Goal: Task Accomplishment & Management: Manage account settings

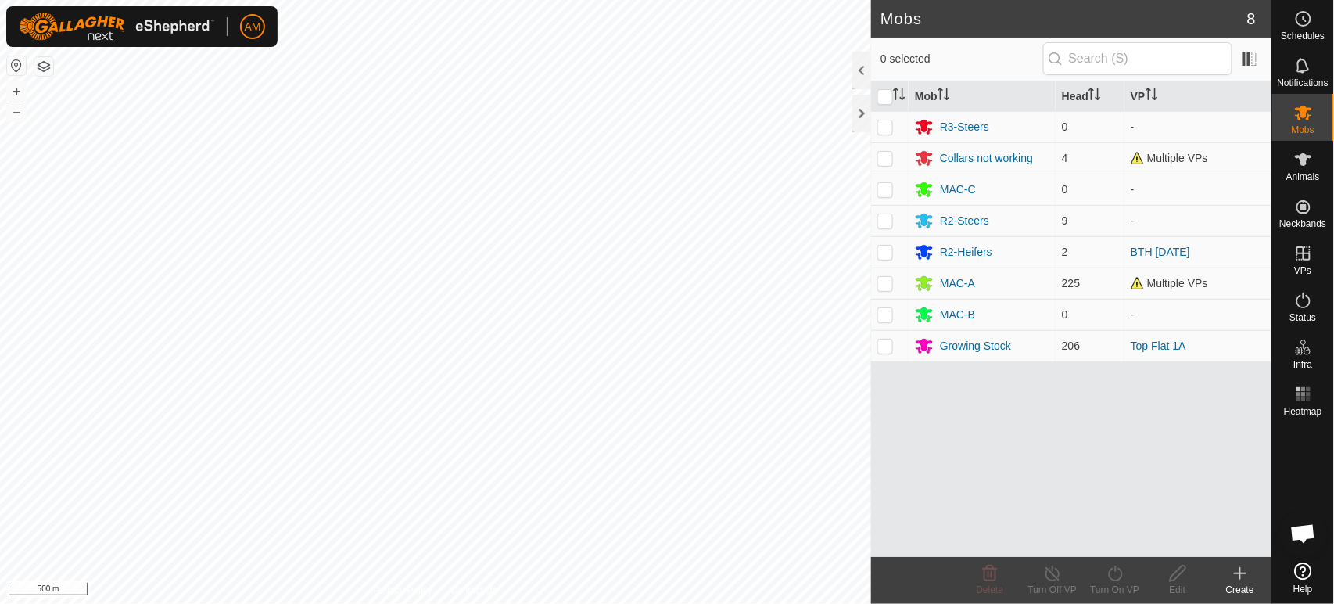
click at [1234, 568] on icon at bounding box center [1240, 573] width 19 height 19
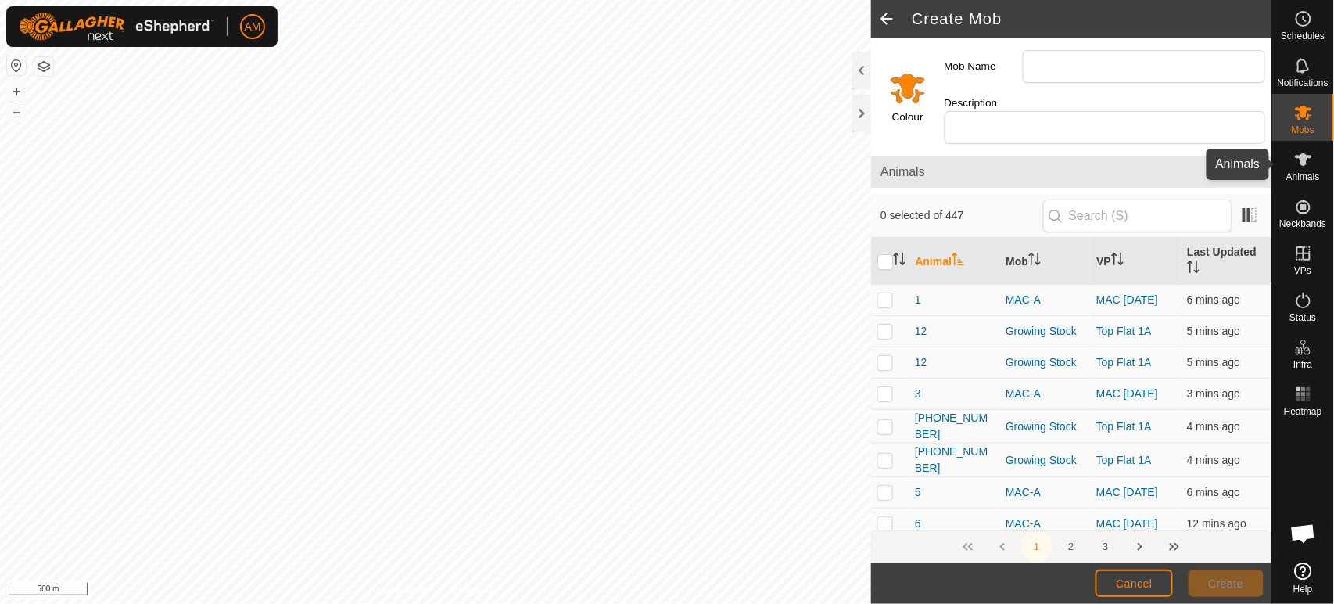
click at [1294, 177] on span "Animals" at bounding box center [1304, 176] width 34 height 9
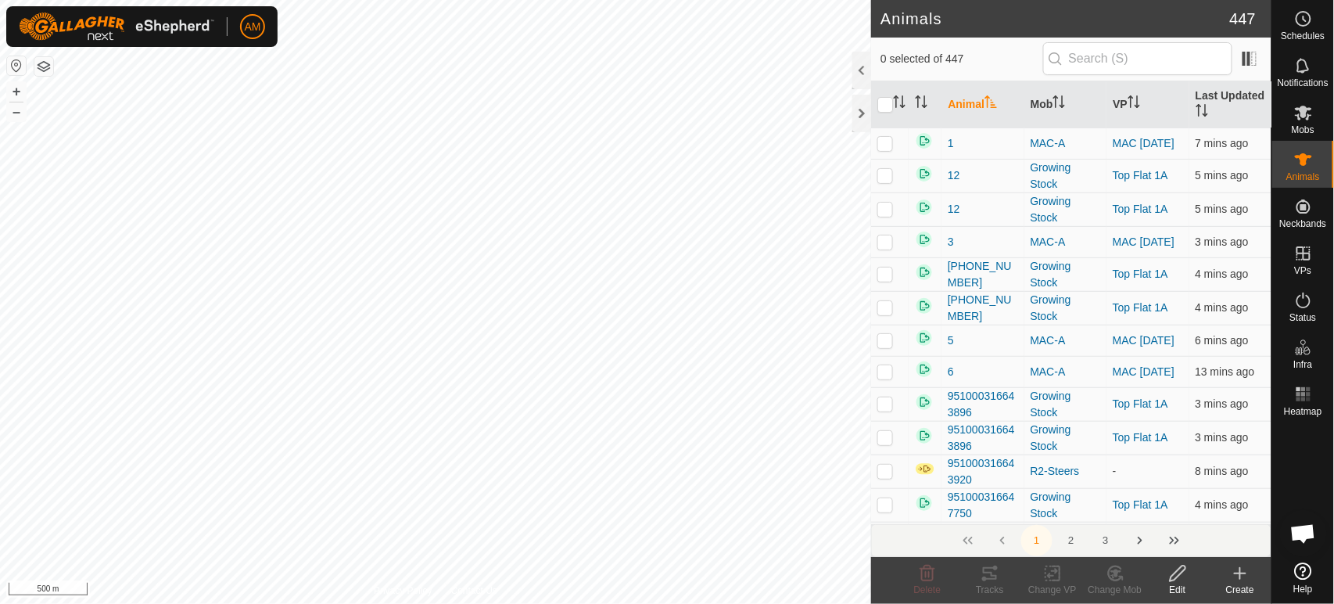
click at [1240, 585] on div "Create" at bounding box center [1240, 590] width 63 height 14
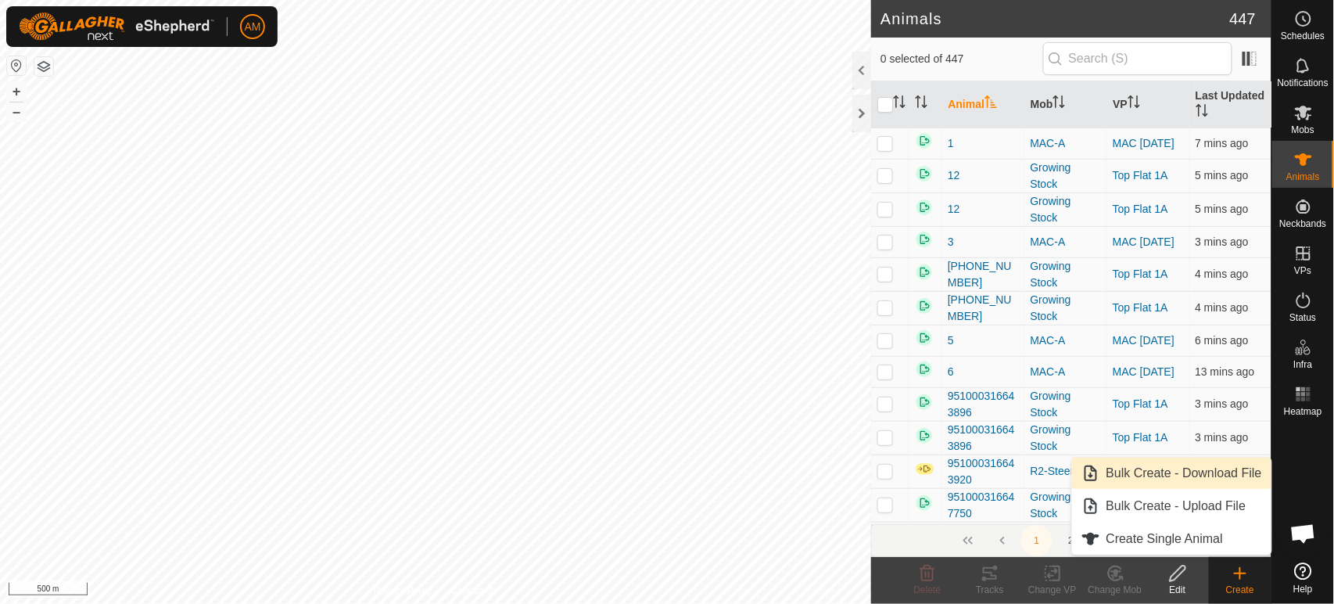
click at [1156, 469] on link "Bulk Create - Download File" at bounding box center [1171, 473] width 199 height 31
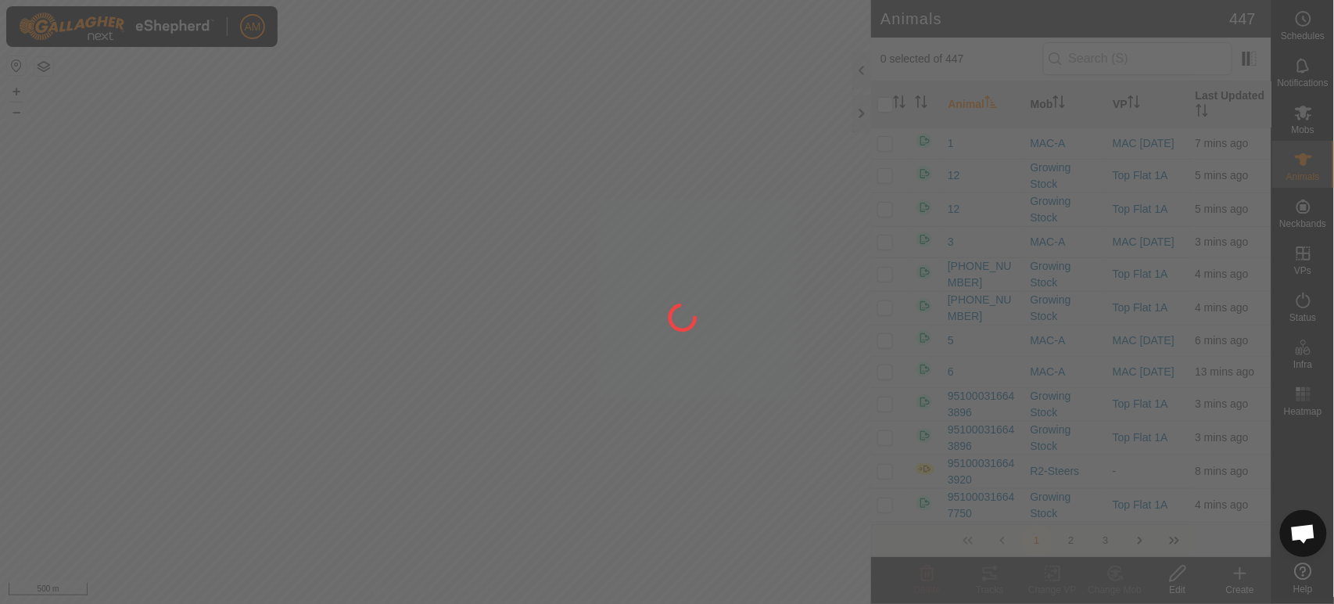
click at [493, 299] on div at bounding box center [667, 302] width 1334 height 604
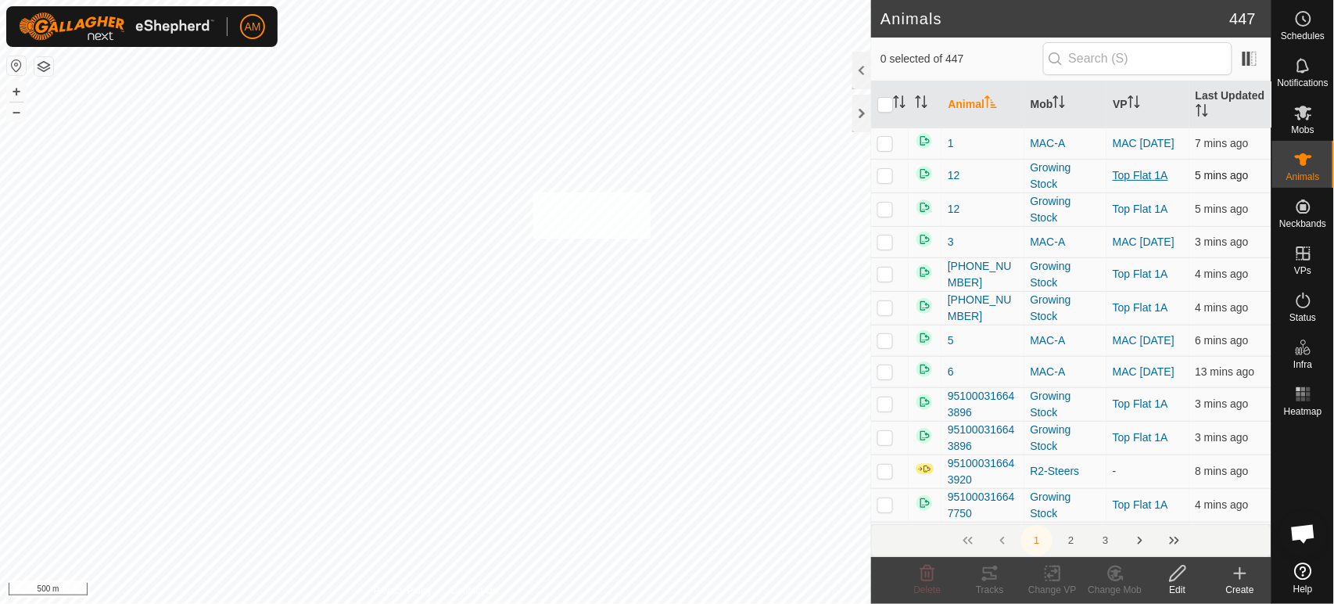
checkbox input "true"
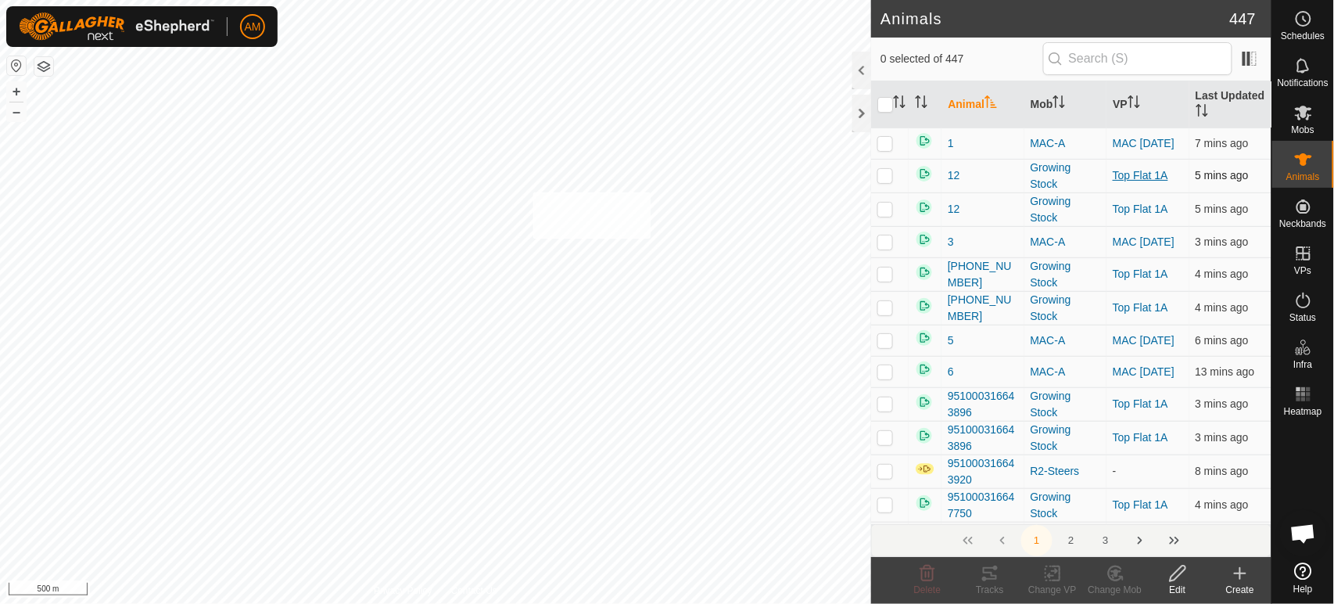
checkbox input "true"
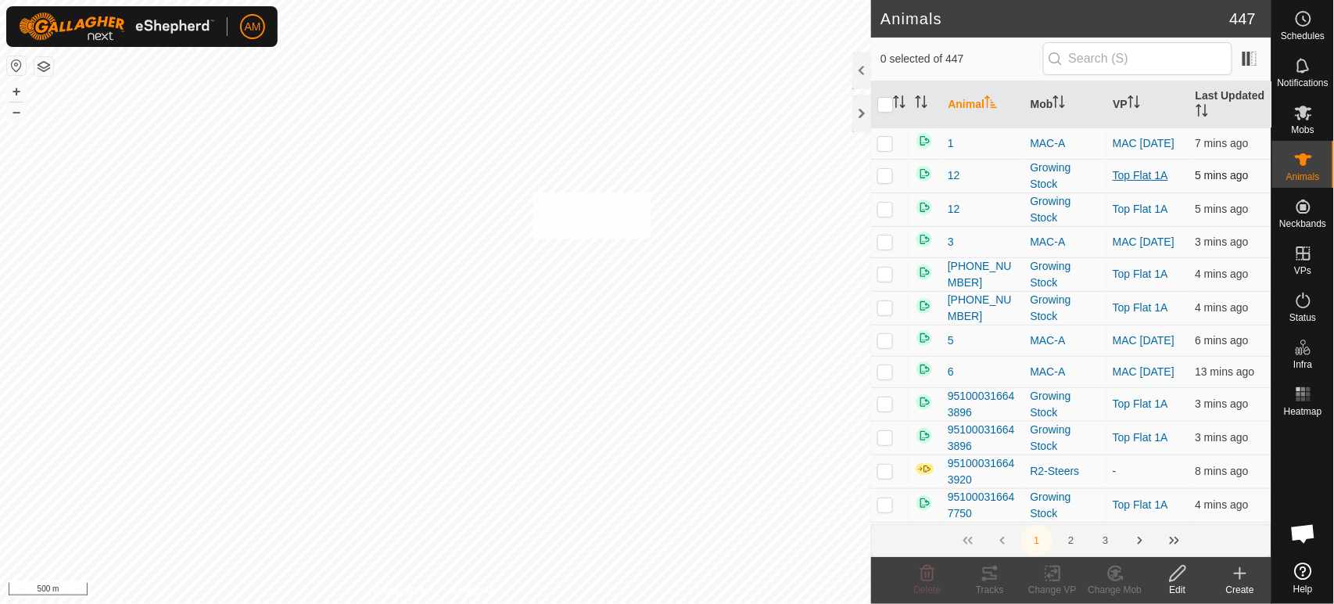
checkbox input "true"
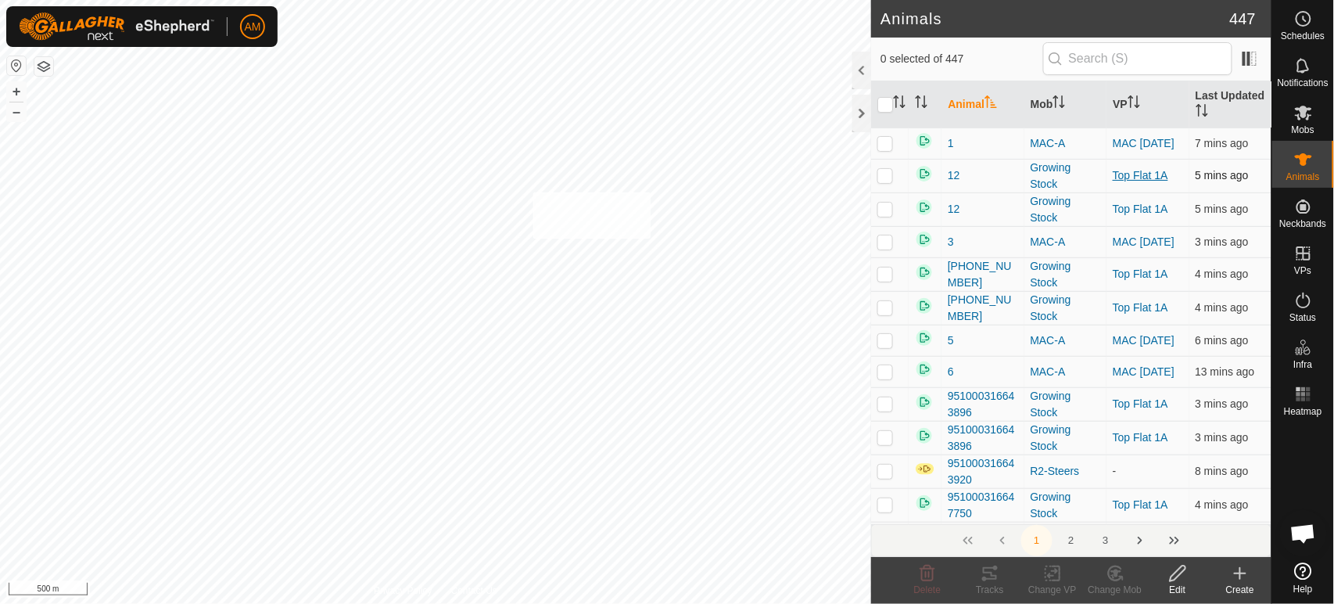
checkbox input "true"
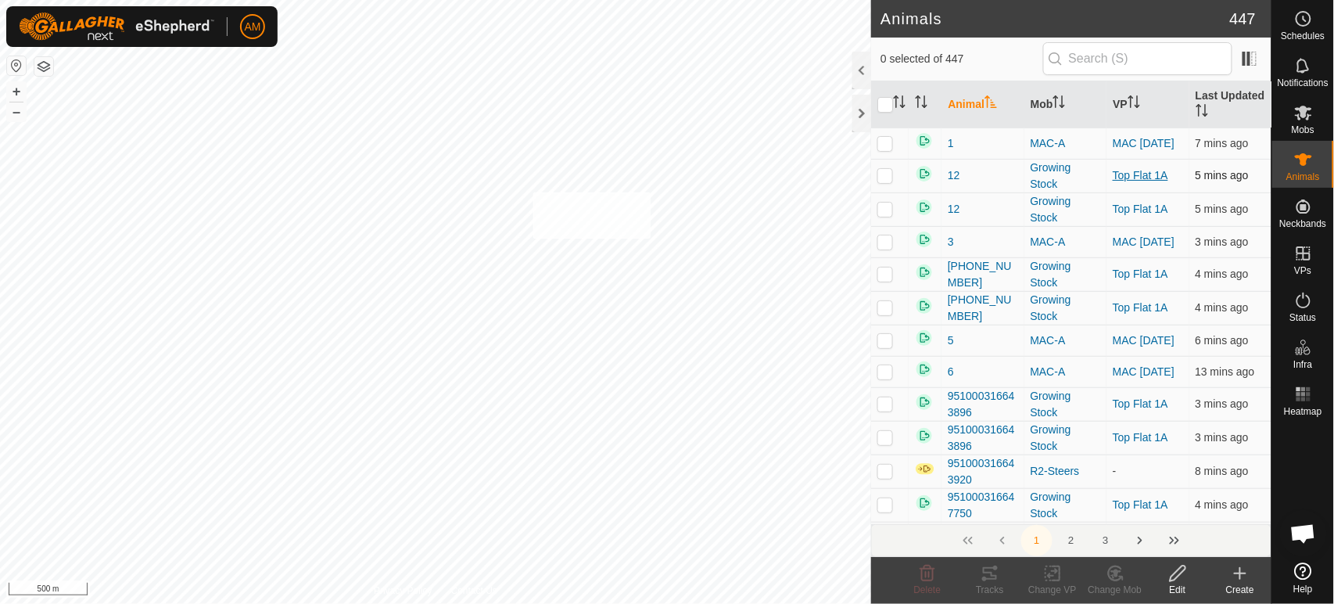
checkbox input "true"
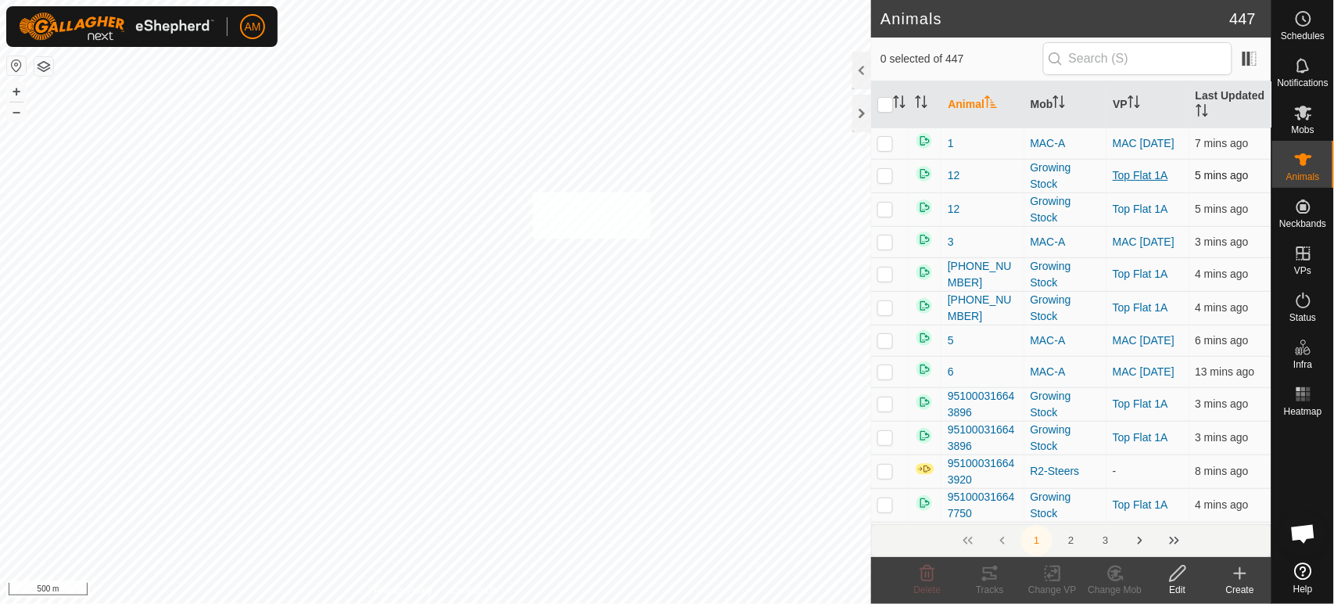
checkbox input "true"
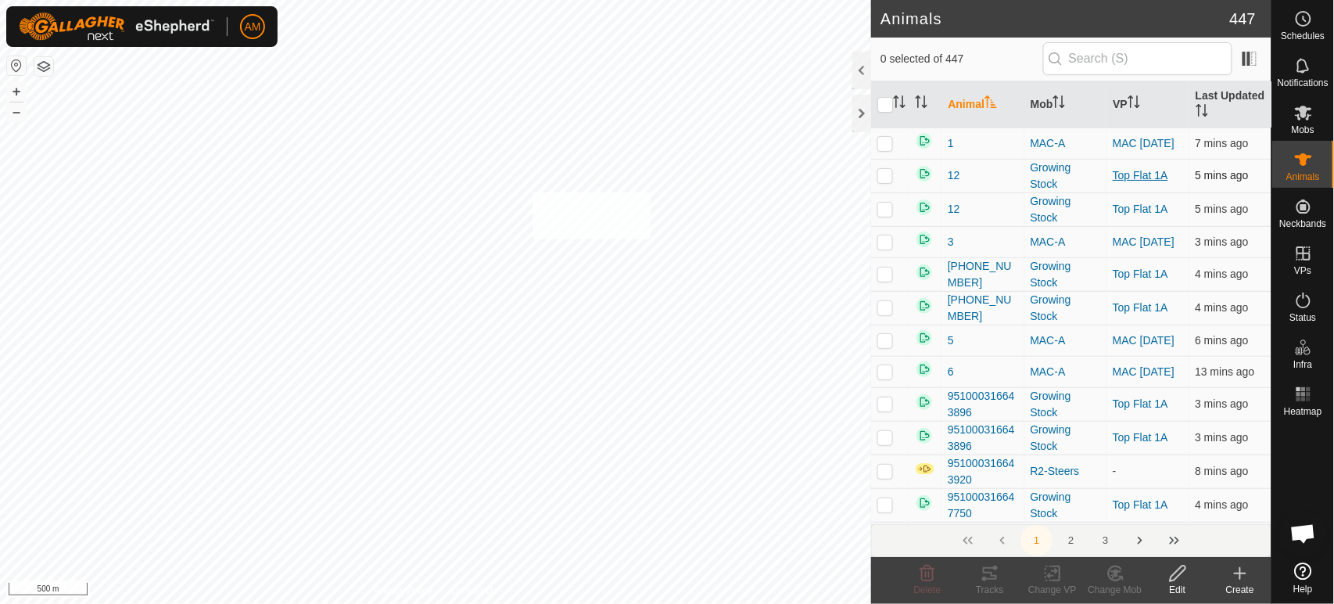
checkbox input "true"
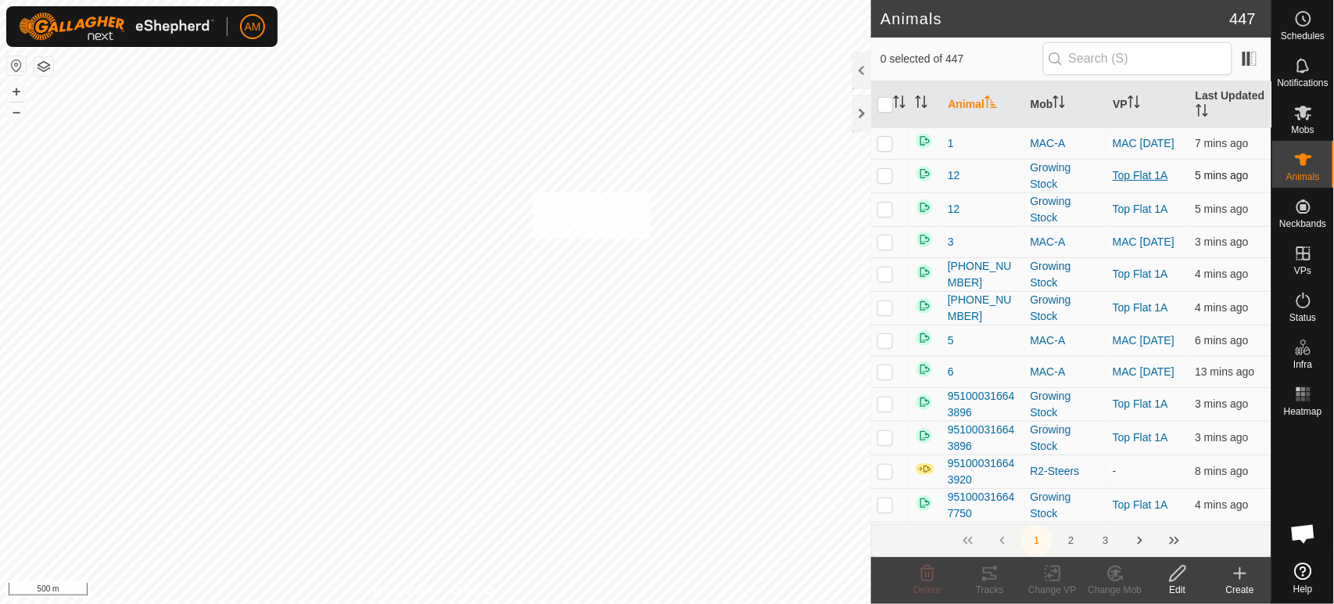
checkbox input "true"
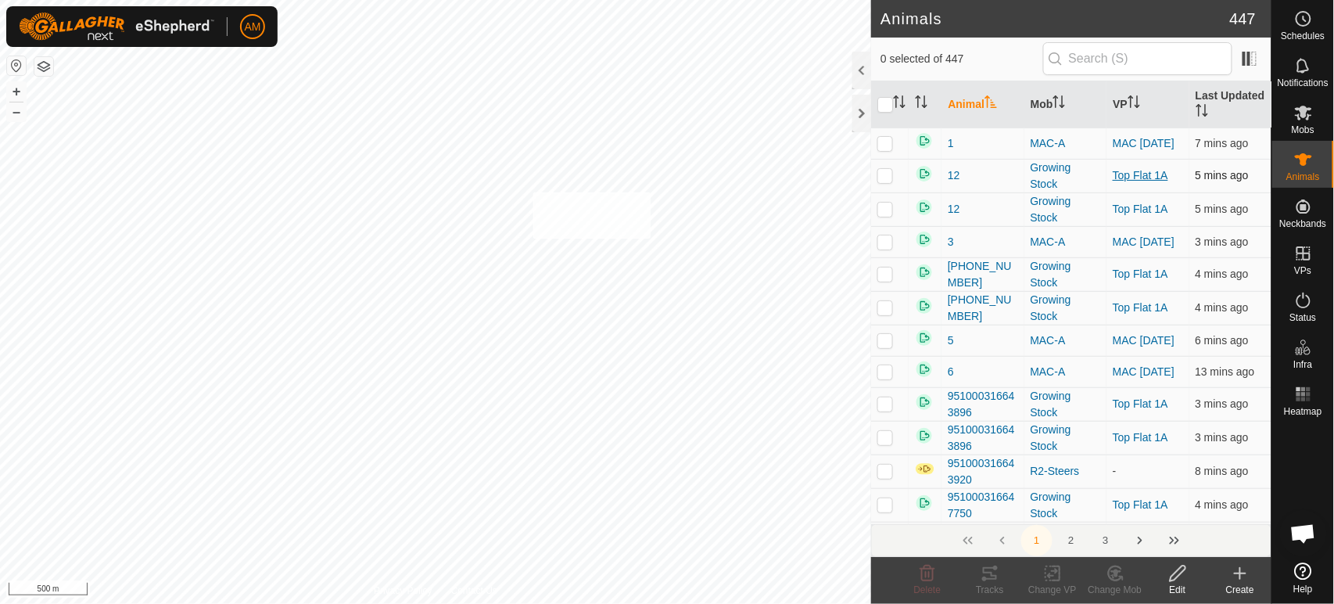
checkbox input "true"
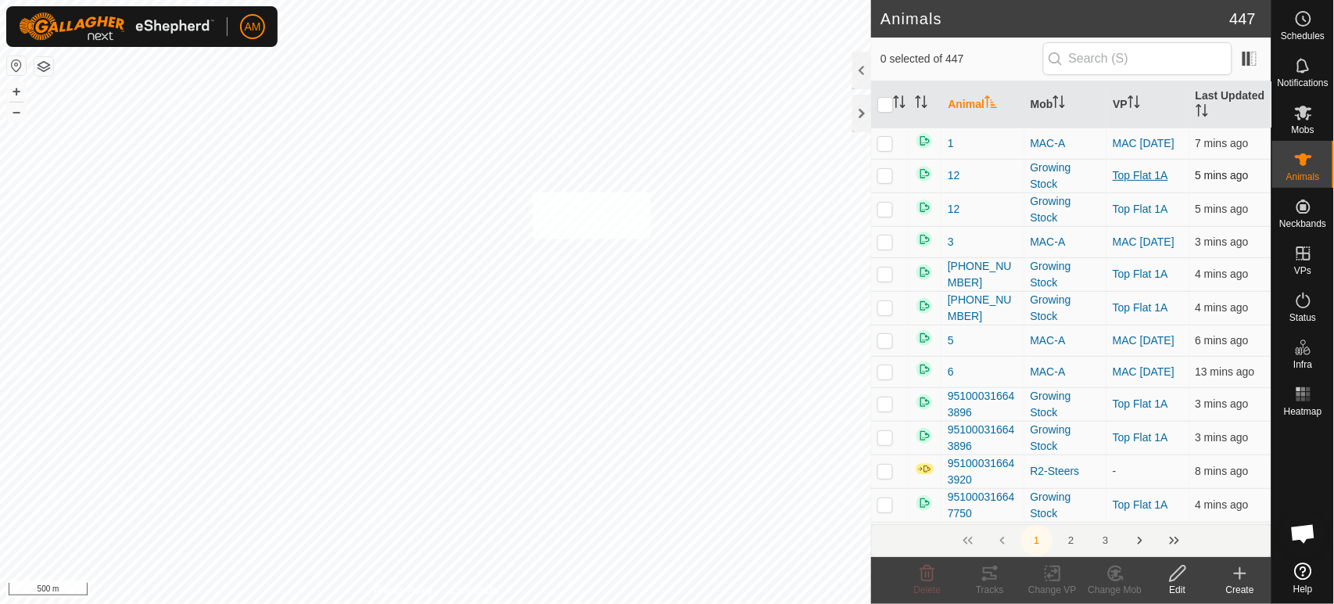
checkbox input "true"
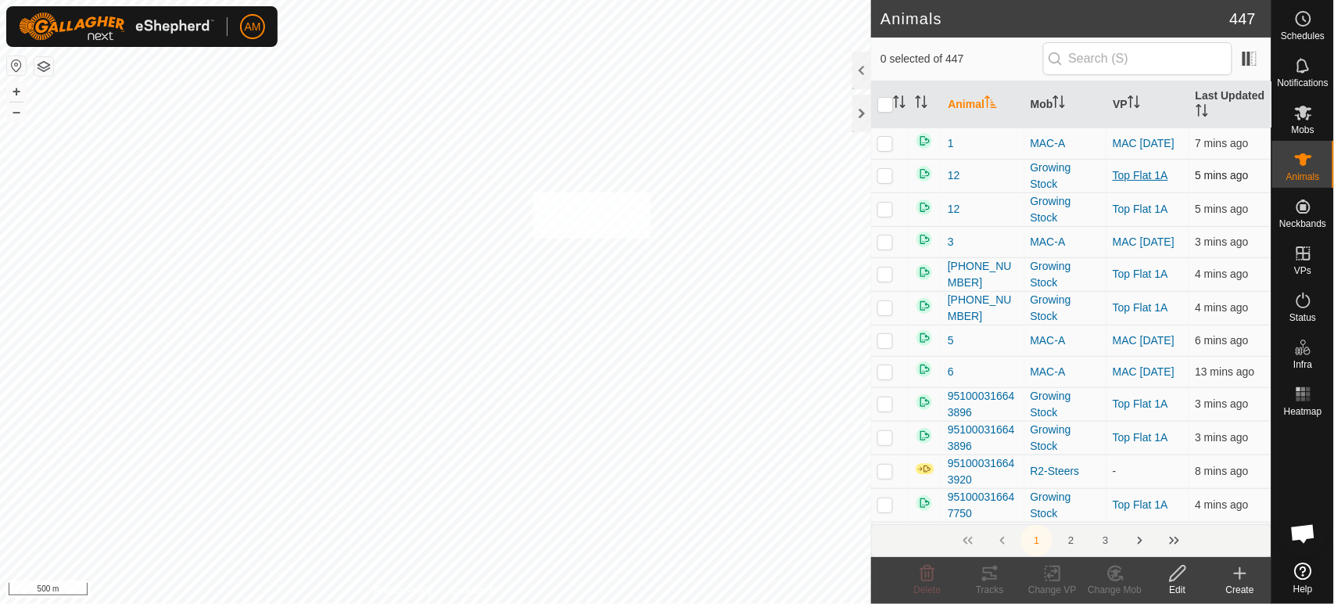
checkbox input "true"
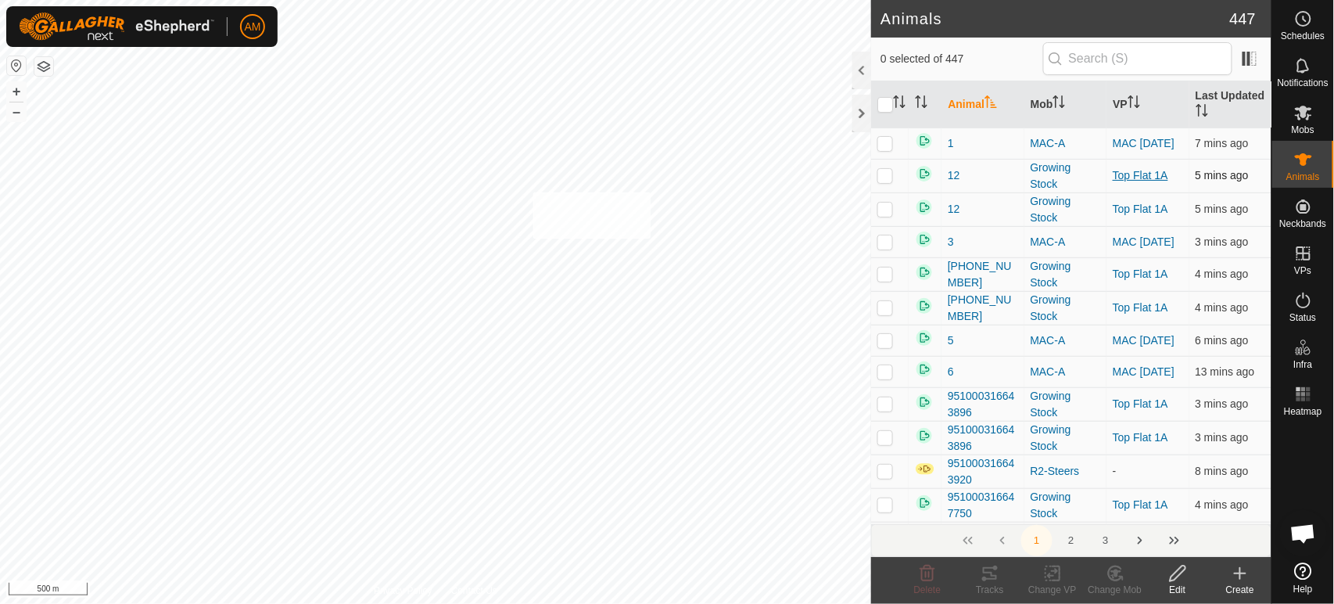
checkbox input "true"
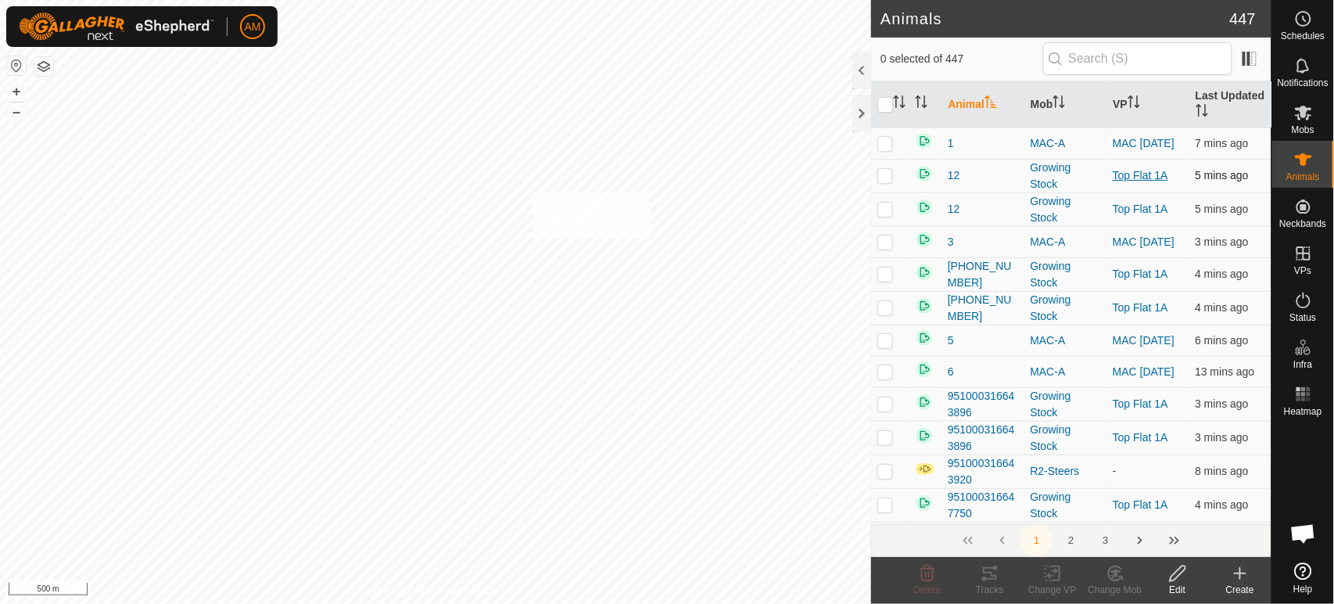
checkbox input "true"
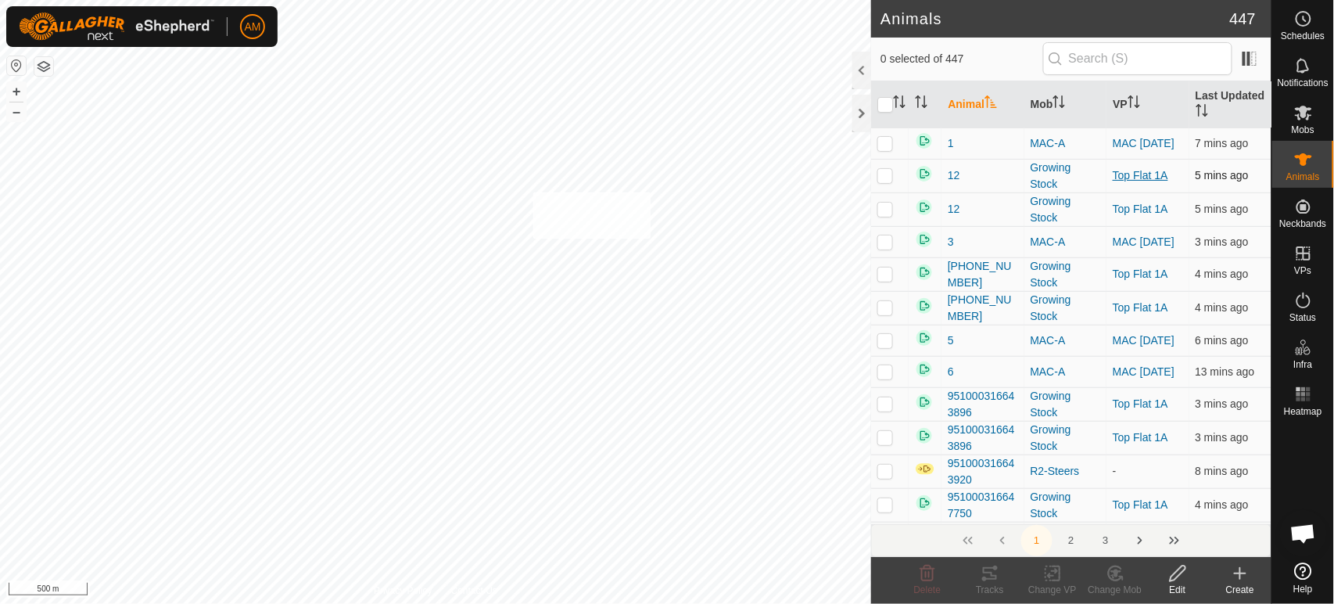
checkbox input "true"
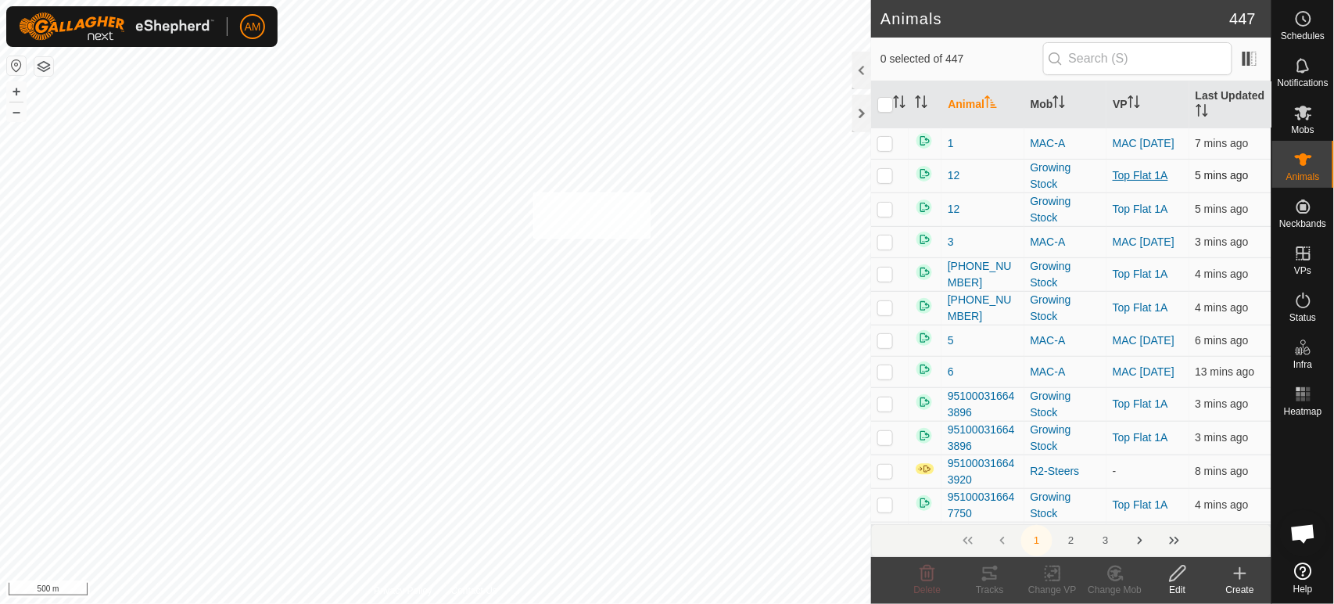
checkbox input "true"
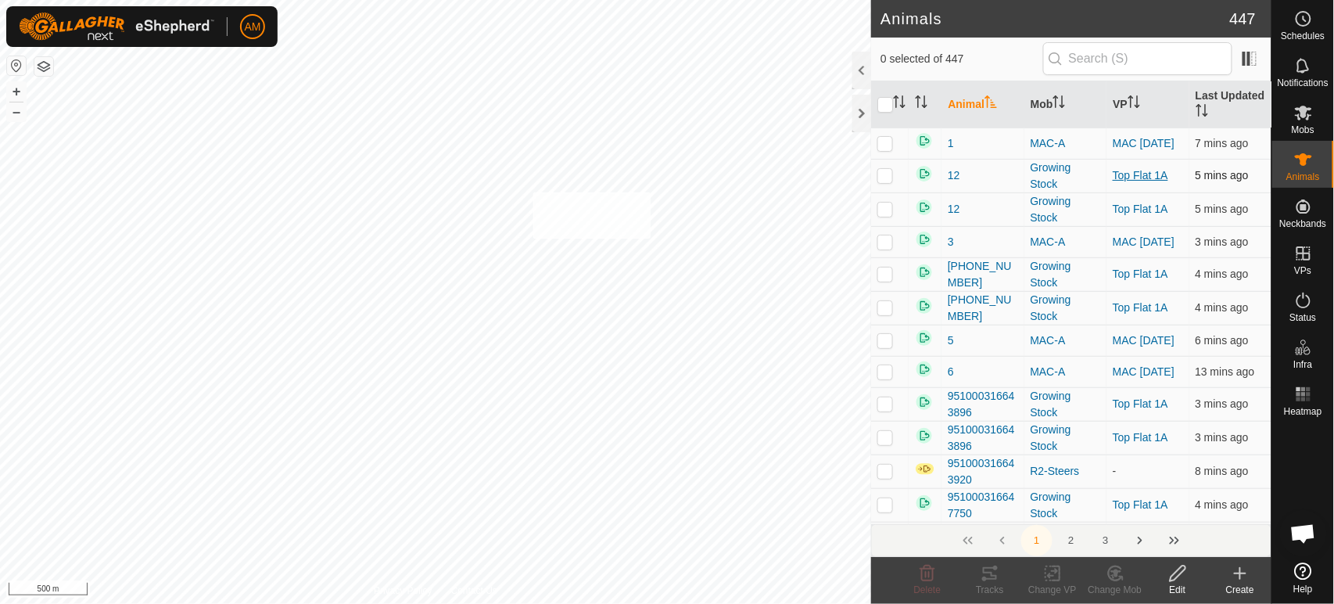
checkbox input "true"
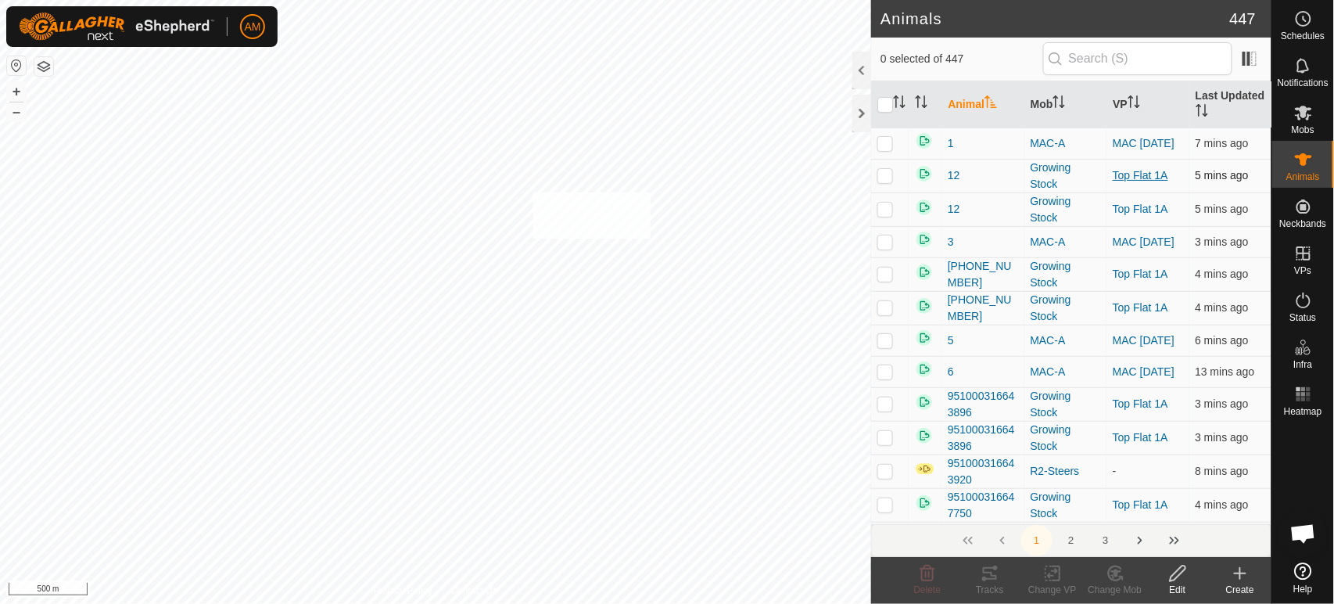
checkbox input "true"
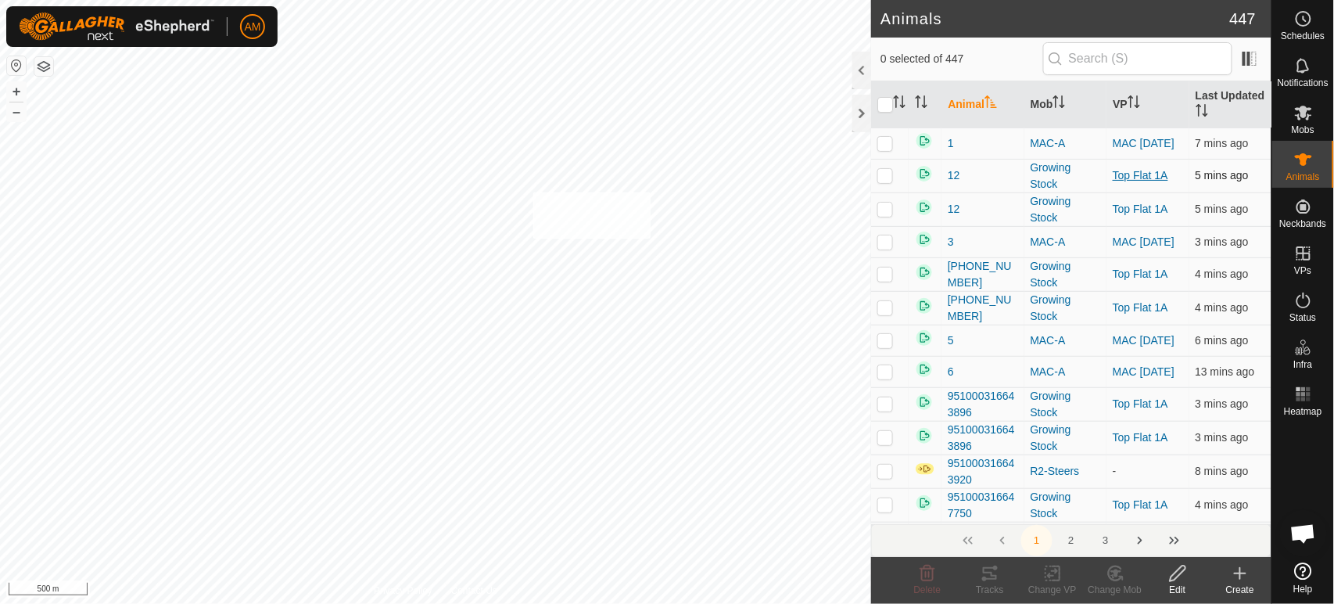
checkbox input "true"
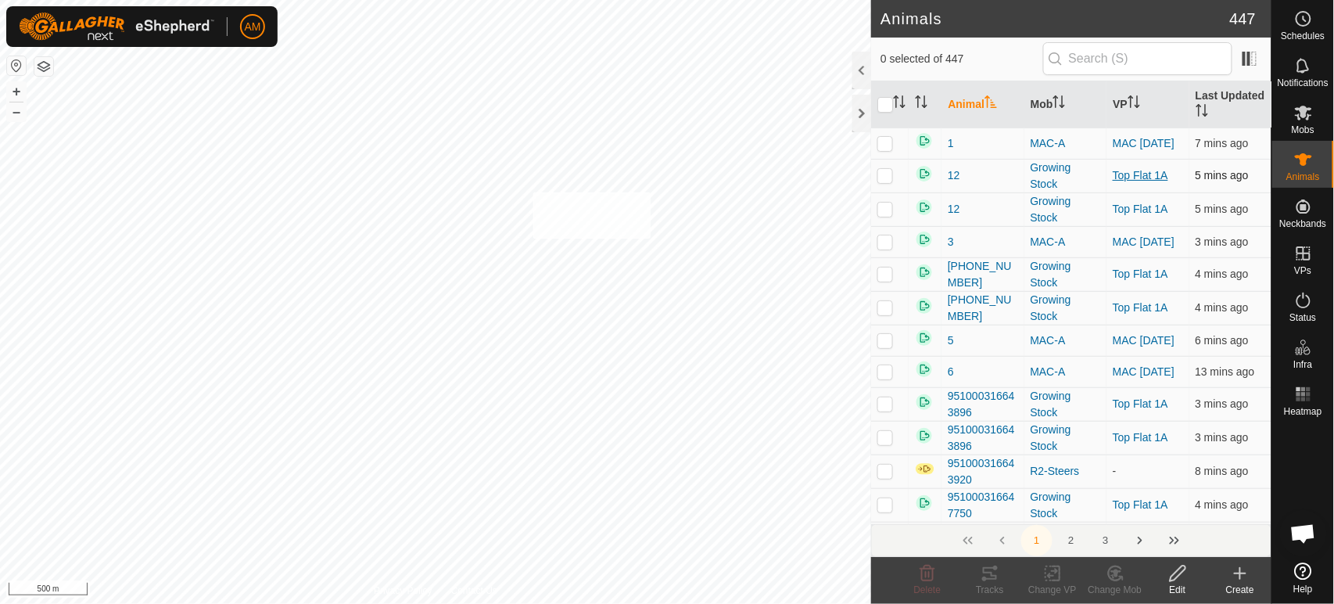
checkbox input "true"
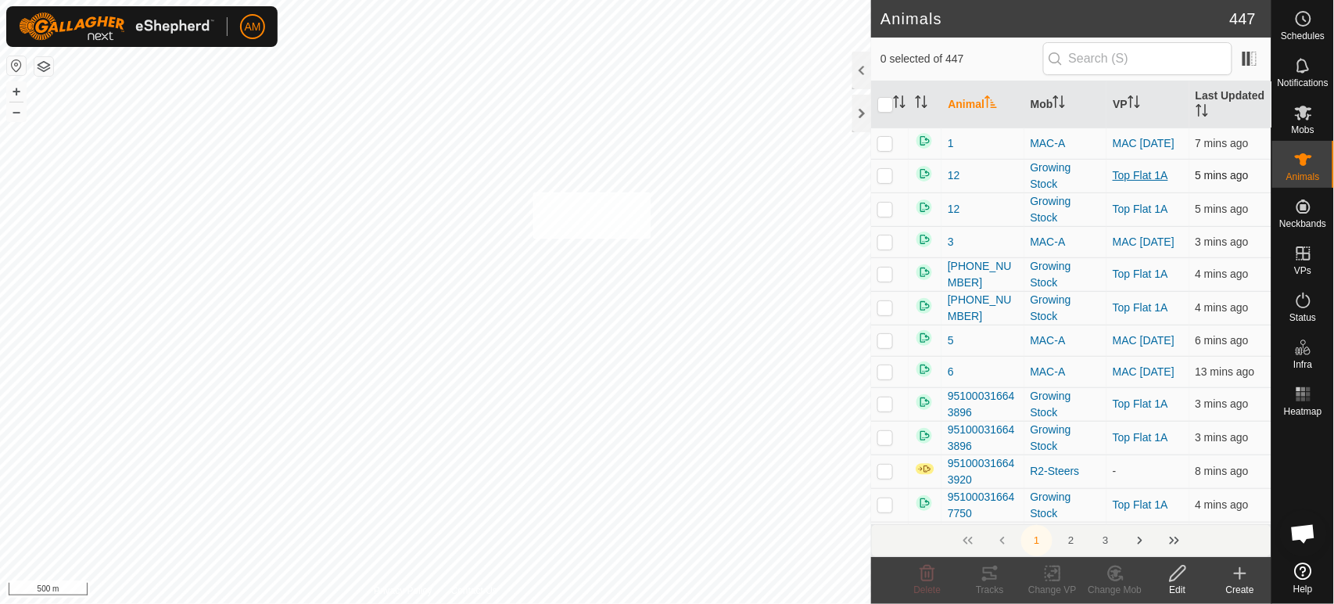
checkbox input "true"
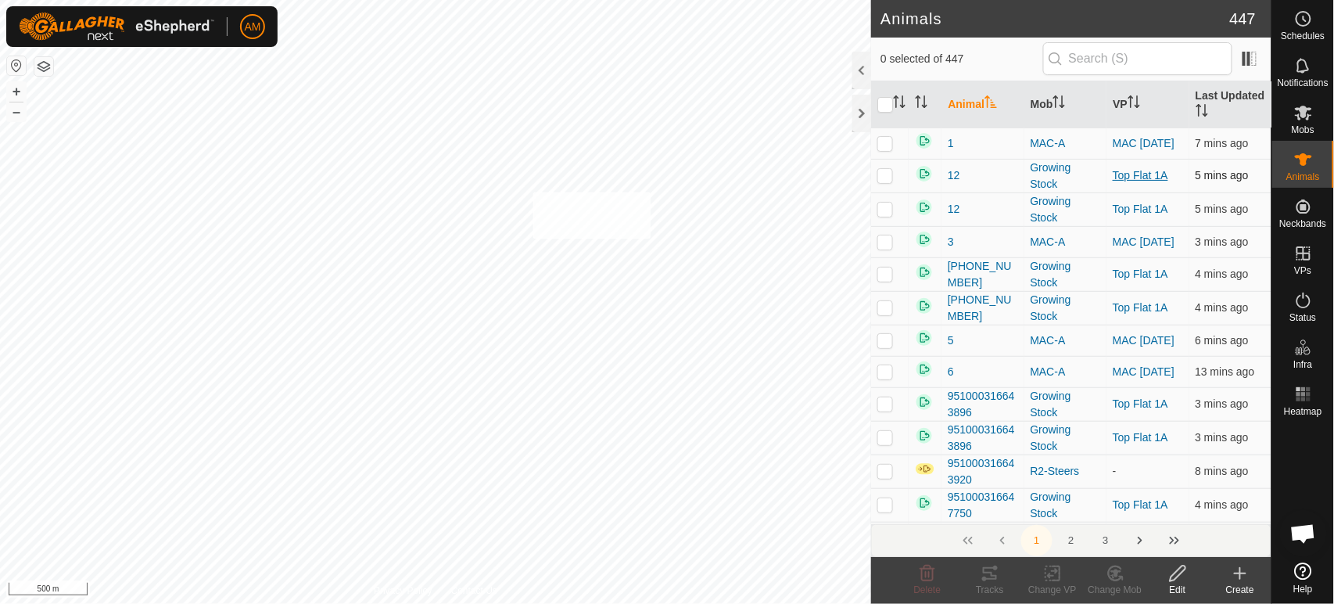
checkbox input "true"
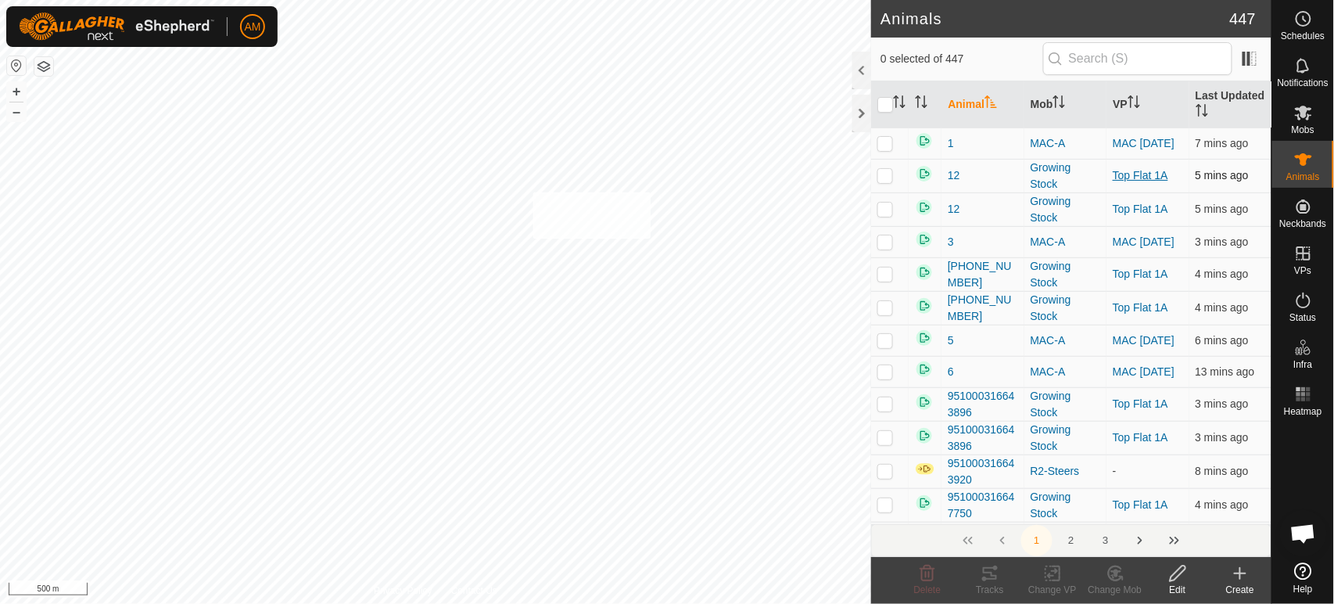
checkbox input "true"
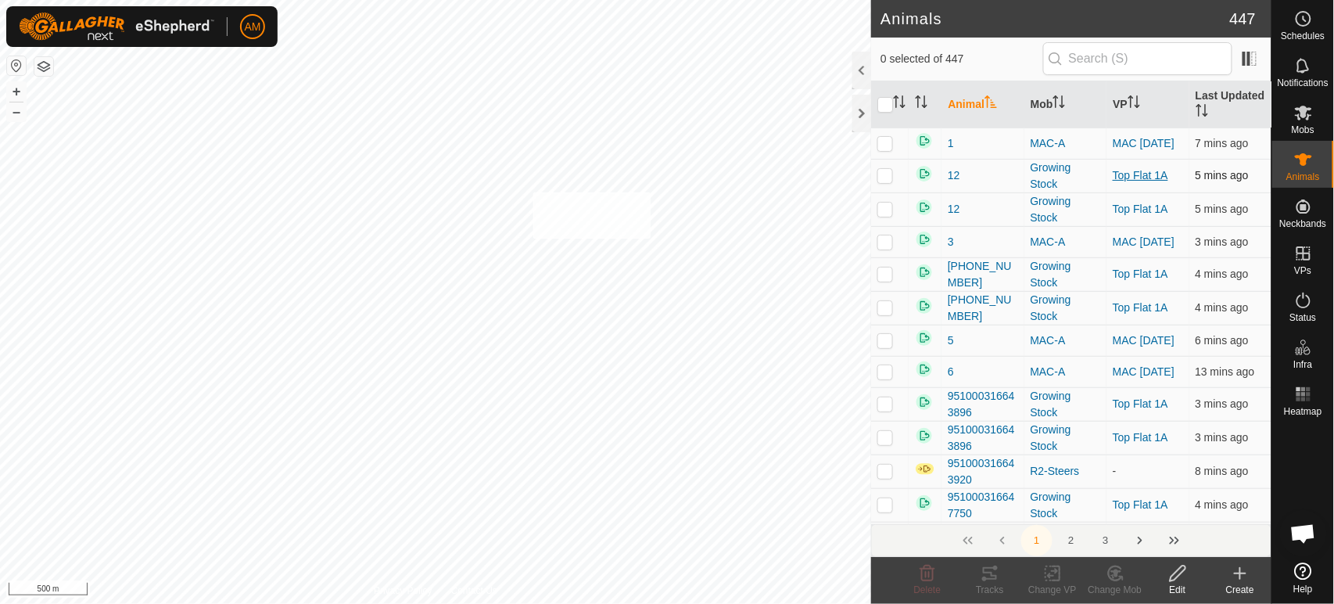
checkbox input "true"
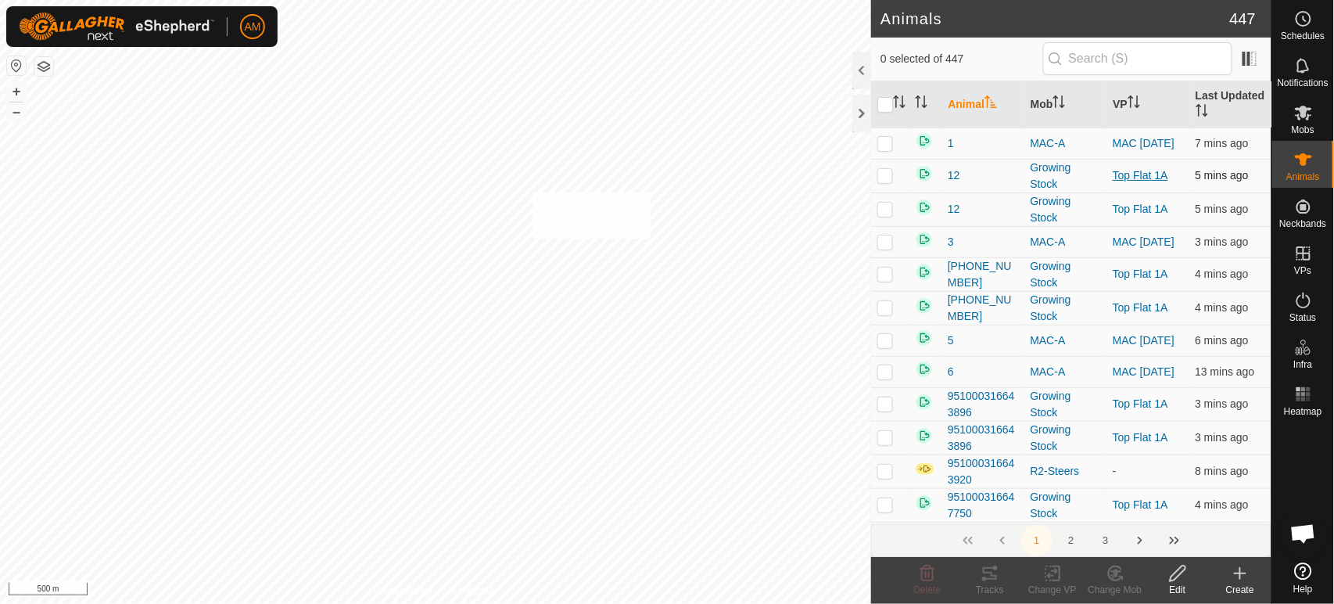
checkbox input "true"
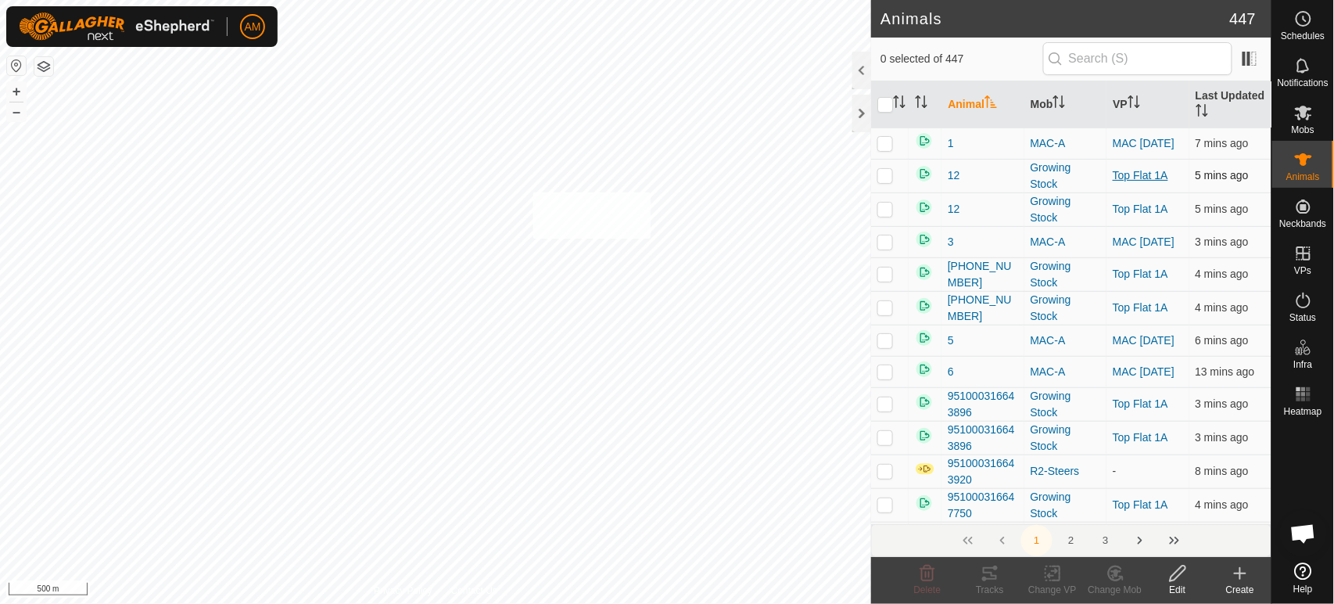
checkbox input "true"
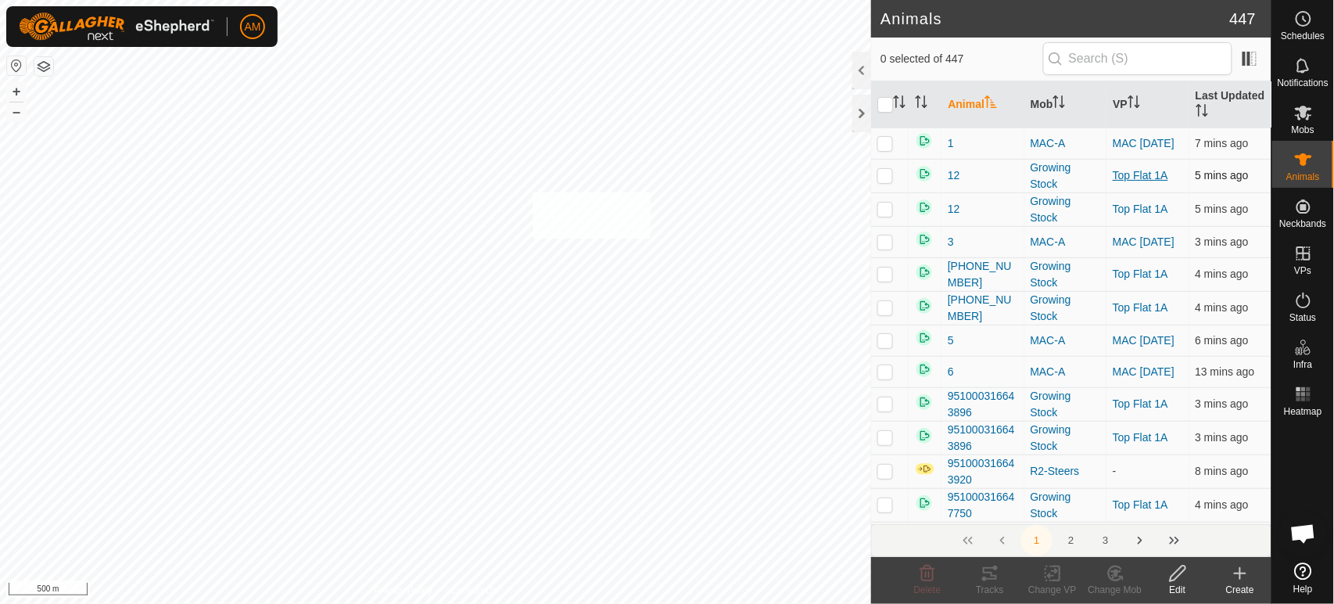
checkbox input "true"
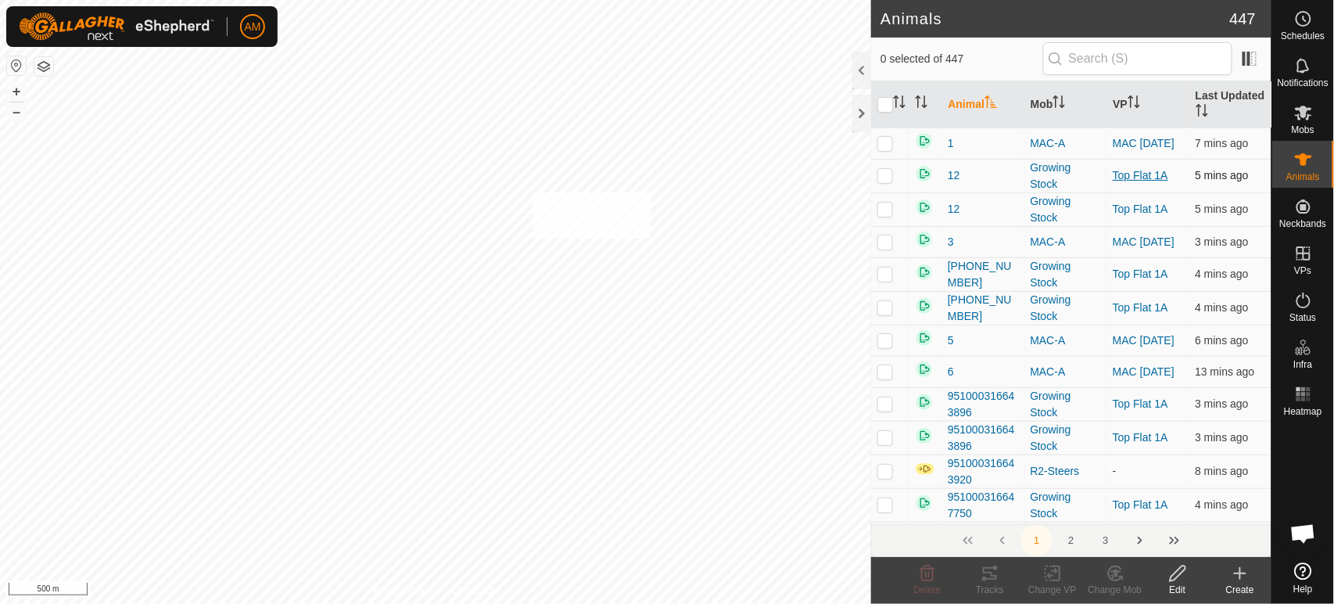
checkbox input "true"
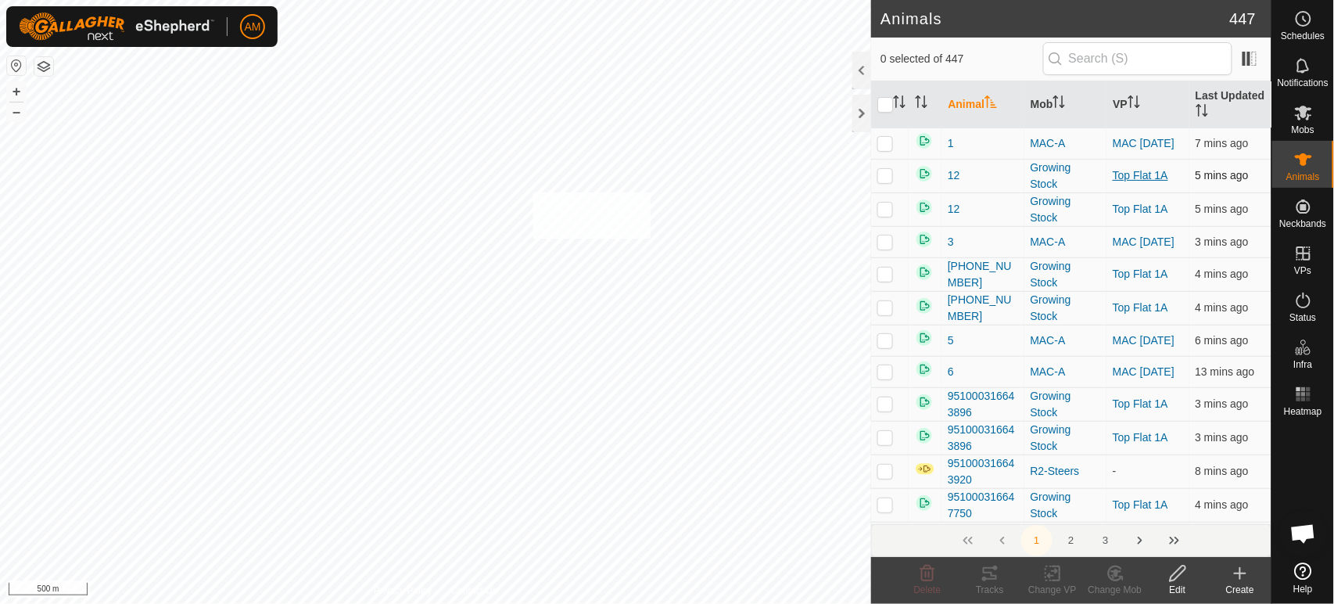
checkbox input "true"
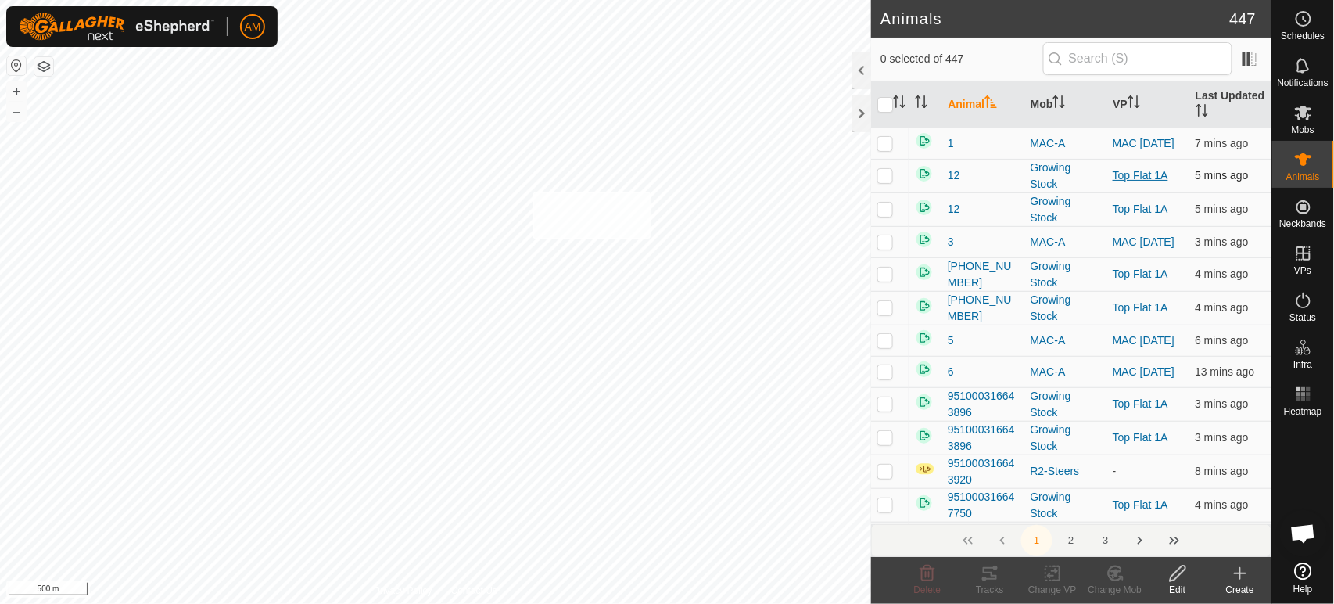
checkbox input "true"
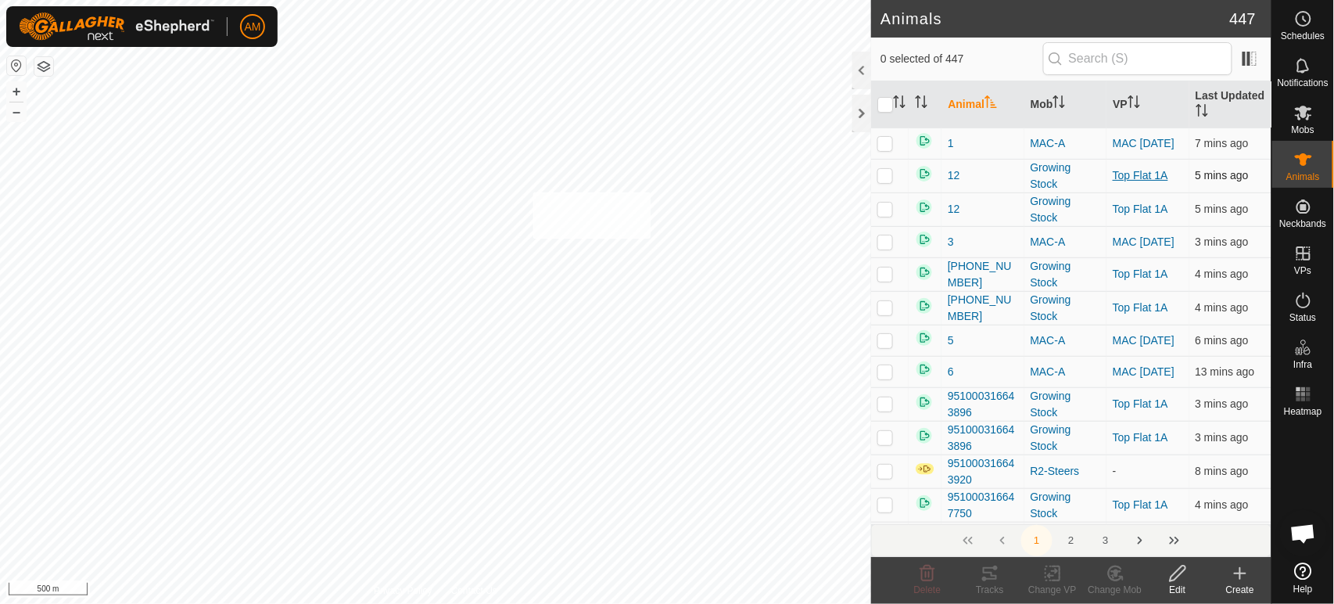
checkbox input "true"
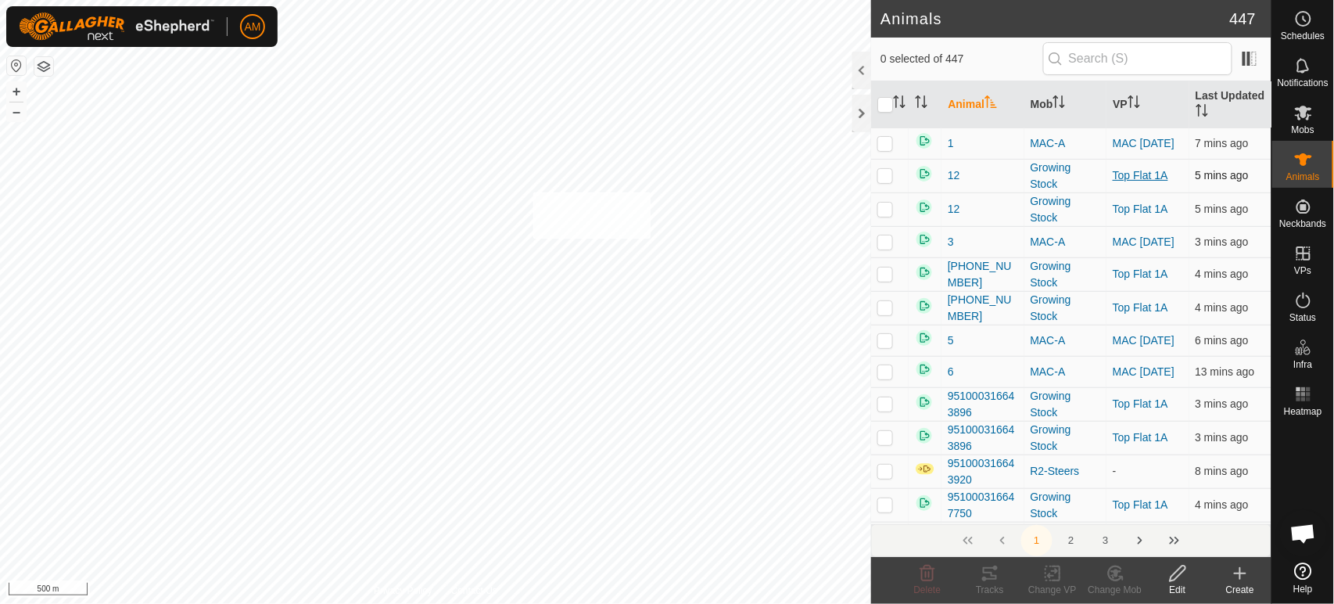
checkbox input "true"
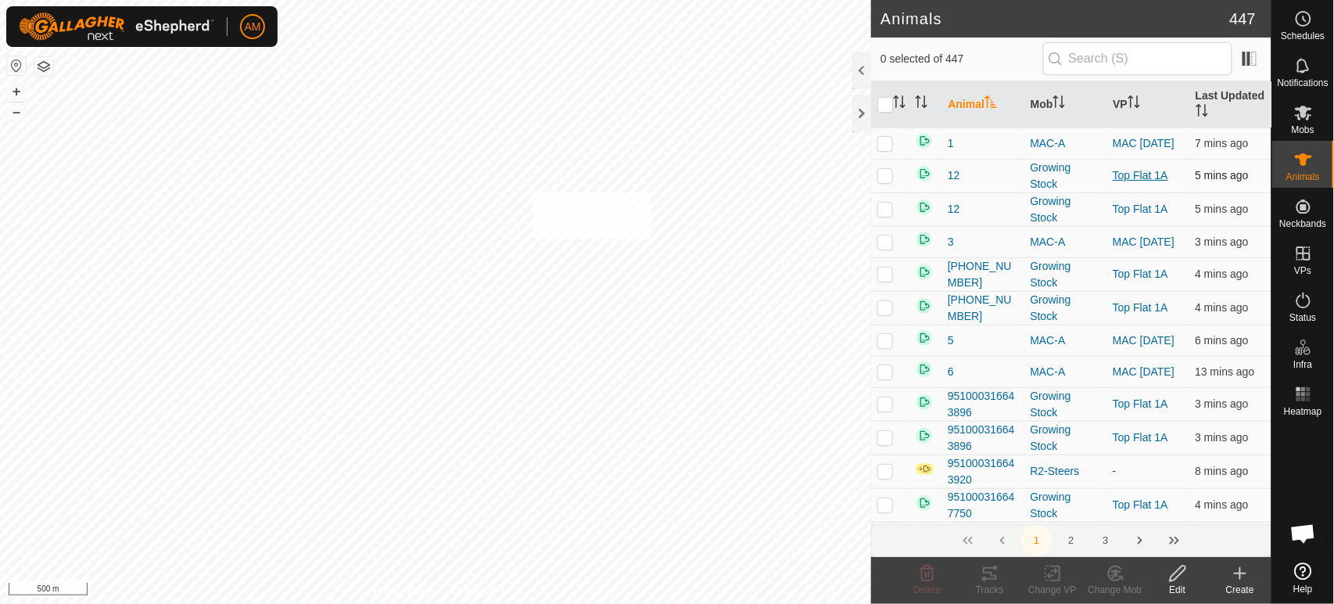
checkbox input "true"
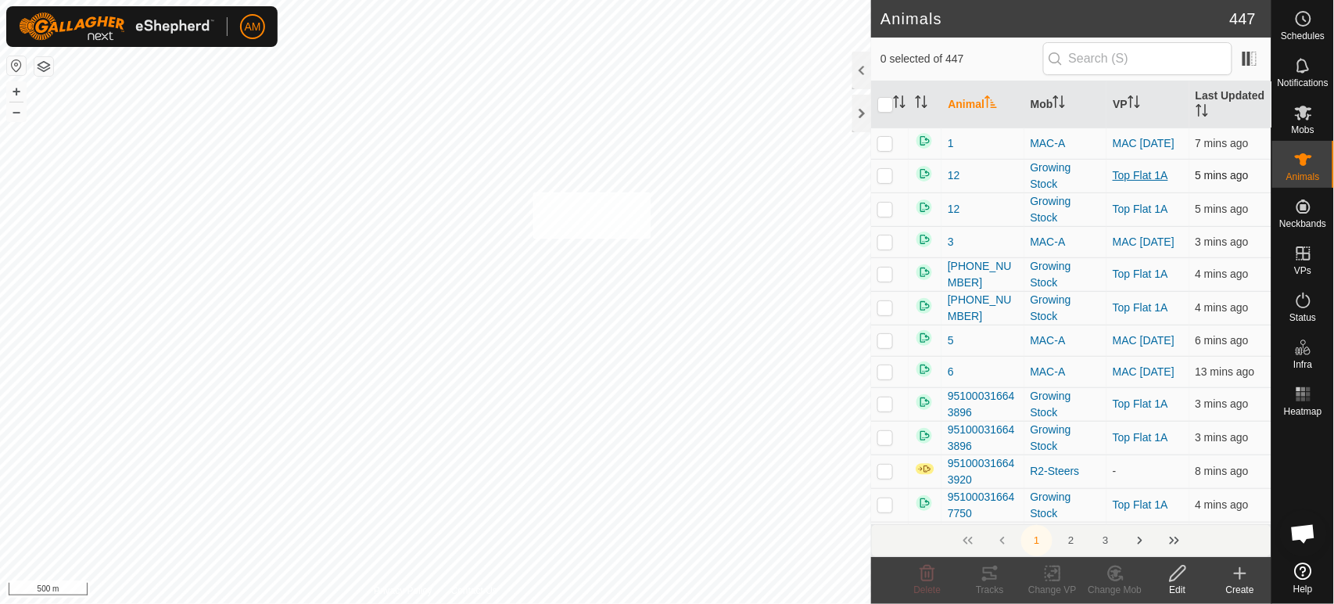
checkbox input "true"
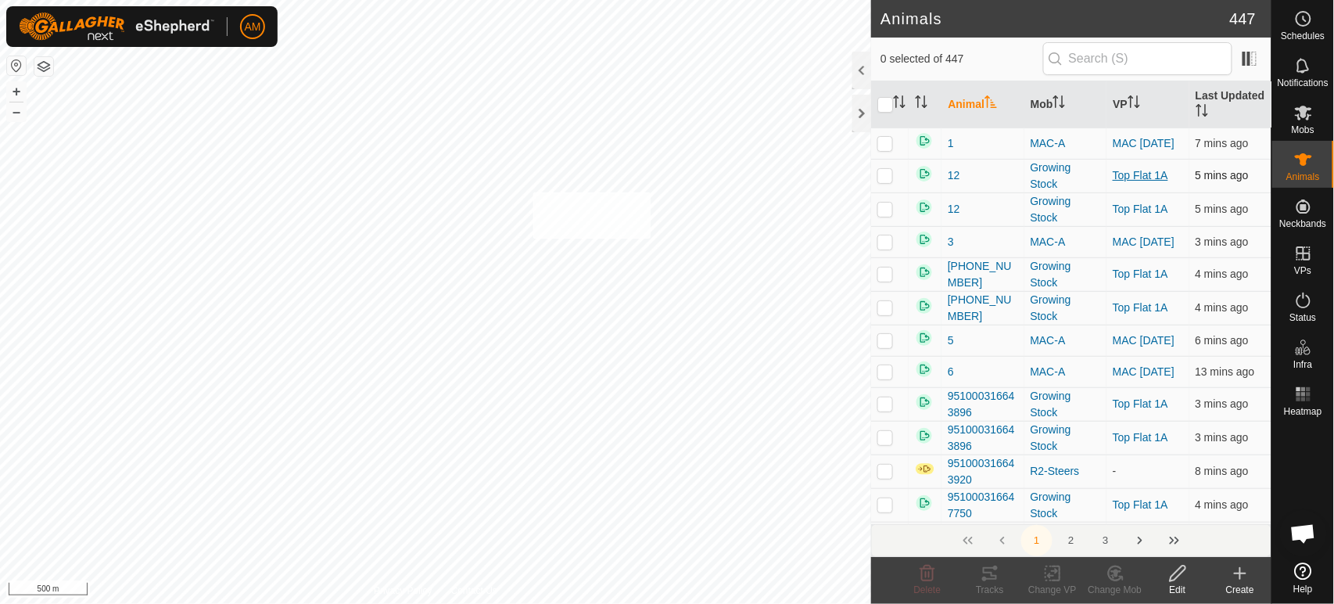
checkbox input "true"
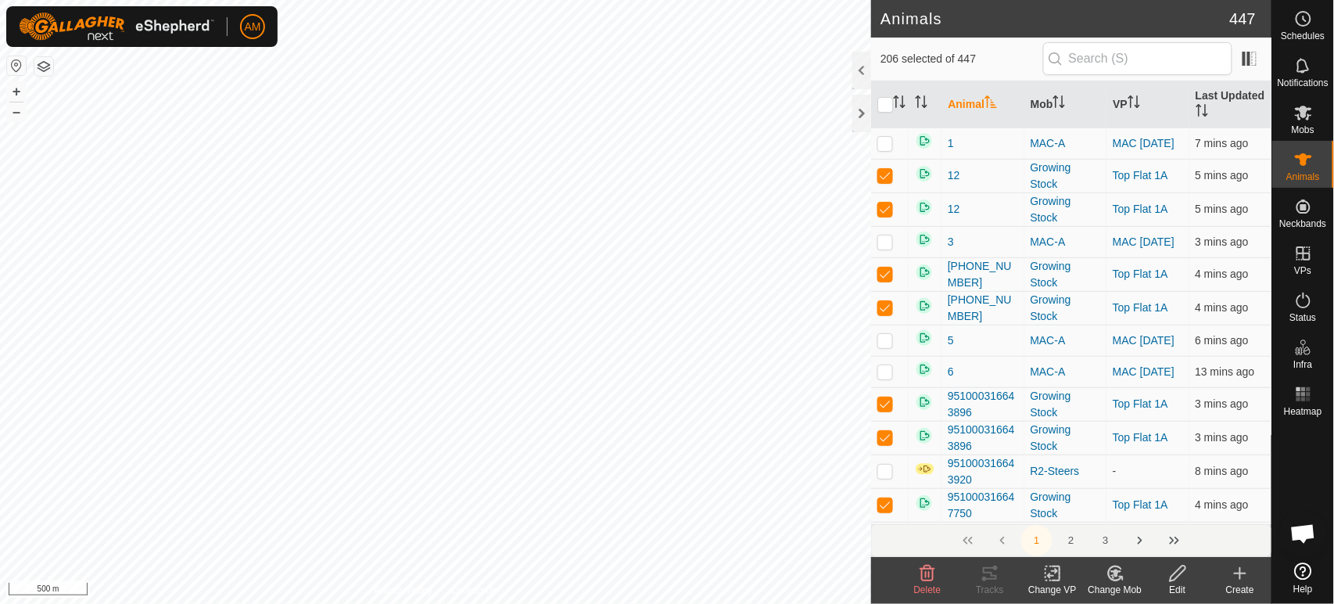
click at [1050, 577] on icon at bounding box center [1052, 574] width 11 height 10
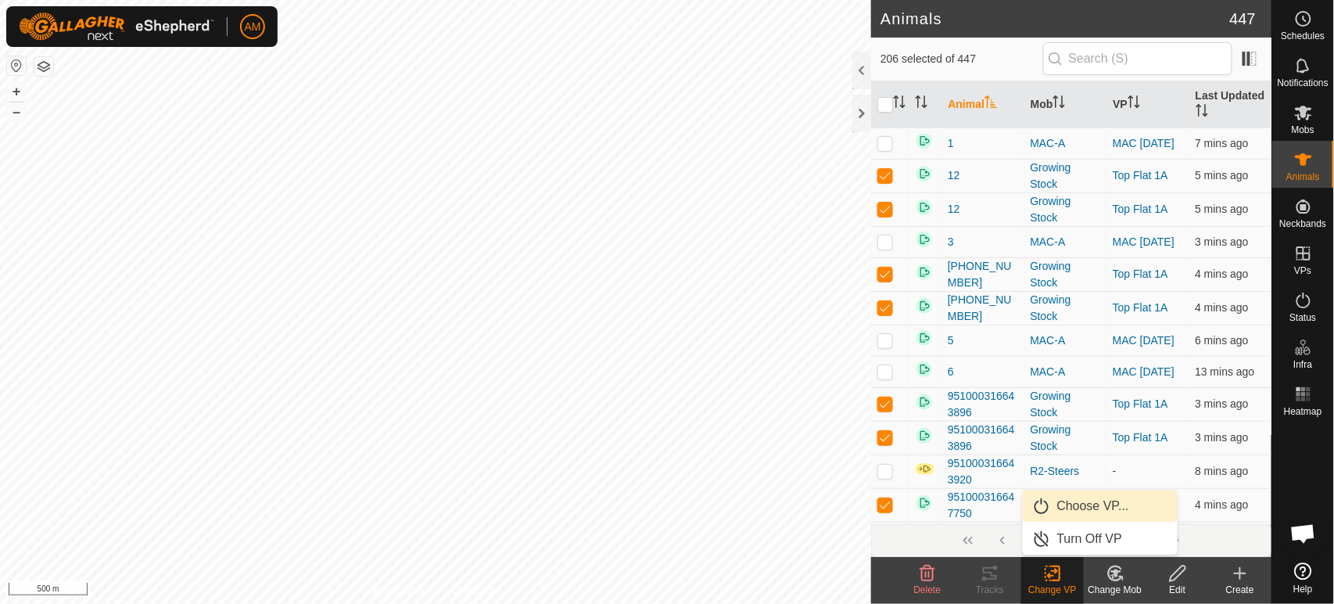
click at [1064, 513] on link "Choose VP..." at bounding box center [1100, 505] width 155 height 31
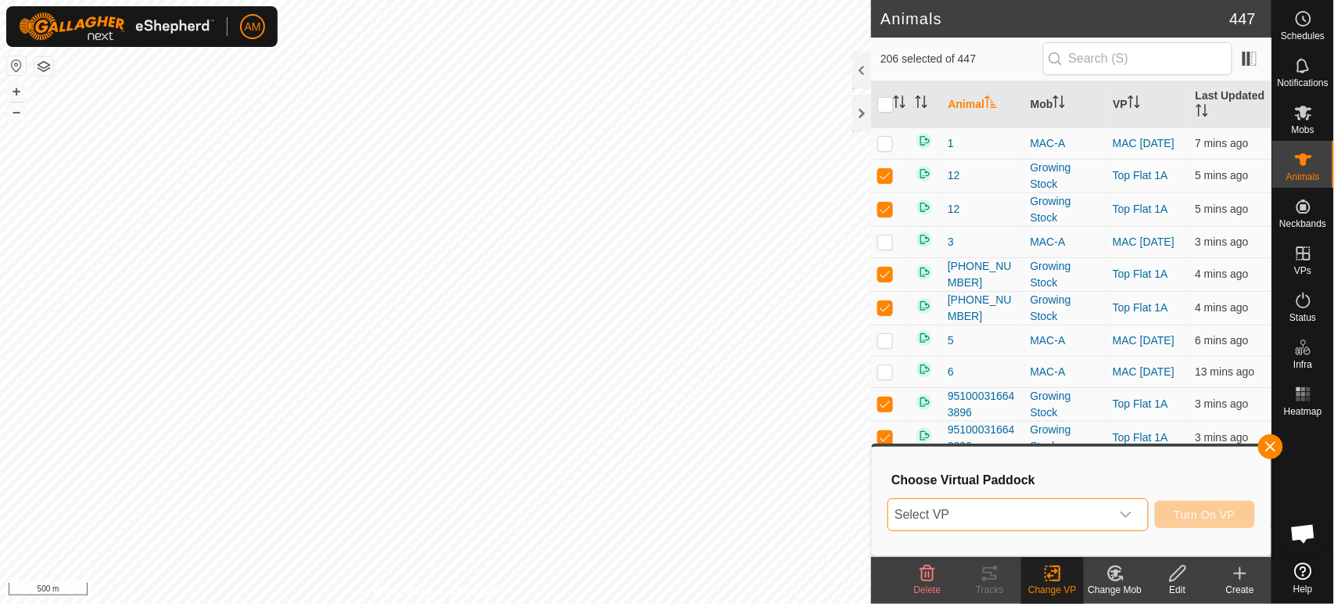
click at [1064, 513] on span "Select VP" at bounding box center [998, 514] width 221 height 31
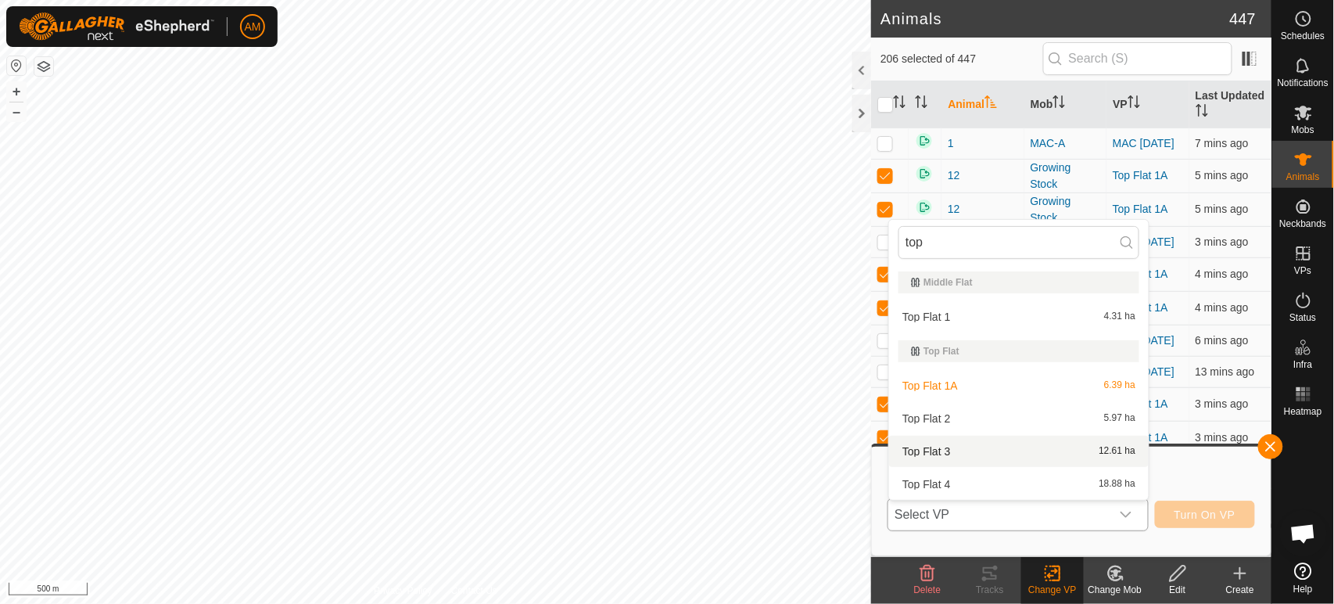
type input "top"
click at [945, 458] on li "Top Flat 3 12.61 ha" at bounding box center [1019, 451] width 260 height 31
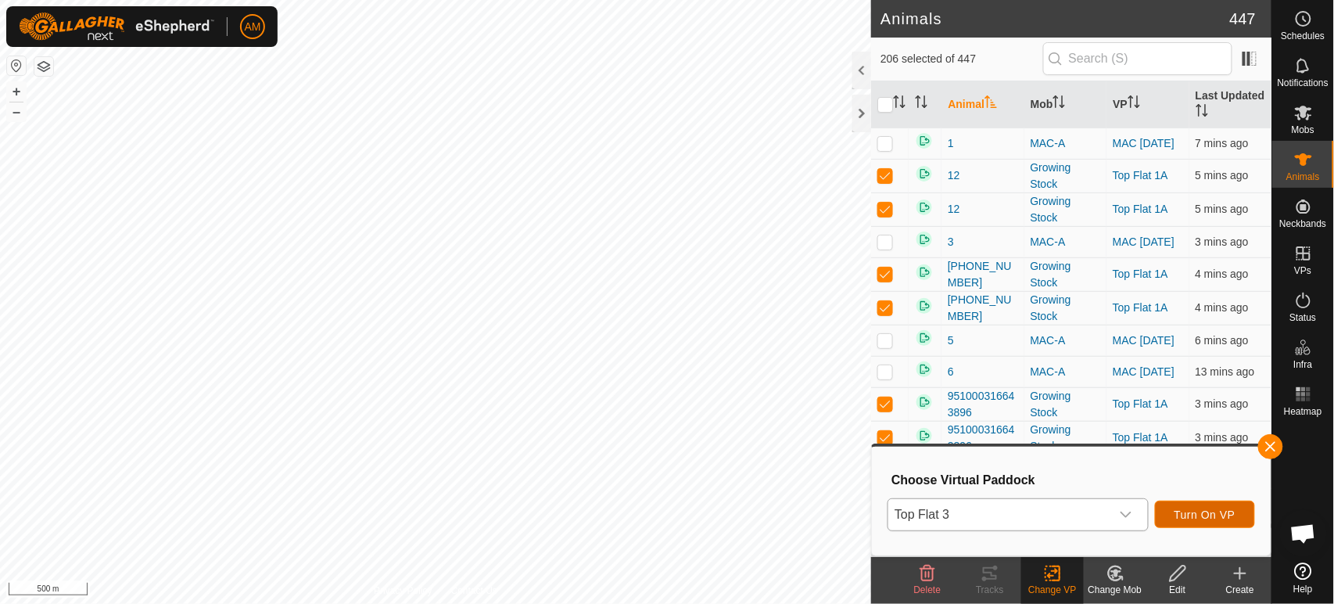
click at [1214, 515] on span "Turn On VP" at bounding box center [1205, 514] width 61 height 13
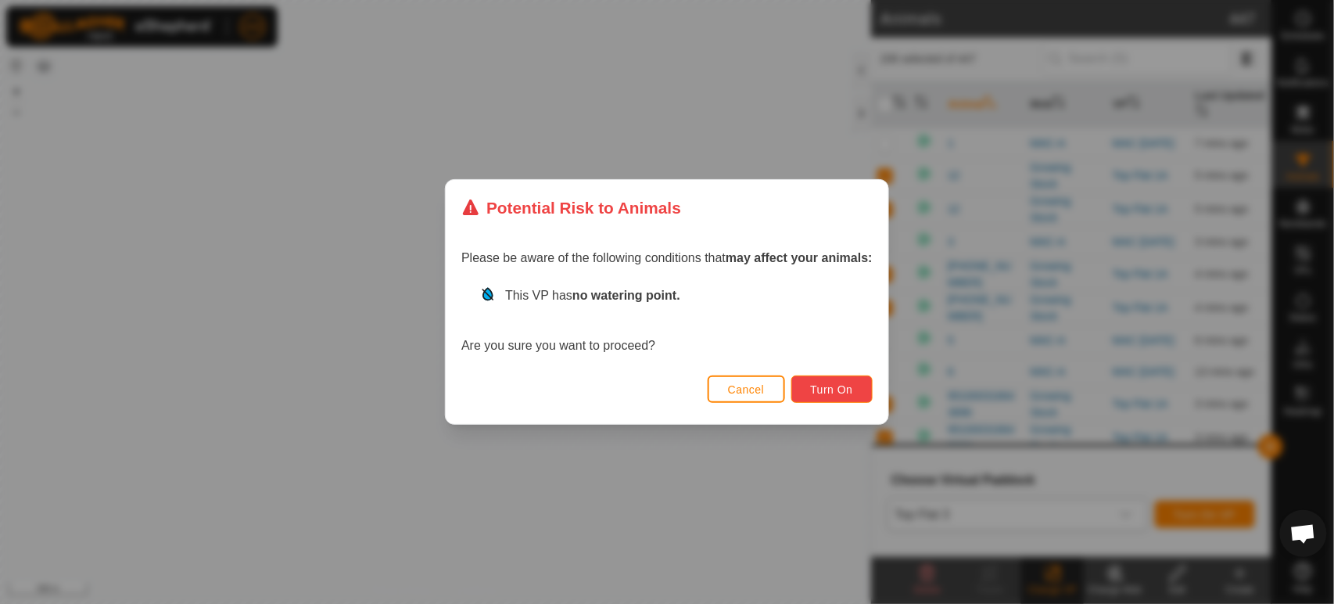
click at [806, 382] on button "Turn On" at bounding box center [831, 388] width 81 height 27
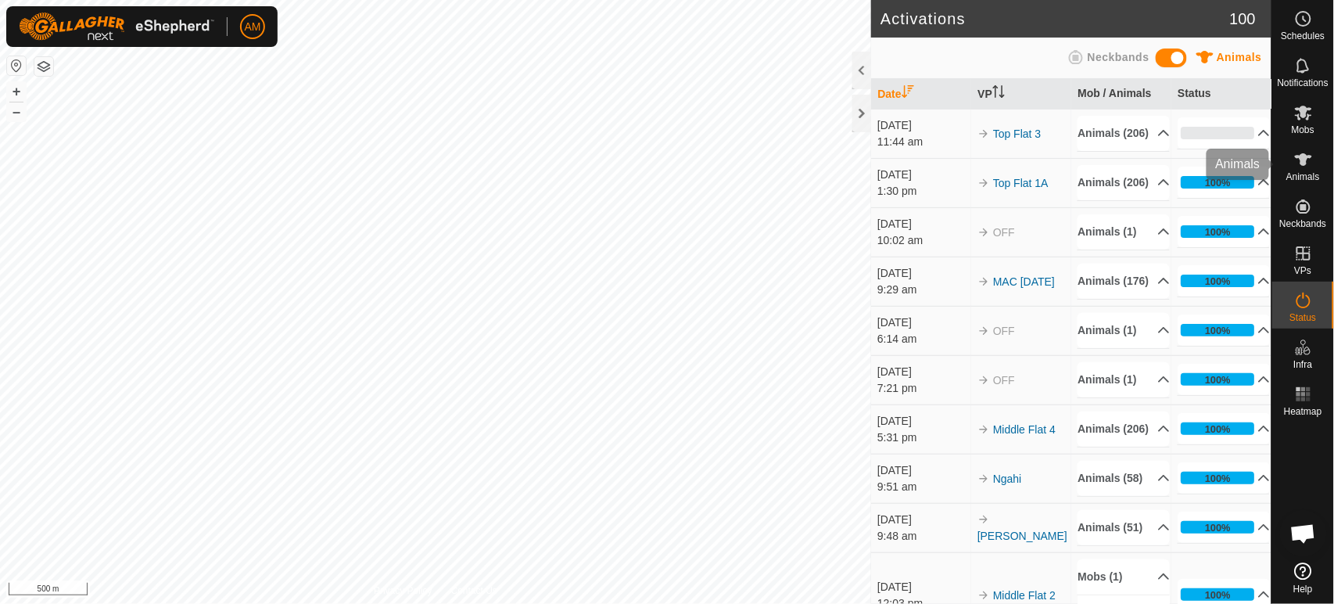
drag, startPoint x: 1316, startPoint y: 160, endPoint x: 1272, endPoint y: 336, distance: 181.5
click at [1317, 160] on es-animals-svg-icon at bounding box center [1304, 159] width 28 height 25
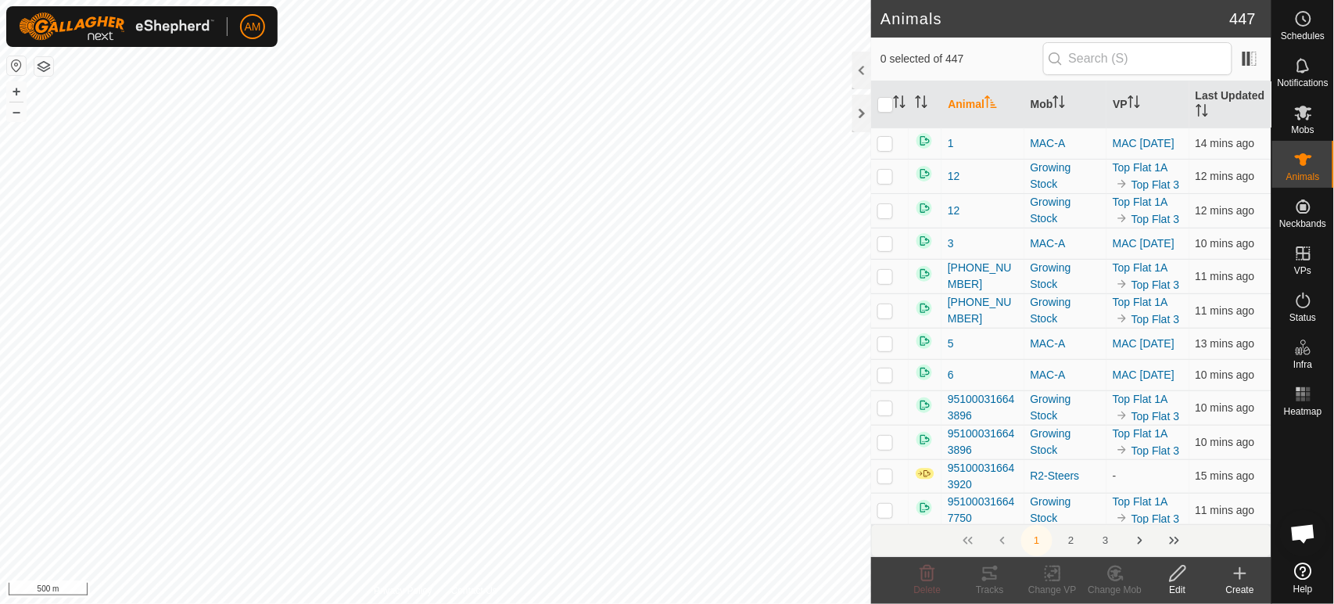
click at [1231, 580] on create-svg-icon at bounding box center [1240, 573] width 63 height 19
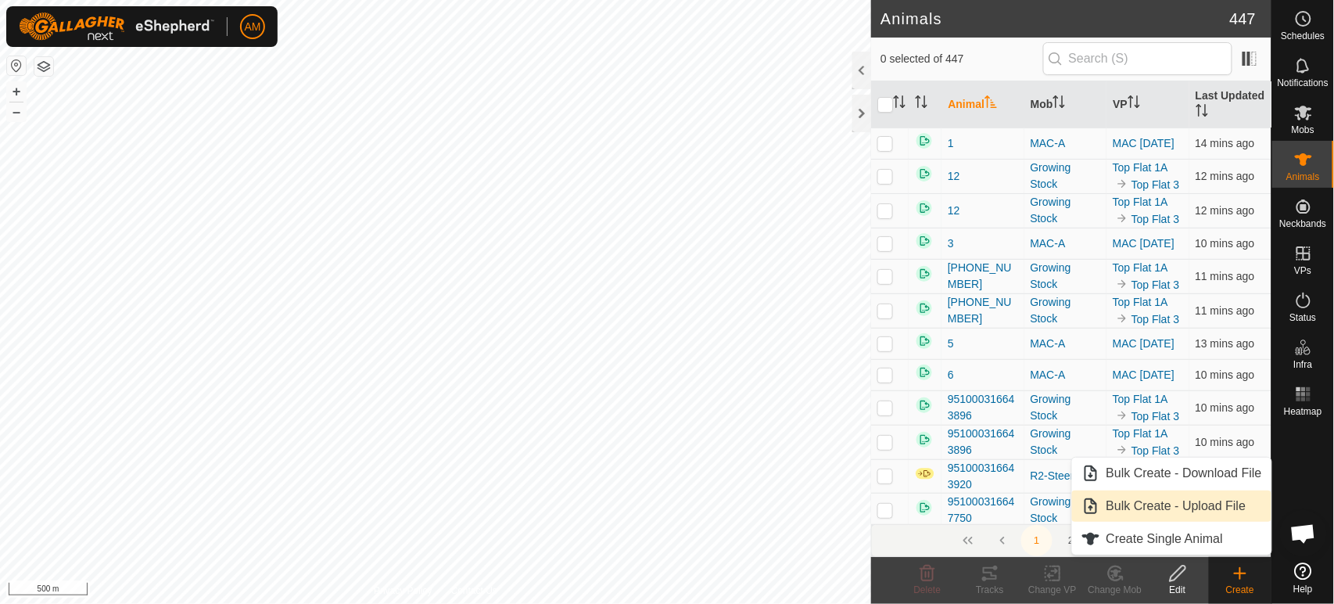
click at [1179, 509] on link "Bulk Create - Upload File" at bounding box center [1171, 505] width 199 height 31
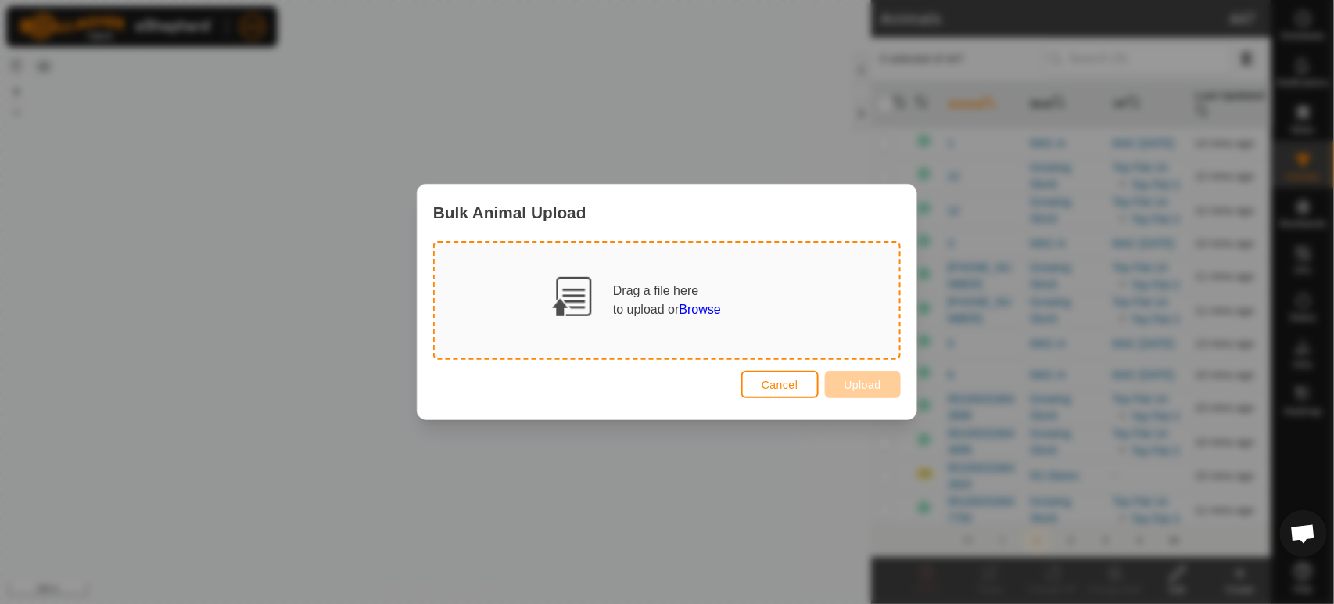
click at [703, 314] on span "Browse" at bounding box center [700, 309] width 41 height 13
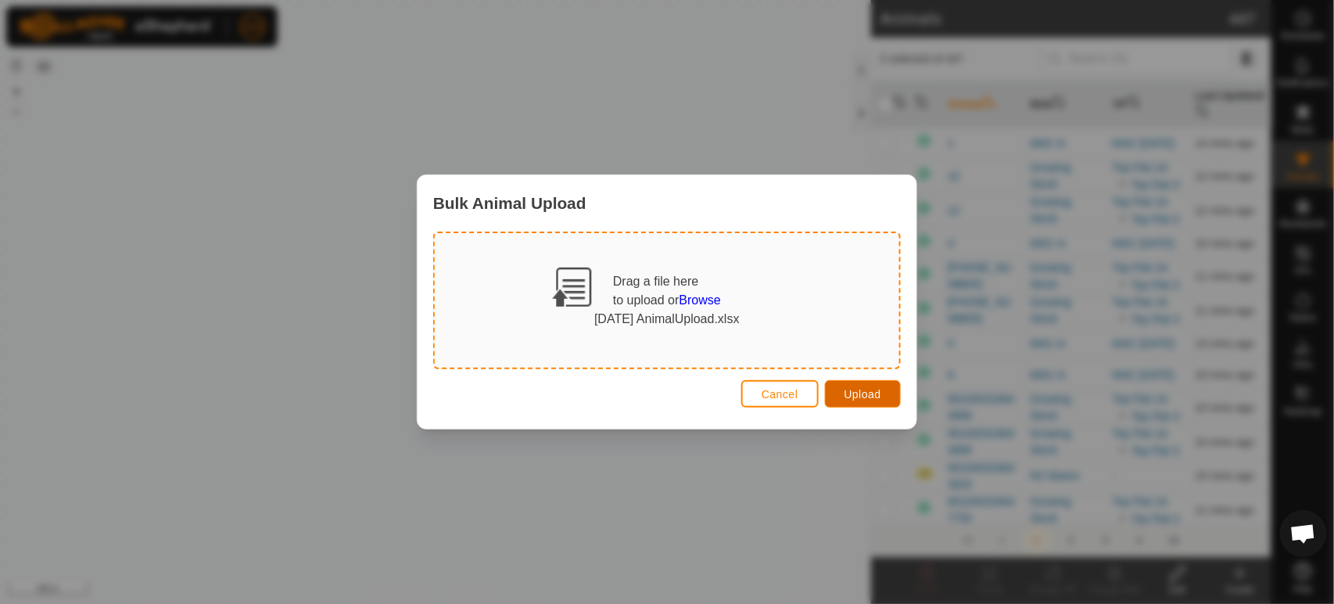
click at [864, 395] on span "Upload" at bounding box center [863, 394] width 37 height 13
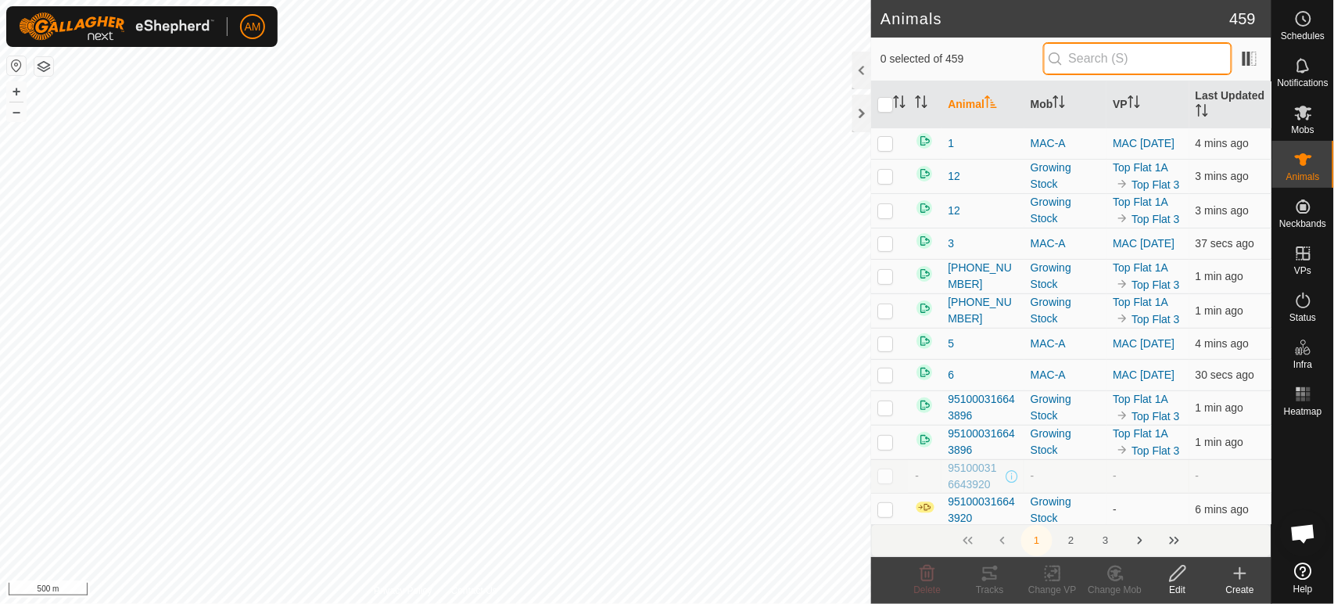
click at [1113, 59] on input "text" at bounding box center [1137, 58] width 189 height 33
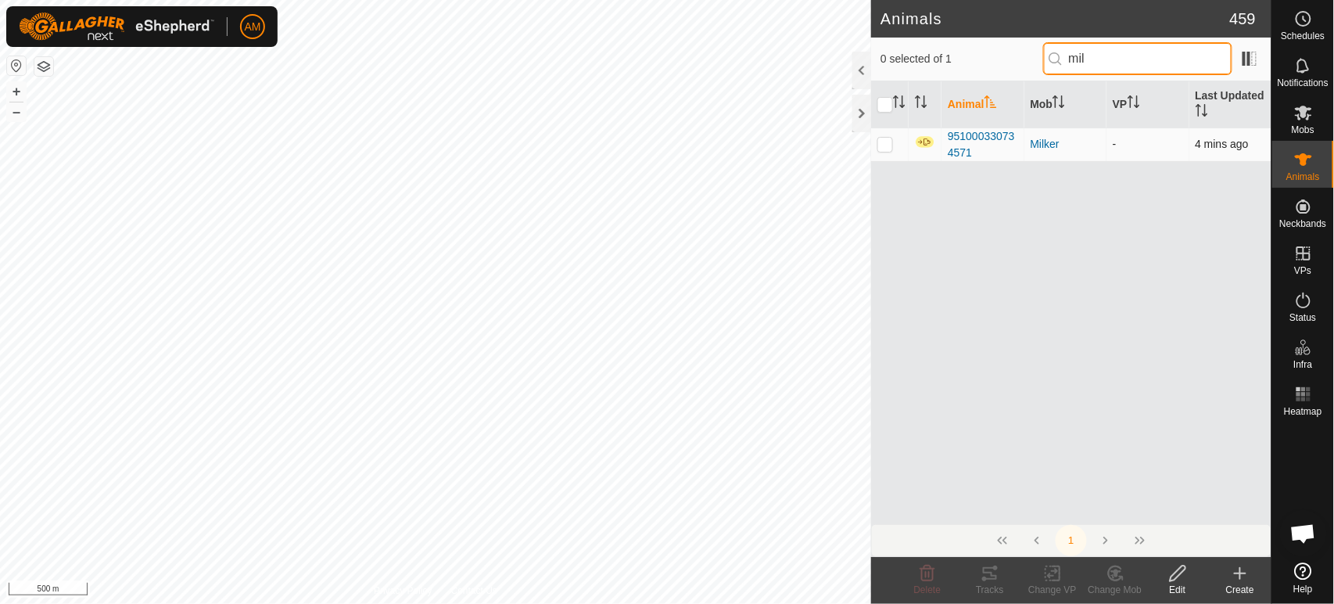
type input "mil"
click at [878, 150] on td at bounding box center [890, 144] width 38 height 34
checkbox input "true"
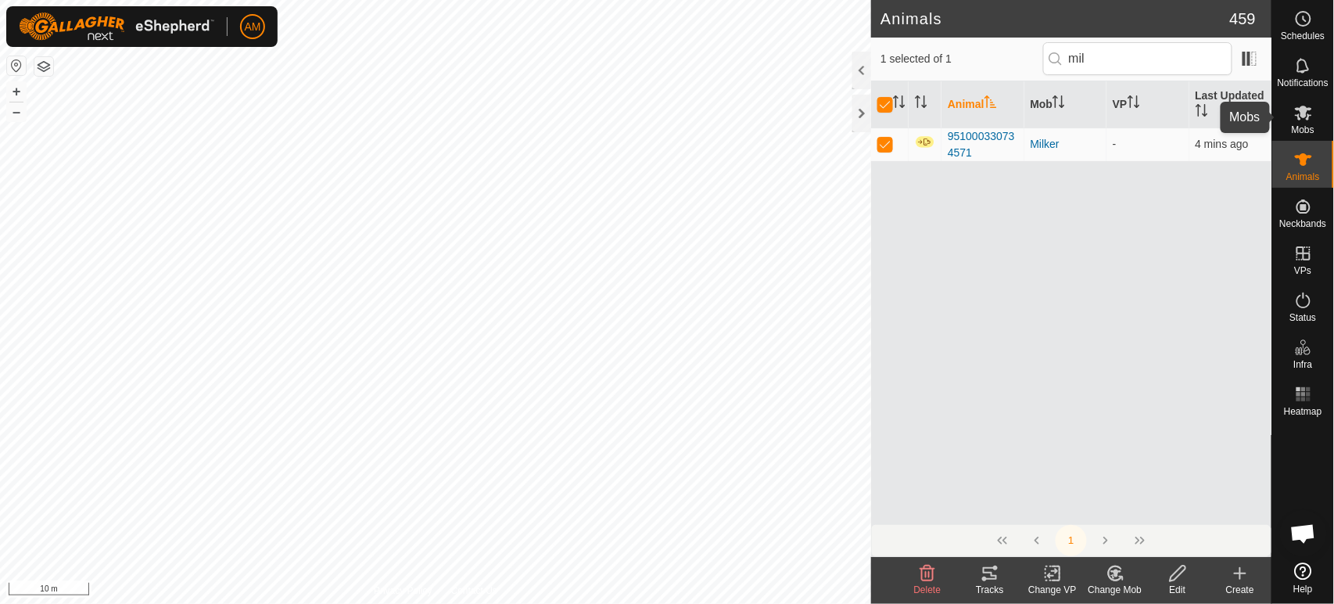
click at [1310, 114] on icon at bounding box center [1303, 113] width 17 height 15
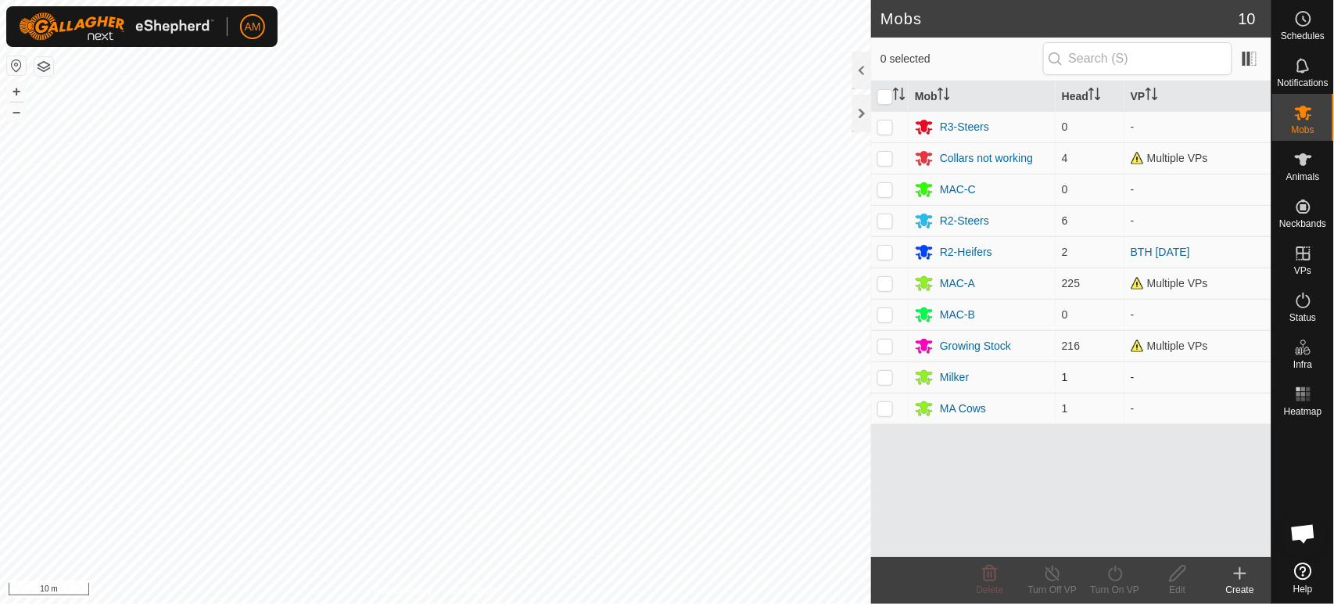
click at [888, 378] on p-checkbox at bounding box center [885, 377] width 16 height 13
checkbox input "true"
click at [1178, 582] on icon at bounding box center [1178, 573] width 20 height 19
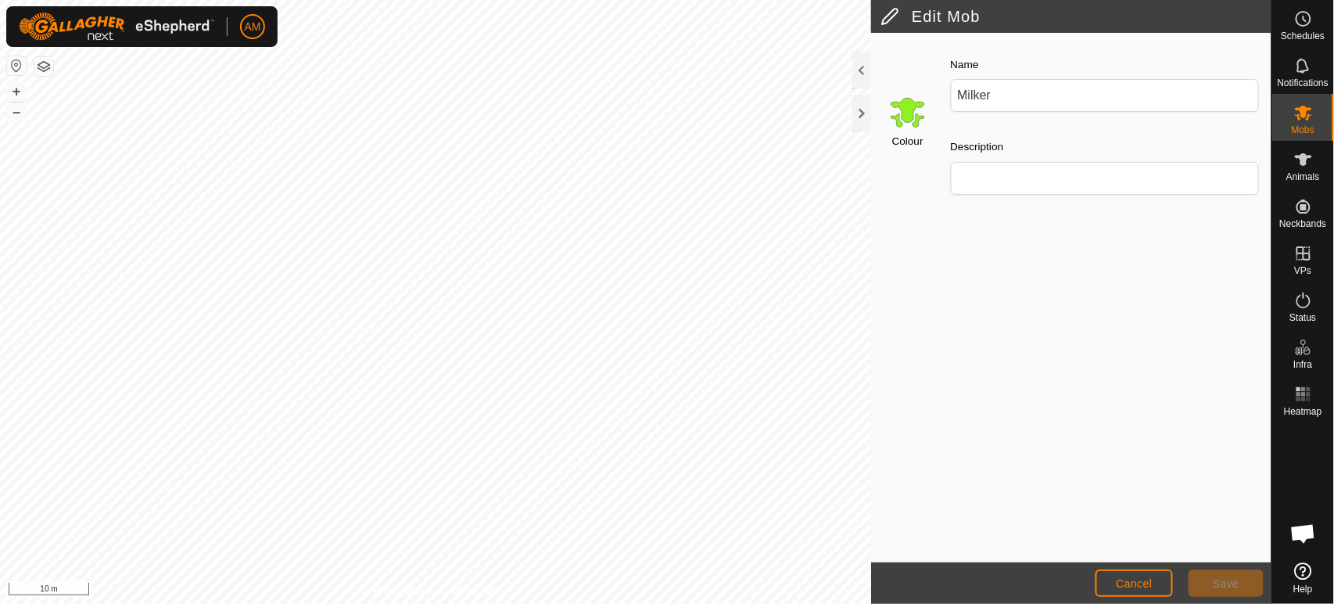
click at [911, 97] on input "Select a color" at bounding box center [908, 112] width 38 height 38
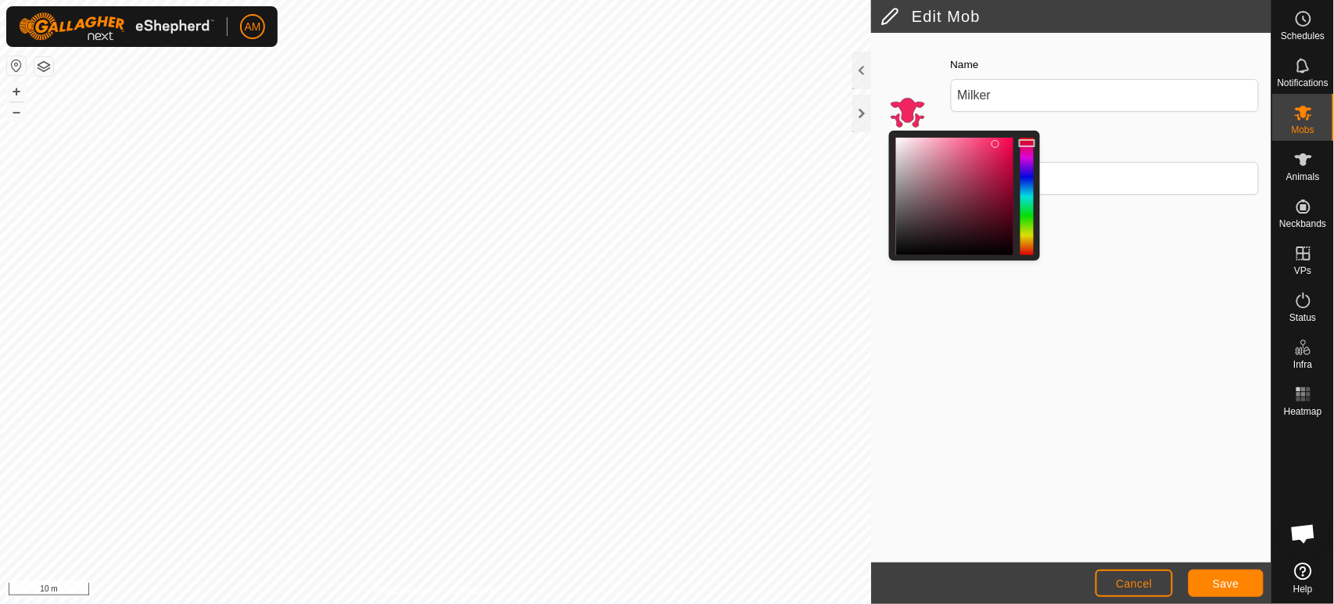
drag, startPoint x: 1029, startPoint y: 231, endPoint x: 1028, endPoint y: 143, distance: 88.4
click at [1028, 143] on div at bounding box center [1027, 196] width 13 height 117
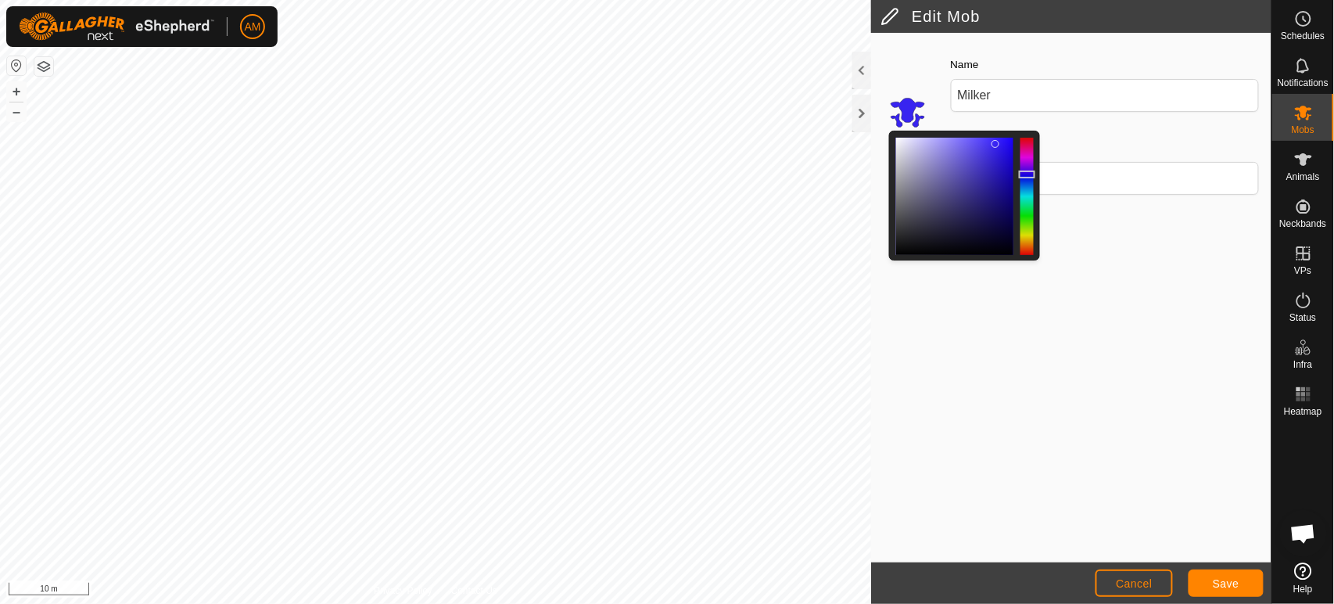
drag, startPoint x: 1029, startPoint y: 139, endPoint x: 1033, endPoint y: 174, distance: 35.4
click at [1033, 174] on div at bounding box center [1027, 174] width 16 height 8
click at [1215, 590] on button "Save" at bounding box center [1226, 582] width 75 height 27
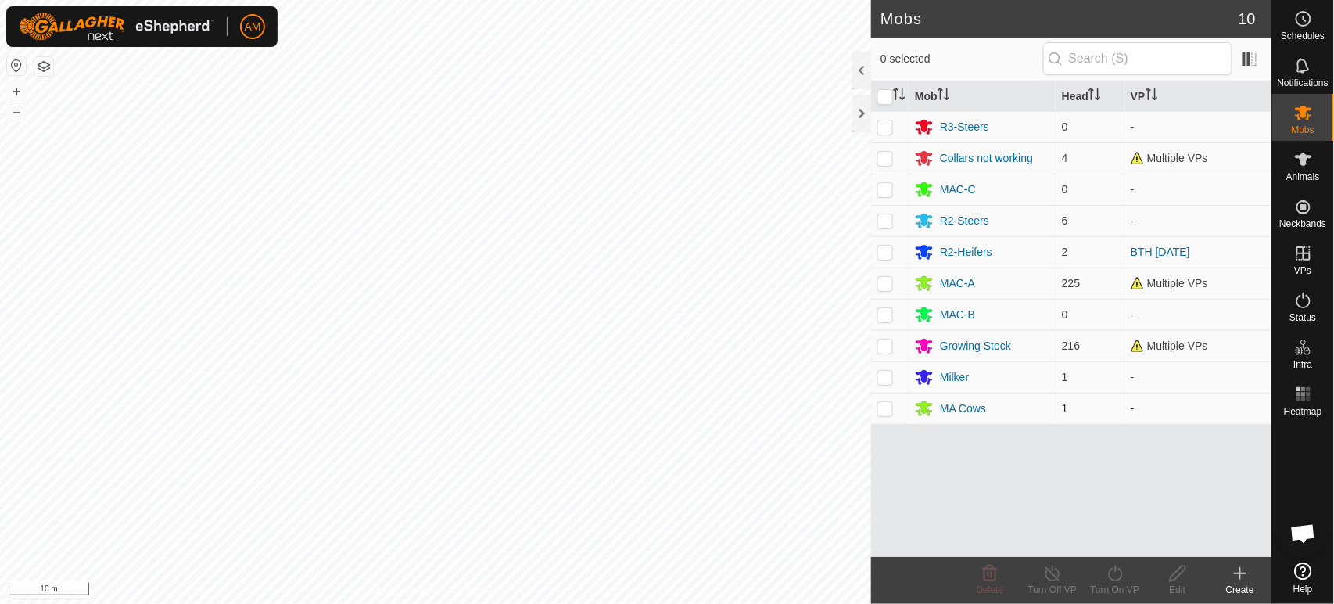
click at [891, 411] on p-checkbox at bounding box center [885, 408] width 16 height 13
checkbox input "true"
click at [961, 407] on div "MA Cows" at bounding box center [963, 408] width 46 height 16
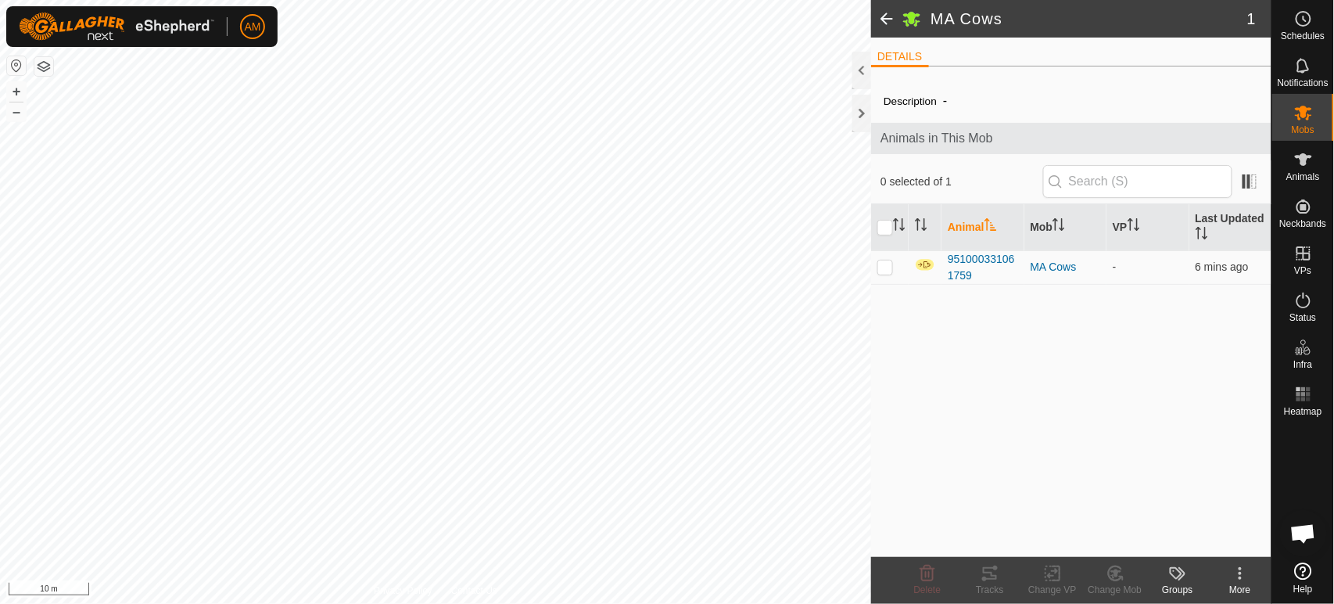
click at [891, 285] on div "Description - Animals in This Mob 0 selected of 1 Animal Mob VP Last Updated 95…" at bounding box center [1071, 318] width 400 height 478
click at [888, 266] on p-checkbox at bounding box center [885, 266] width 16 height 13
checkbox input "true"
click at [1113, 583] on div "Change Mob" at bounding box center [1115, 590] width 63 height 14
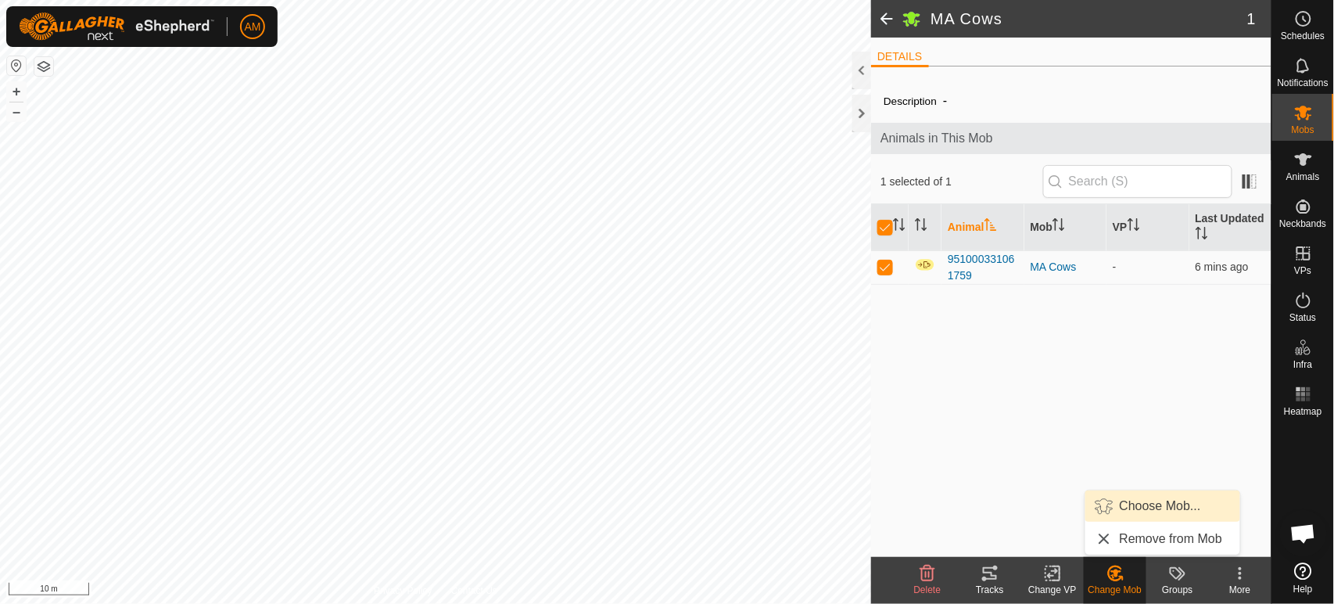
click at [1126, 502] on link "Choose Mob..." at bounding box center [1163, 505] width 155 height 31
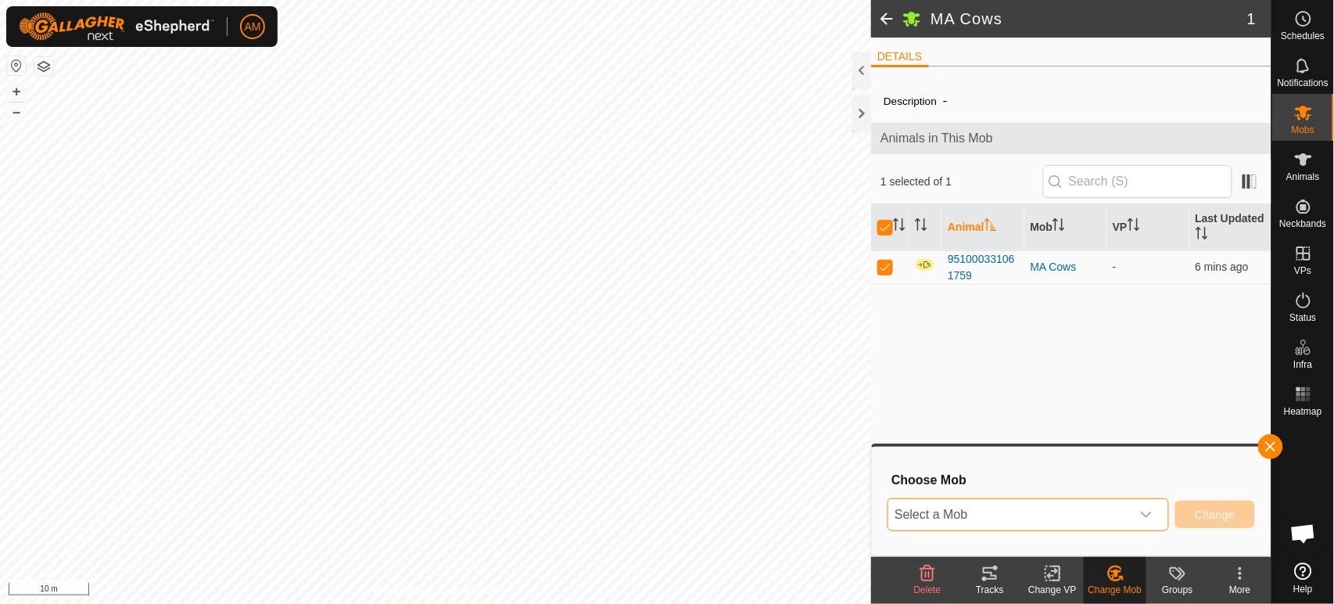
click at [992, 500] on span "Select a Mob" at bounding box center [1009, 514] width 242 height 31
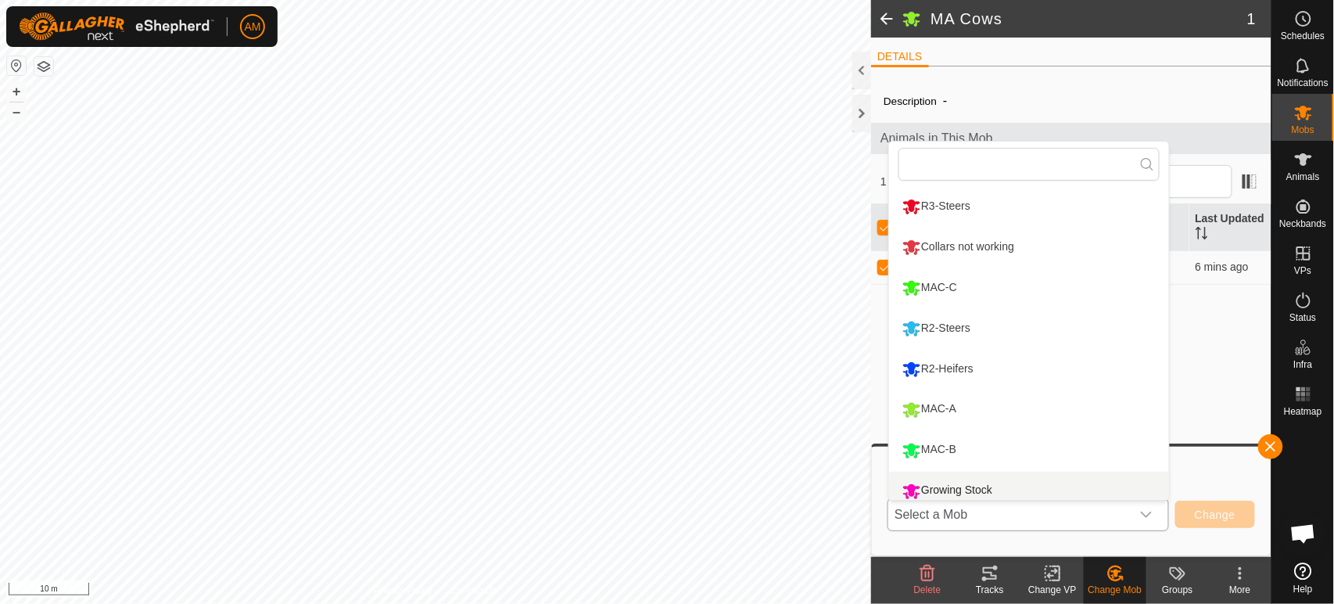
scroll to position [11, 0]
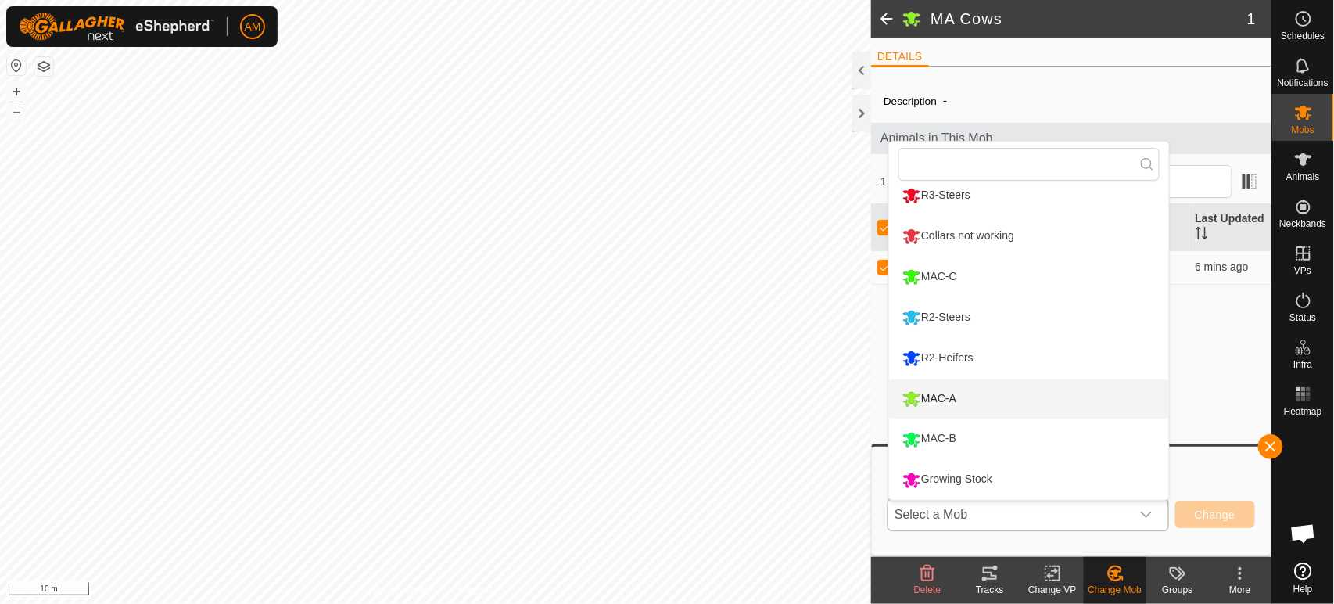
click at [961, 404] on li "MAC-A" at bounding box center [1029, 398] width 280 height 39
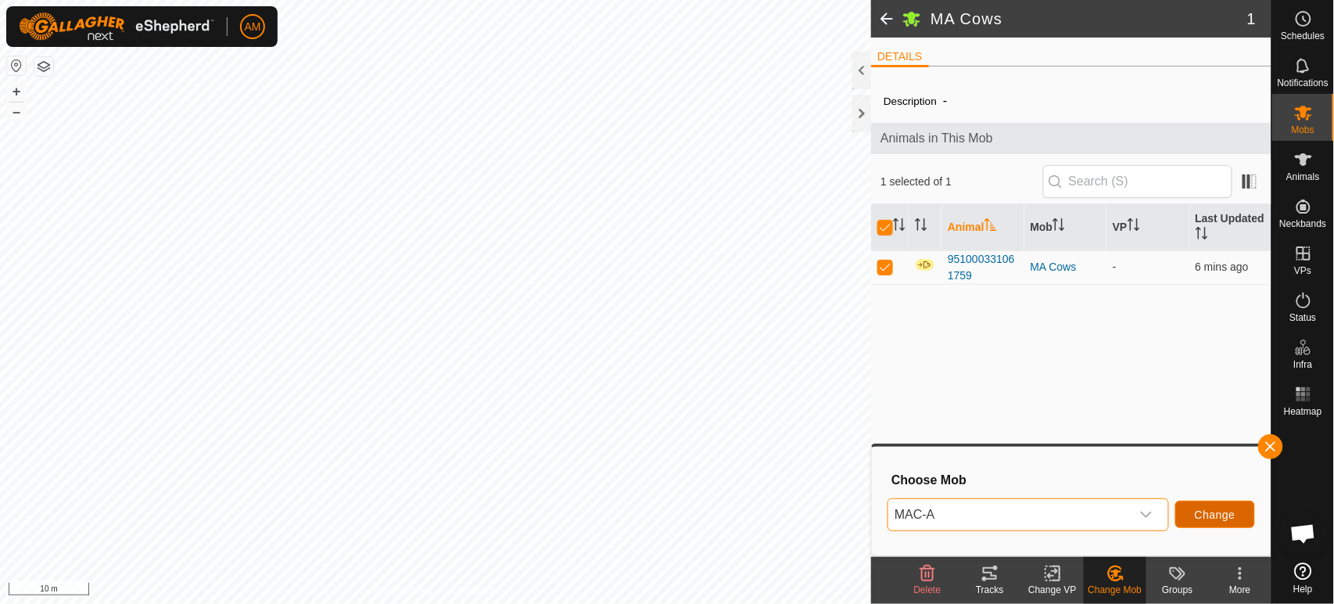
click at [1204, 508] on span "Change" at bounding box center [1215, 514] width 41 height 13
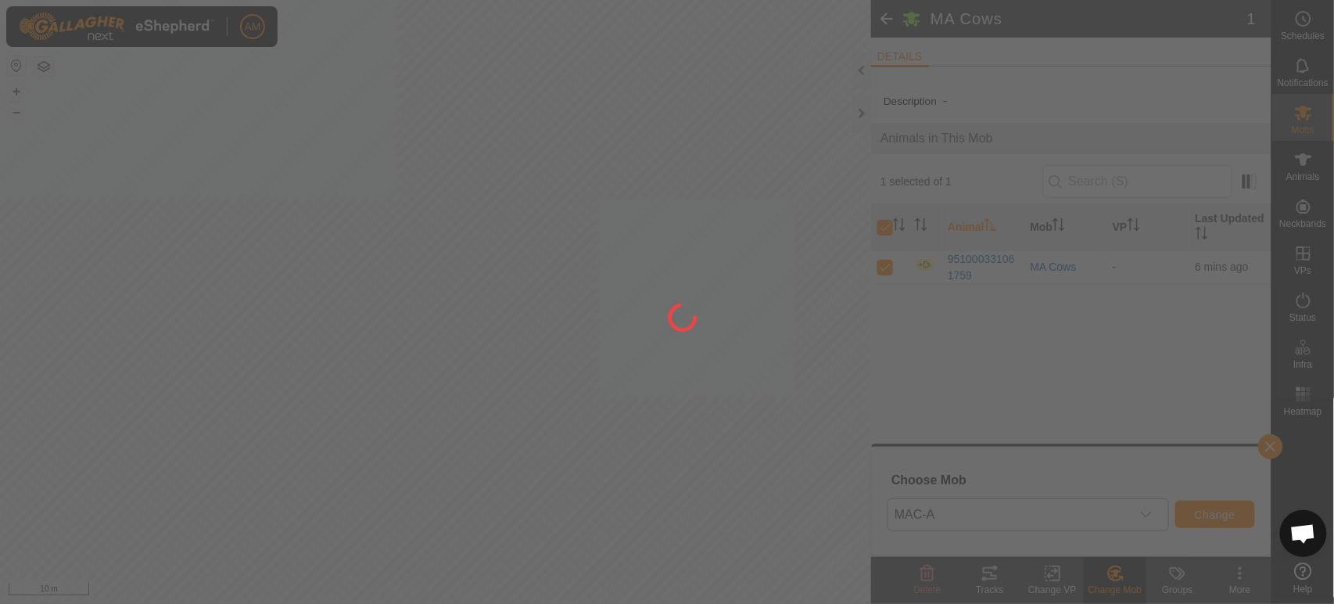
checkbox input "false"
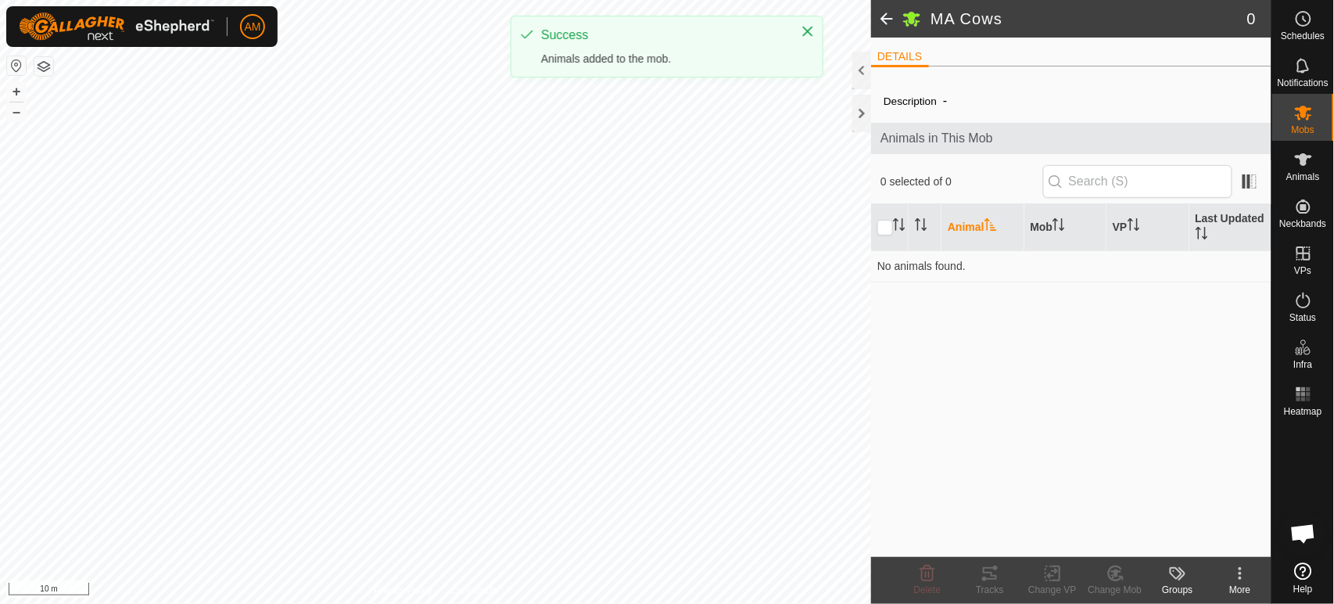
click at [895, 12] on span at bounding box center [886, 19] width 31 height 38
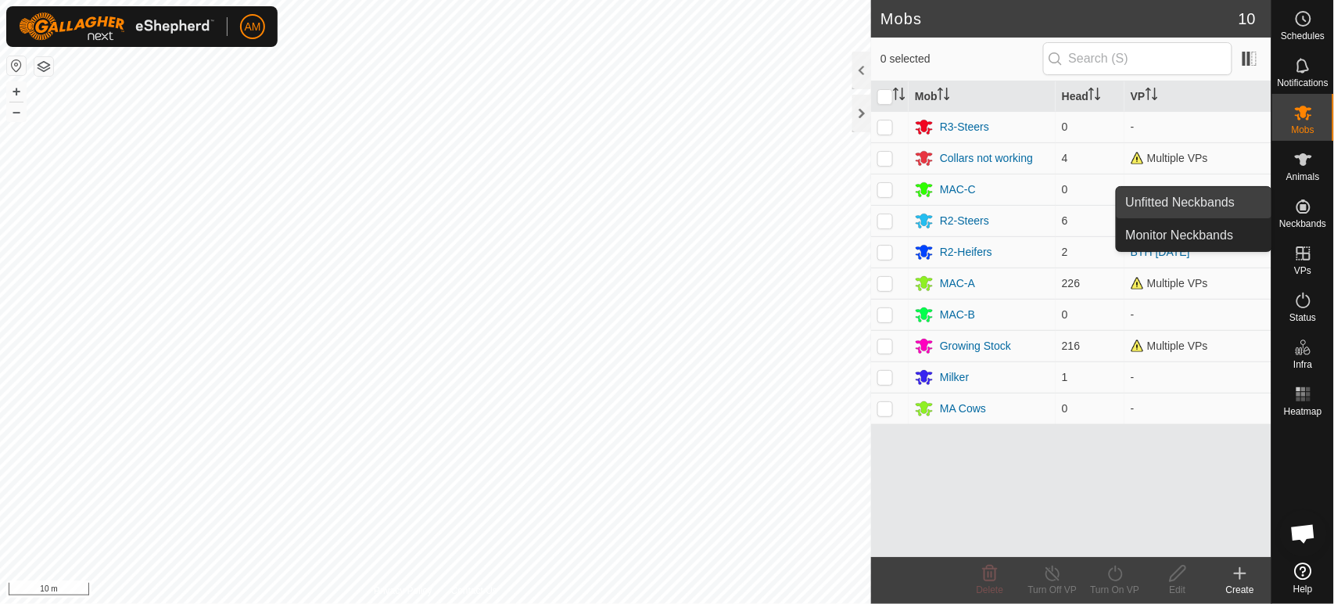
click at [1215, 206] on link "Unfitted Neckbands" at bounding box center [1194, 202] width 155 height 31
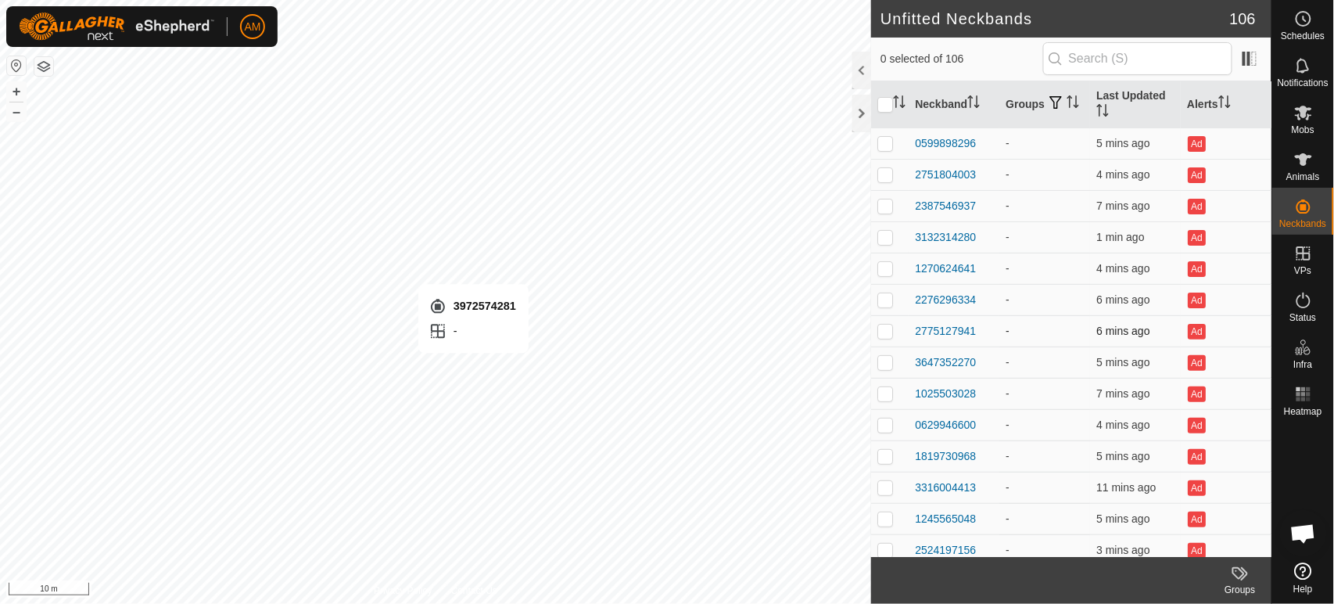
checkbox input "true"
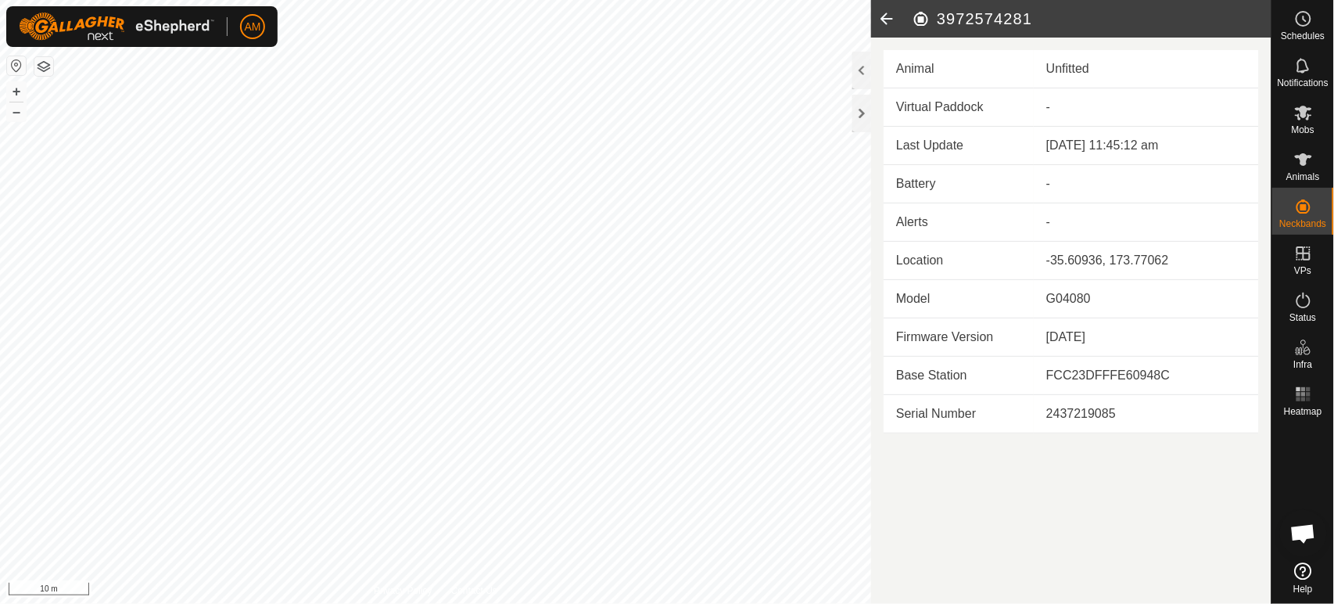
drag, startPoint x: 1078, startPoint y: 19, endPoint x: 931, endPoint y: 18, distance: 147.0
click at [931, 18] on h2 "3972574281" at bounding box center [1092, 18] width 360 height 19
copy h2 "3972574281"
click at [1311, 172] on span "Animals" at bounding box center [1304, 176] width 34 height 9
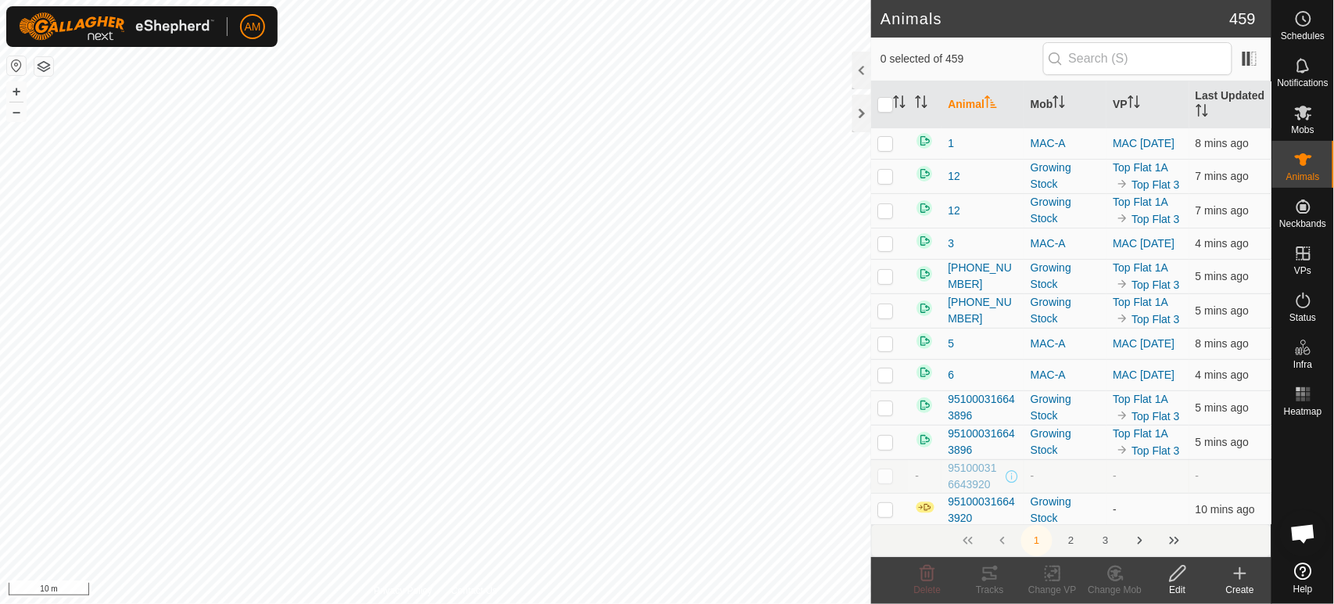
click at [1247, 565] on icon at bounding box center [1240, 573] width 19 height 19
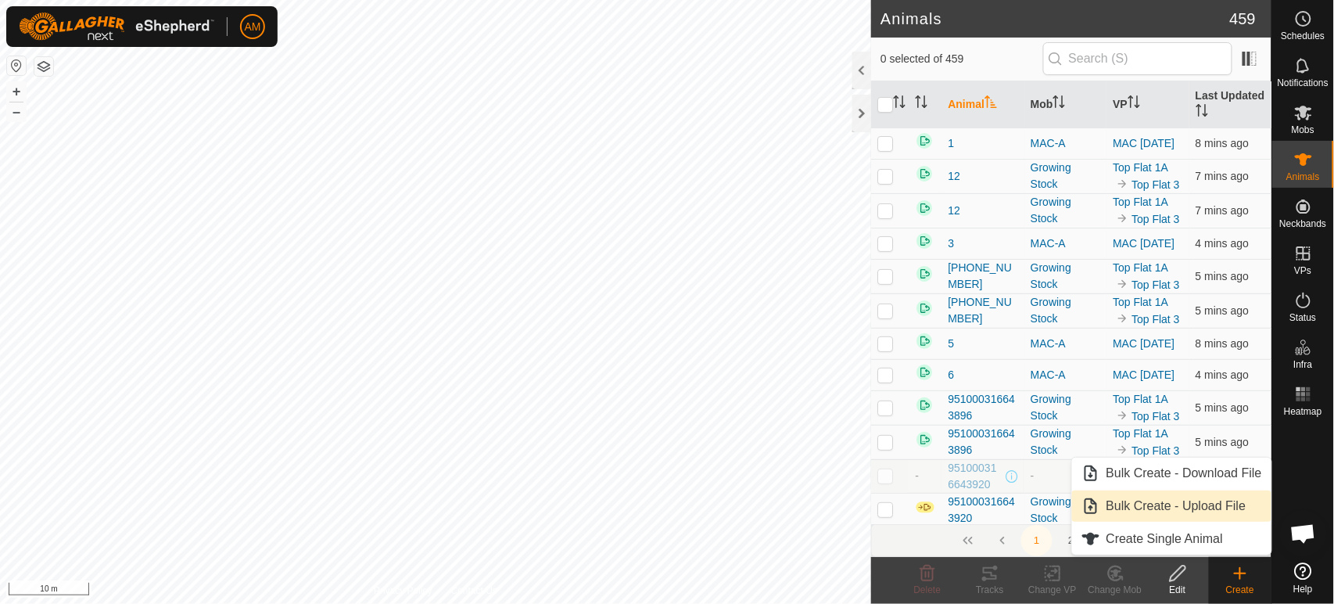
click at [1197, 502] on link "Bulk Create - Upload File" at bounding box center [1171, 505] width 199 height 31
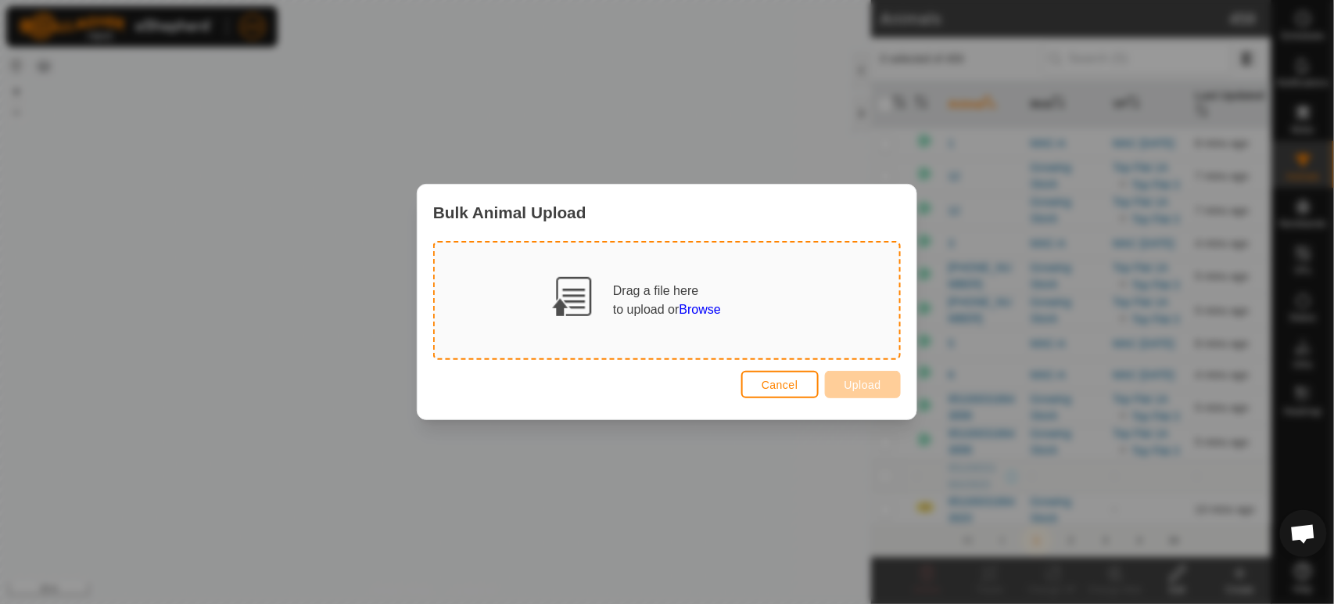
click at [704, 306] on span "Browse" at bounding box center [700, 309] width 41 height 13
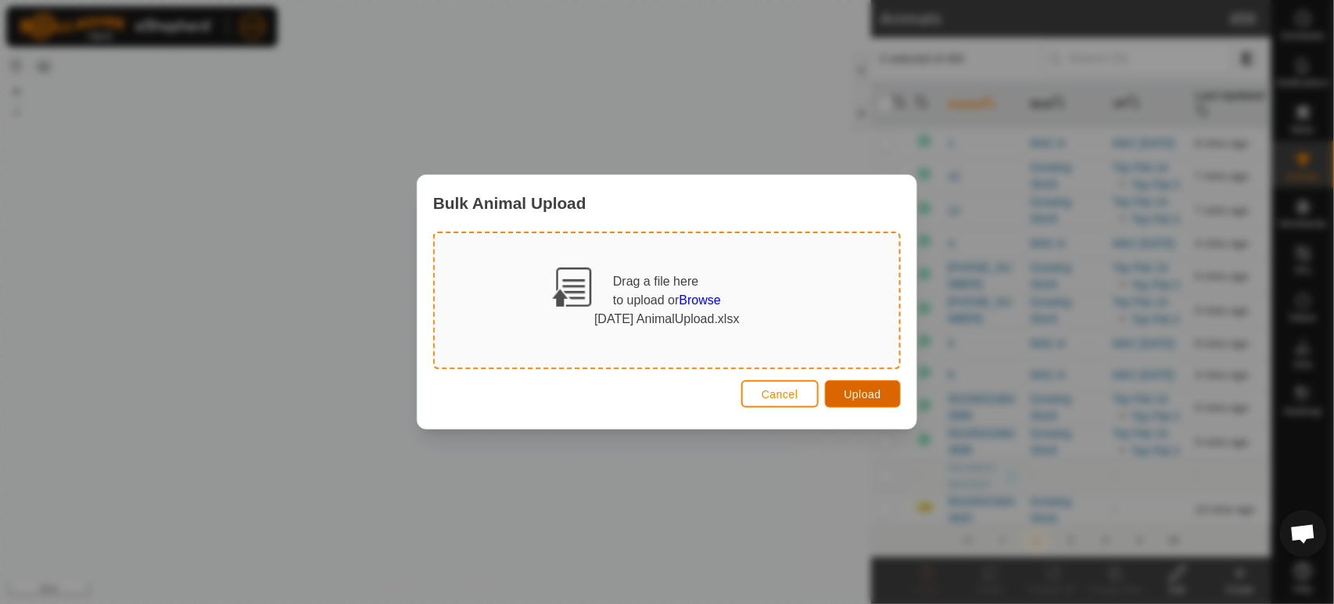
click at [856, 390] on span "Upload" at bounding box center [863, 394] width 37 height 13
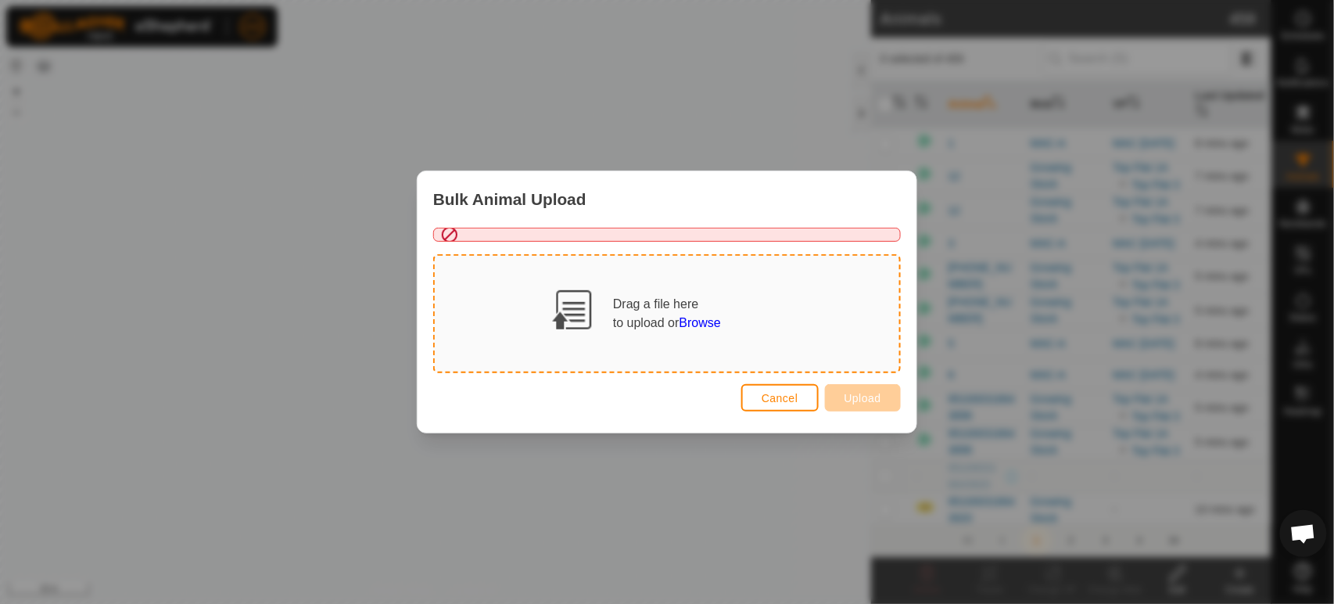
click at [696, 321] on span "Browse" at bounding box center [700, 322] width 41 height 13
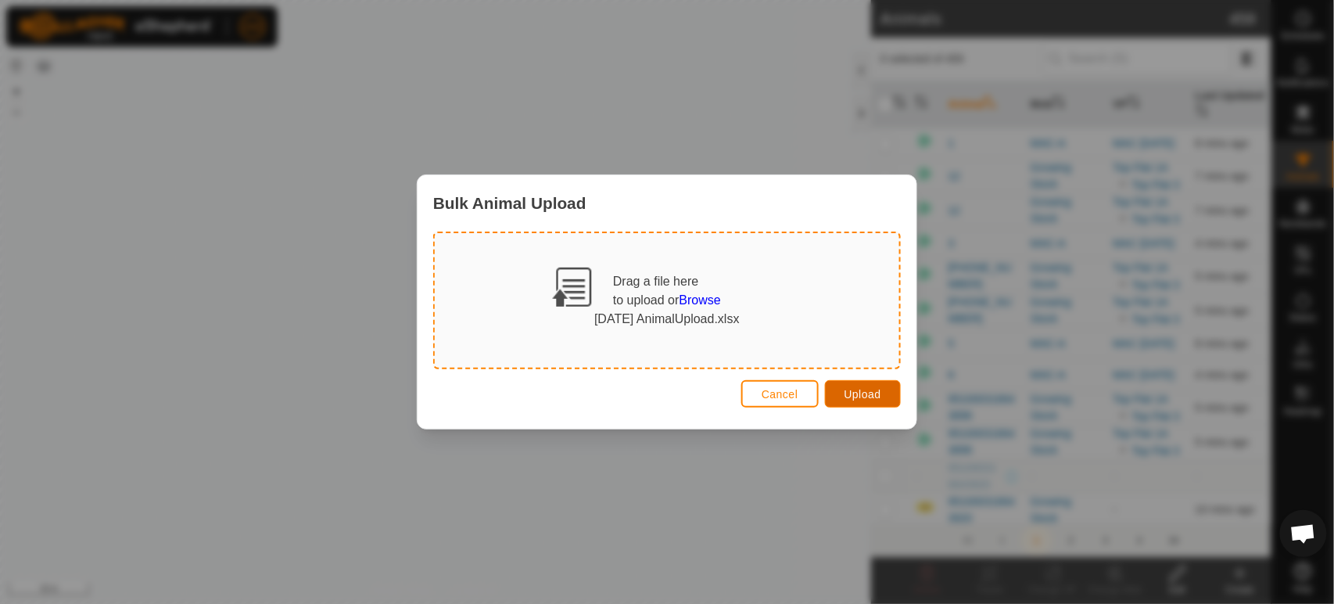
click at [858, 393] on span "Upload" at bounding box center [863, 394] width 37 height 13
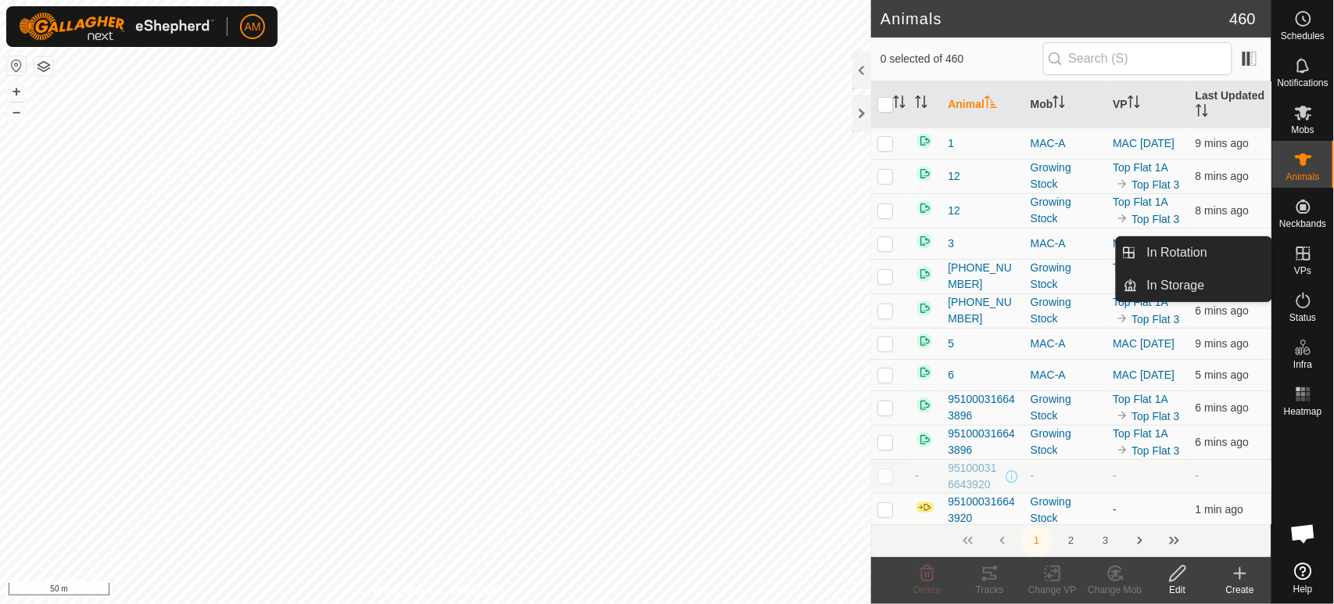
click at [1301, 254] on icon at bounding box center [1303, 253] width 19 height 19
click at [1252, 249] on link "In Rotation" at bounding box center [1205, 252] width 134 height 31
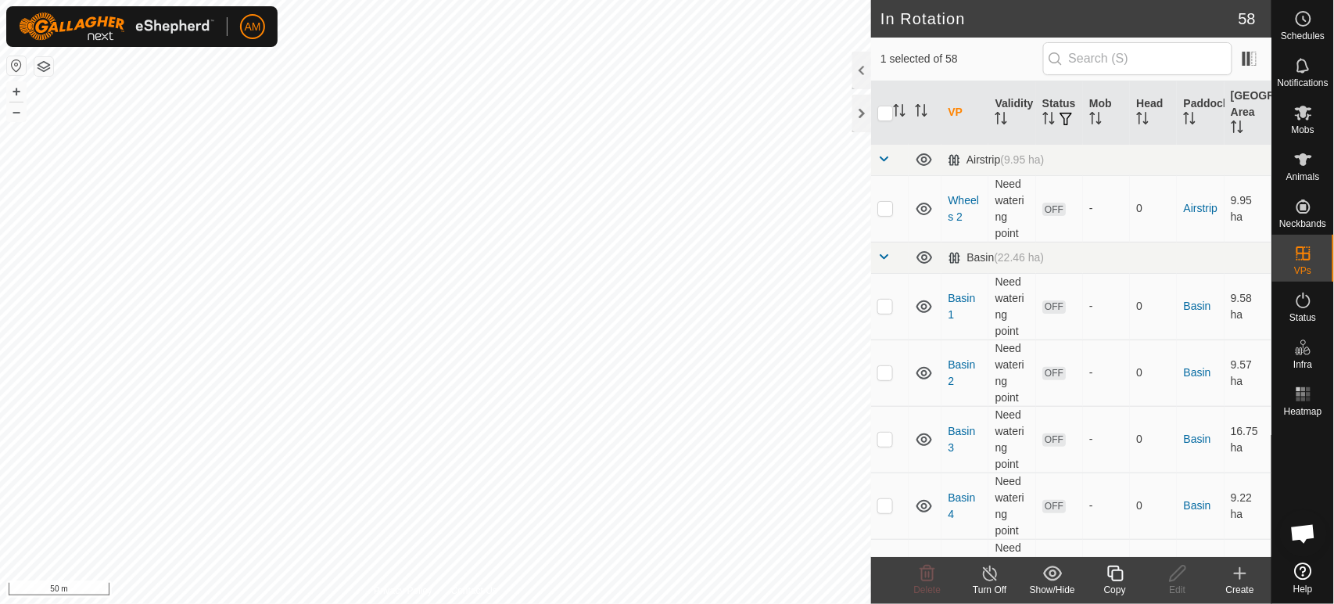
click at [1226, 580] on create-svg-icon at bounding box center [1240, 573] width 63 height 19
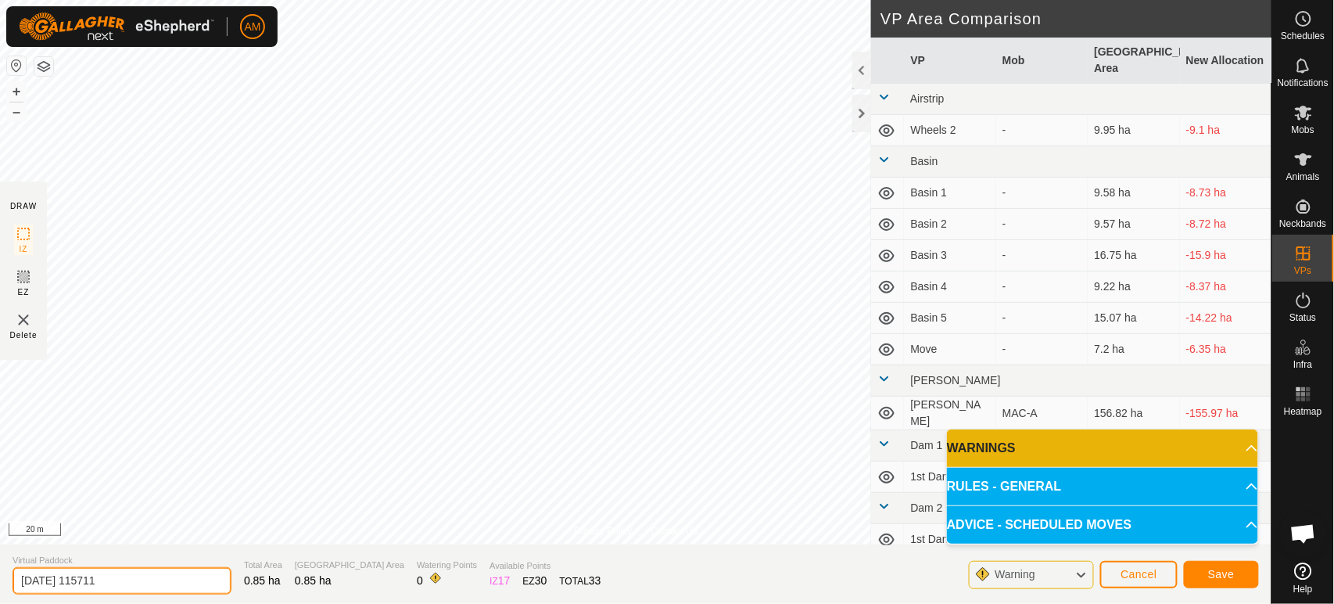
drag, startPoint x: 146, startPoint y: 587, endPoint x: 0, endPoint y: 565, distance: 147.8
click at [0, 565] on section "Virtual Paddock [DATE] 115711 Total Area 0.85 ha Grazing Area 0.85 ha Watering …" at bounding box center [636, 573] width 1272 height 59
type input "Dog Kennel"
click at [1199, 566] on button "Save" at bounding box center [1221, 574] width 75 height 27
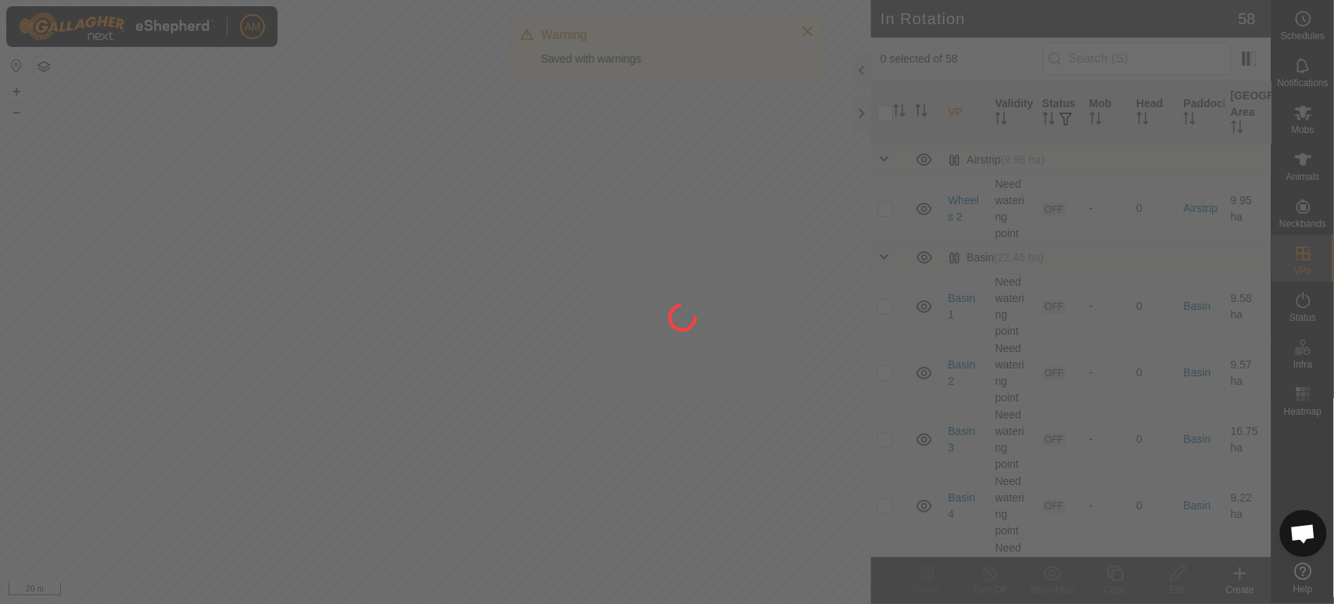
click at [1301, 170] on div at bounding box center [667, 302] width 1334 height 604
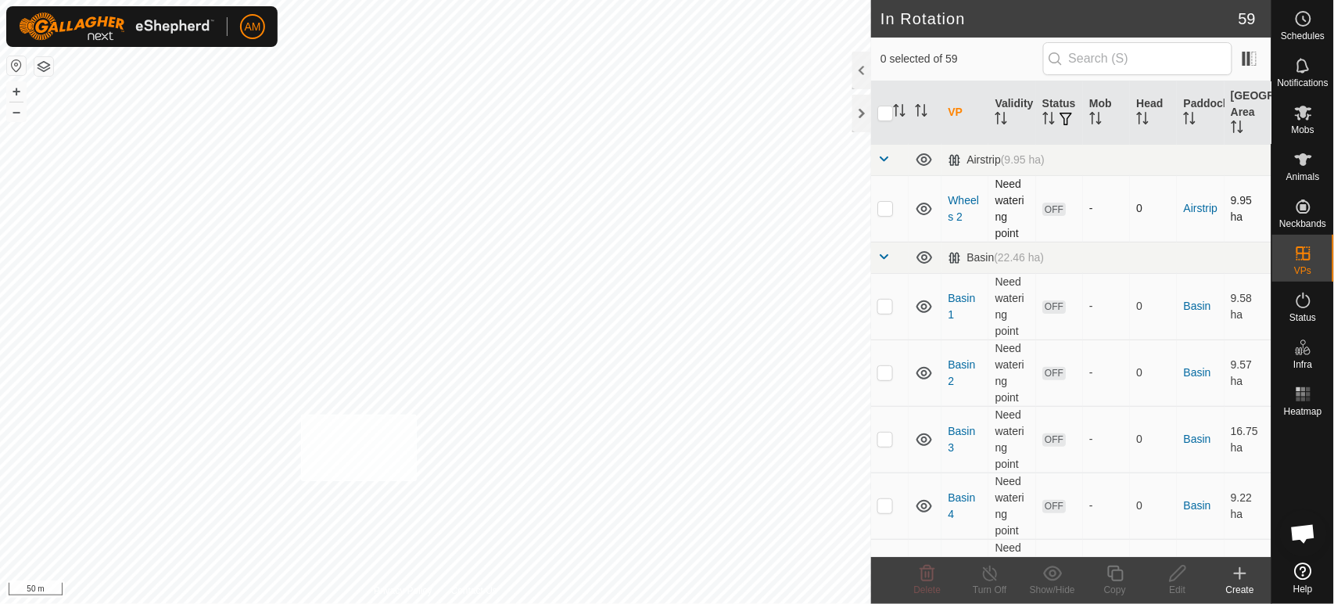
checkbox input "true"
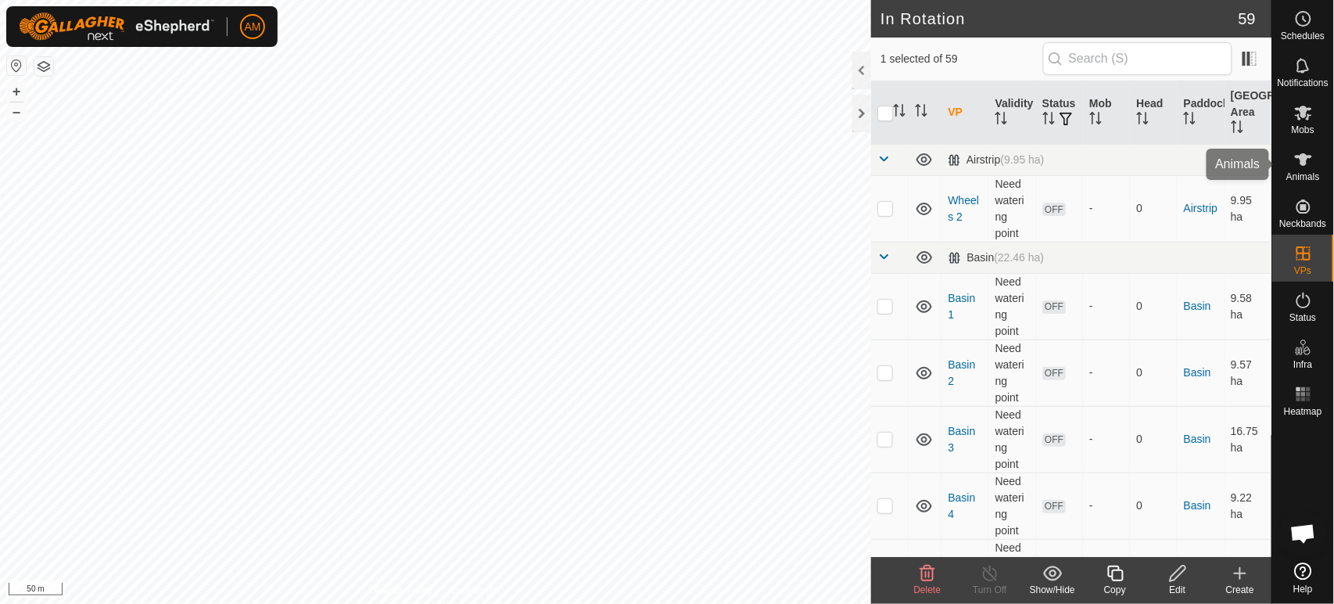
click at [1322, 164] on div "Animals" at bounding box center [1303, 164] width 62 height 47
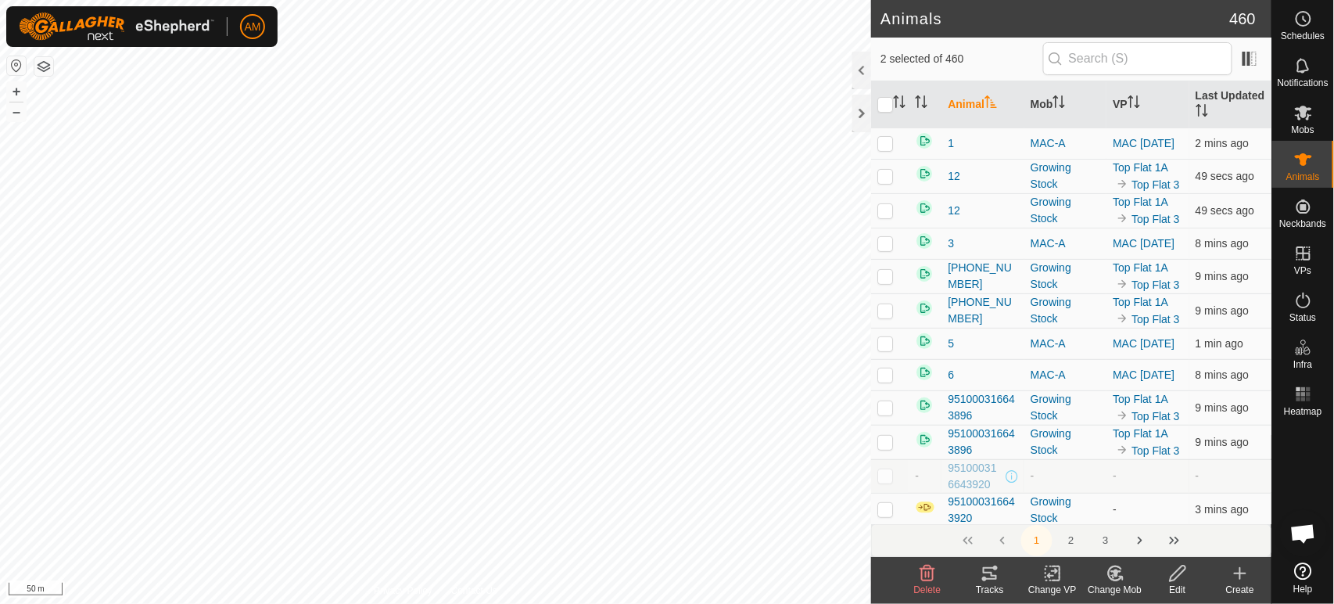
click at [1057, 579] on icon at bounding box center [1053, 573] width 20 height 19
click at [1064, 514] on link "Choose VP..." at bounding box center [1100, 505] width 155 height 31
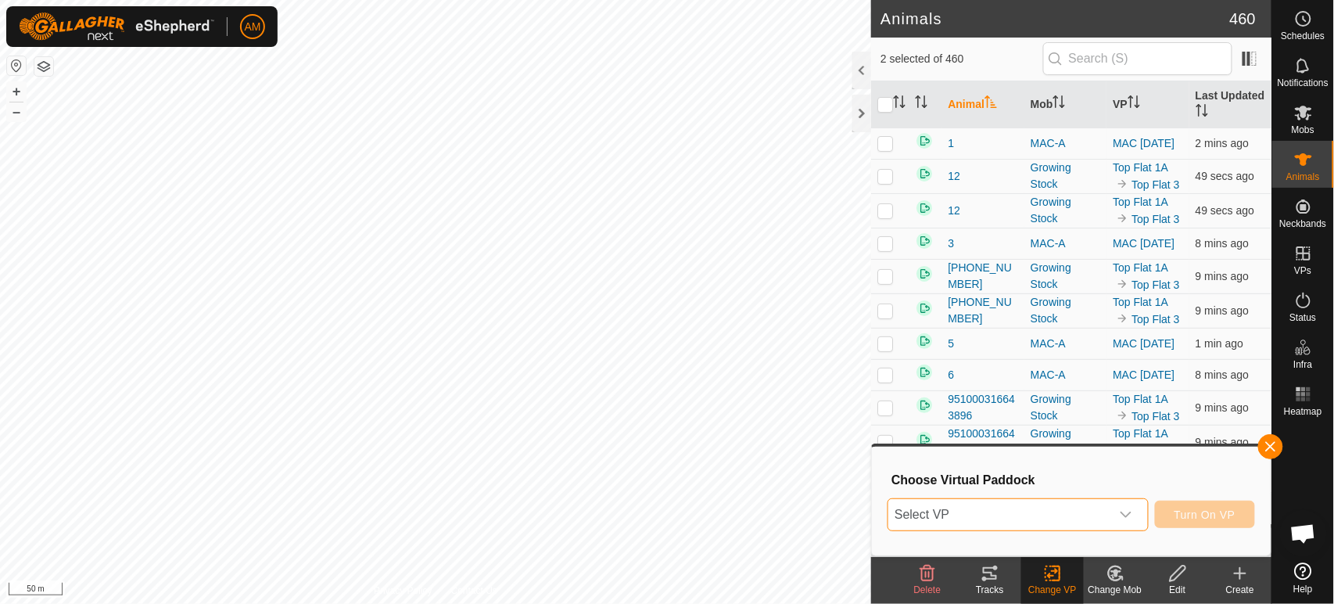
click at [956, 519] on span "Select VP" at bounding box center [998, 514] width 221 height 31
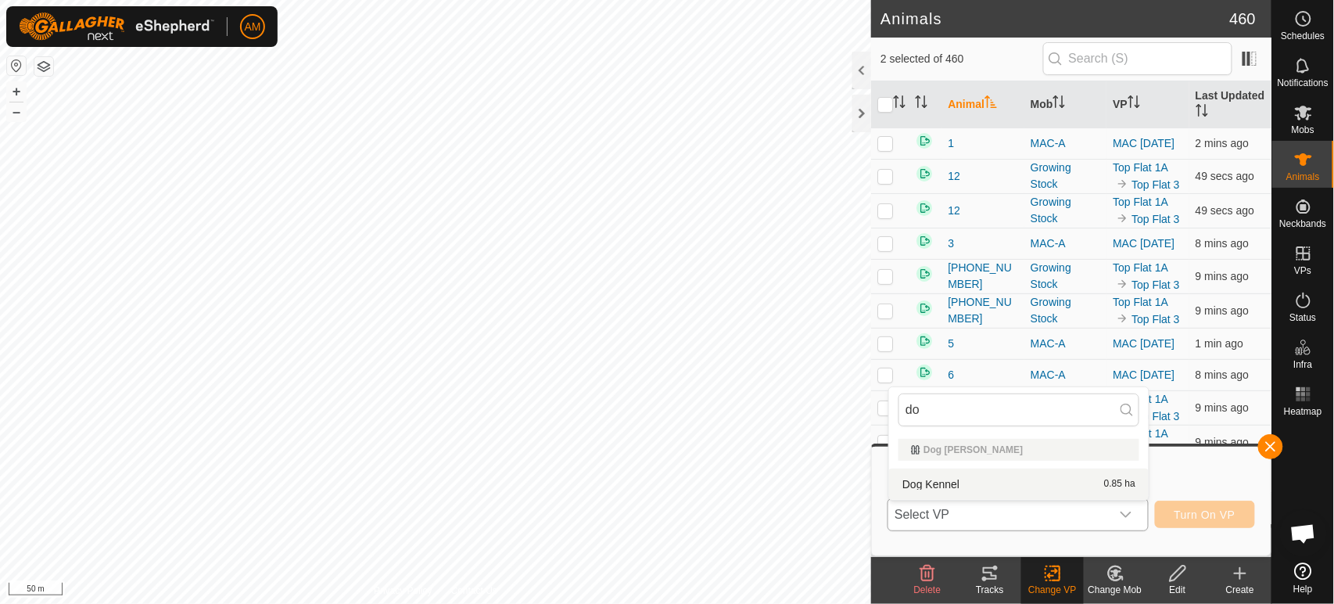
type input "do"
click at [909, 489] on li "Dog Kennel 0.85 ha" at bounding box center [1019, 483] width 260 height 31
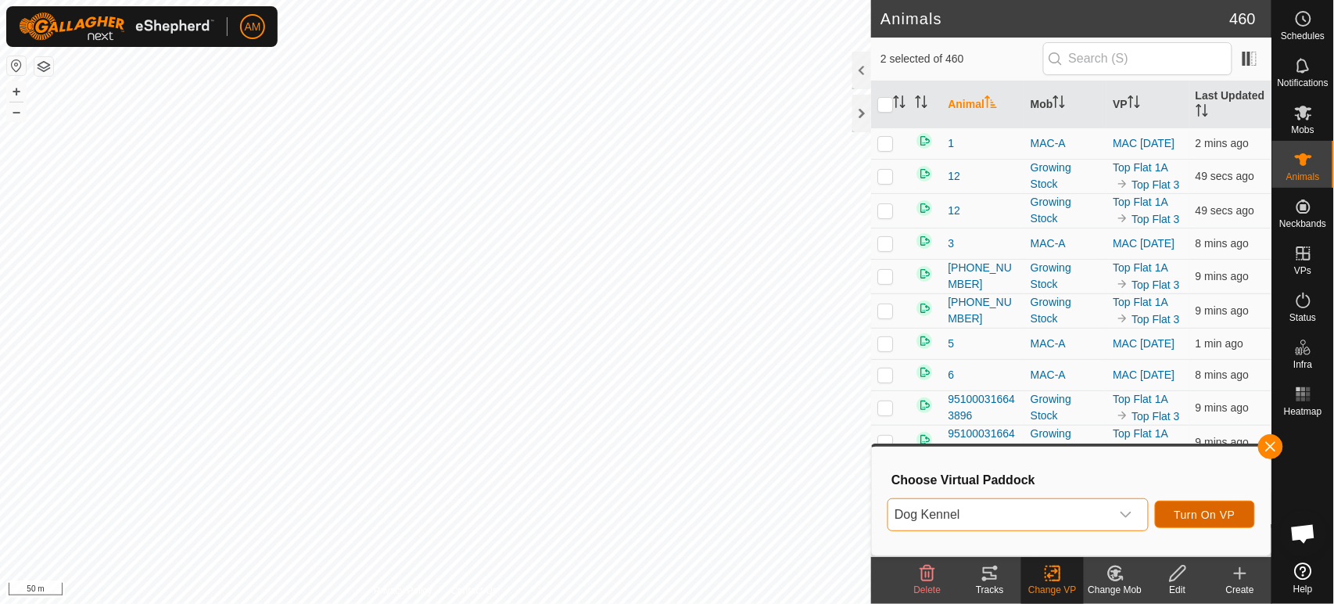
click at [1216, 516] on span "Turn On VP" at bounding box center [1205, 514] width 61 height 13
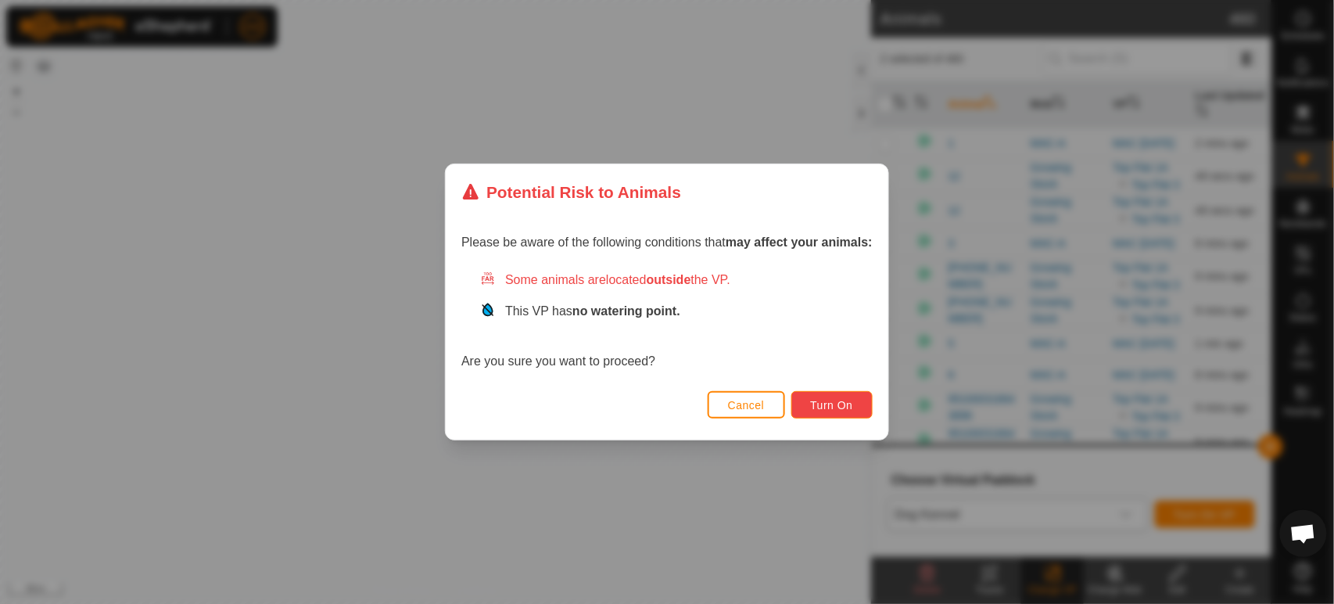
click at [865, 400] on button "Turn On" at bounding box center [831, 404] width 81 height 27
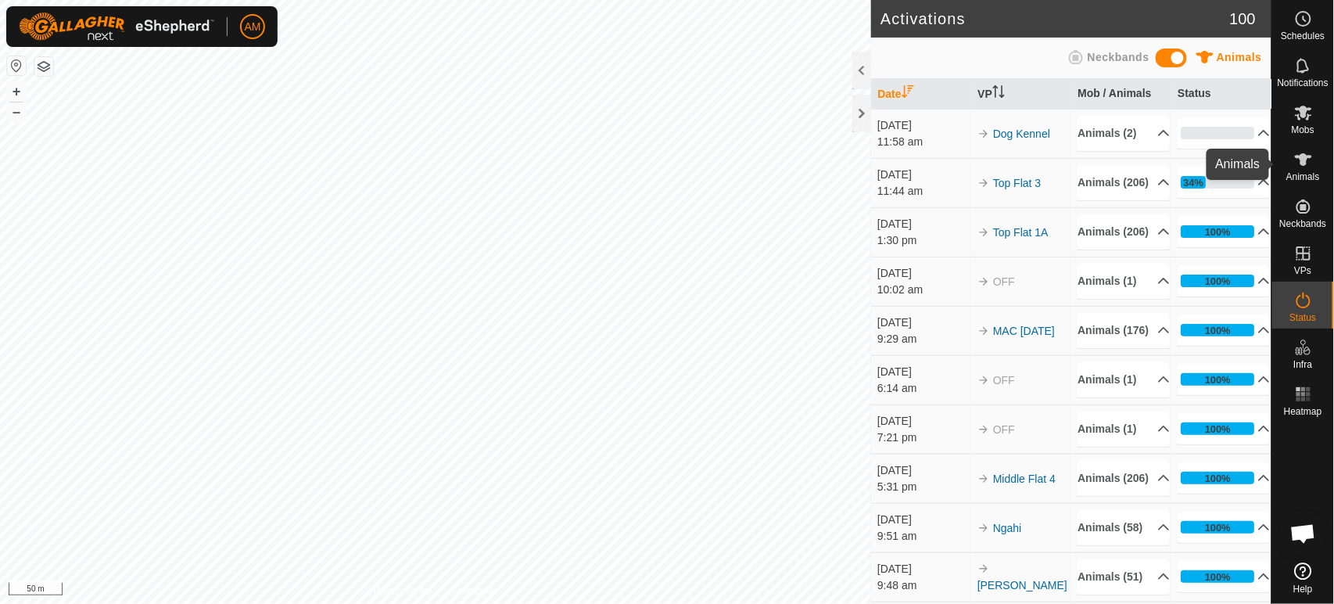
click at [1300, 172] on span "Animals" at bounding box center [1304, 176] width 34 height 9
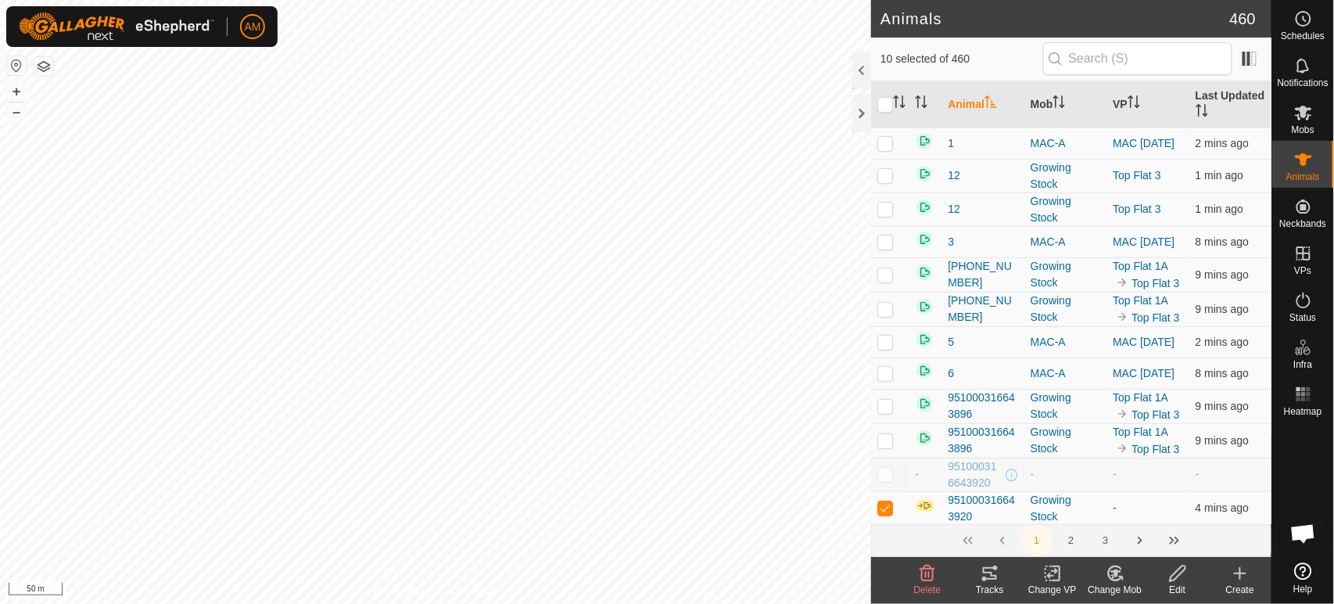
checkbox input "true"
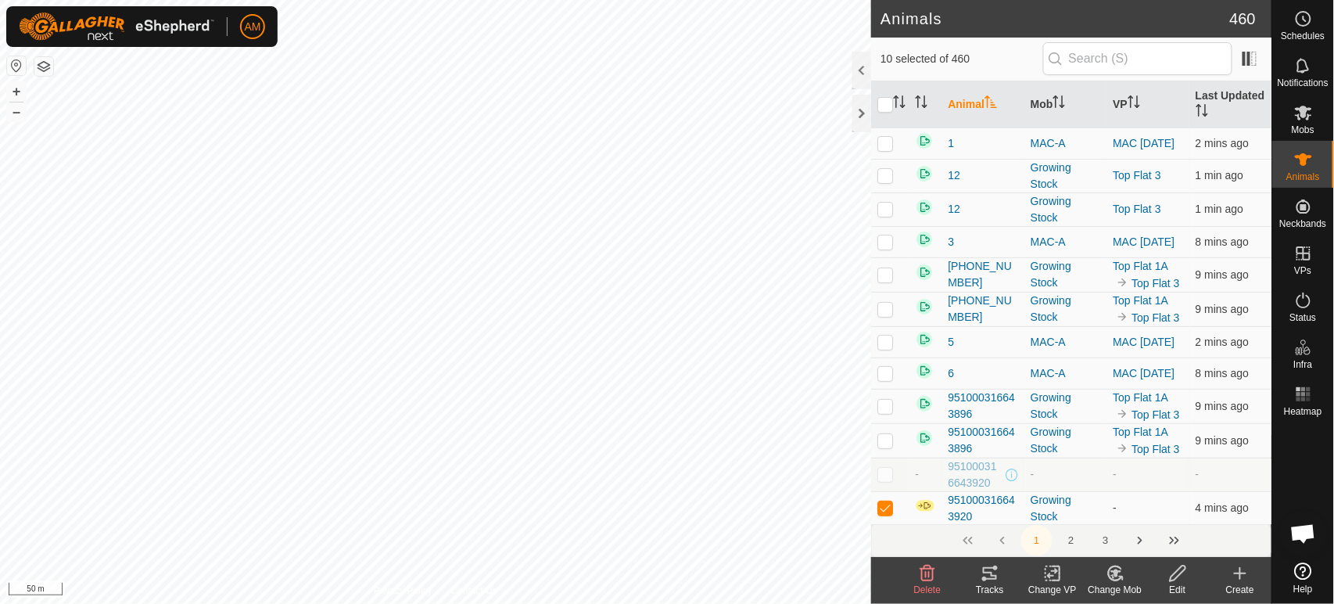
checkbox input "true"
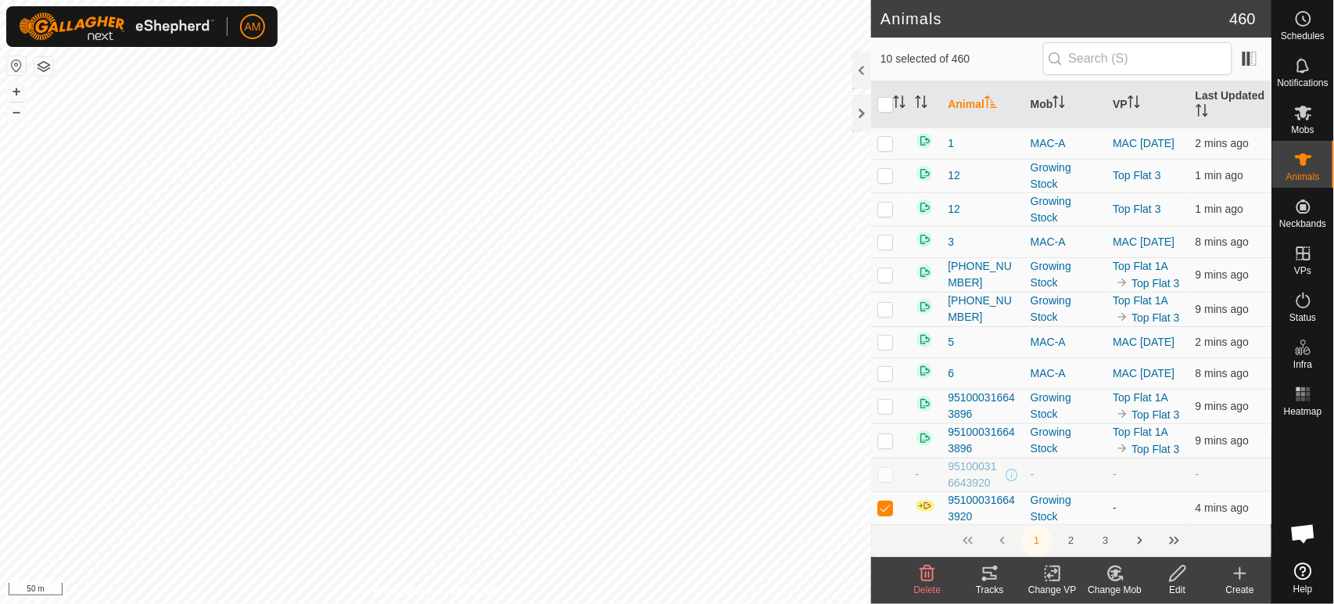
click at [1130, 572] on change-mob-svg-icon at bounding box center [1115, 573] width 63 height 19
click at [1120, 511] on link "Choose Mob..." at bounding box center [1163, 505] width 155 height 31
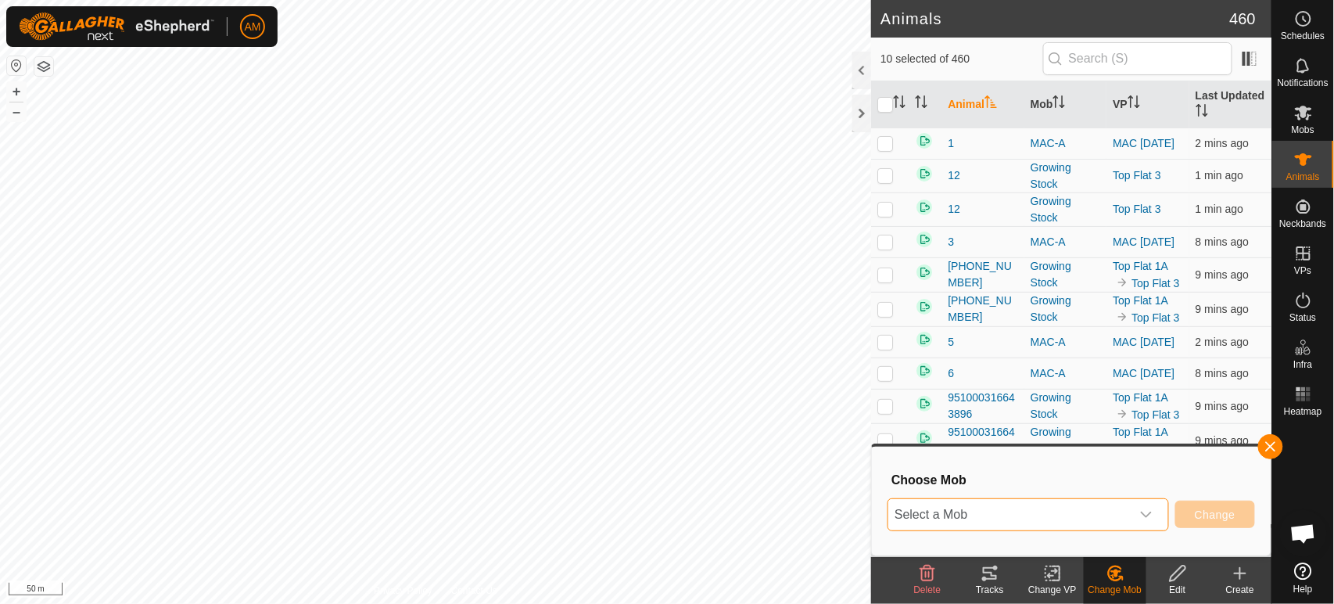
click at [980, 513] on span "Select a Mob" at bounding box center [1009, 514] width 242 height 31
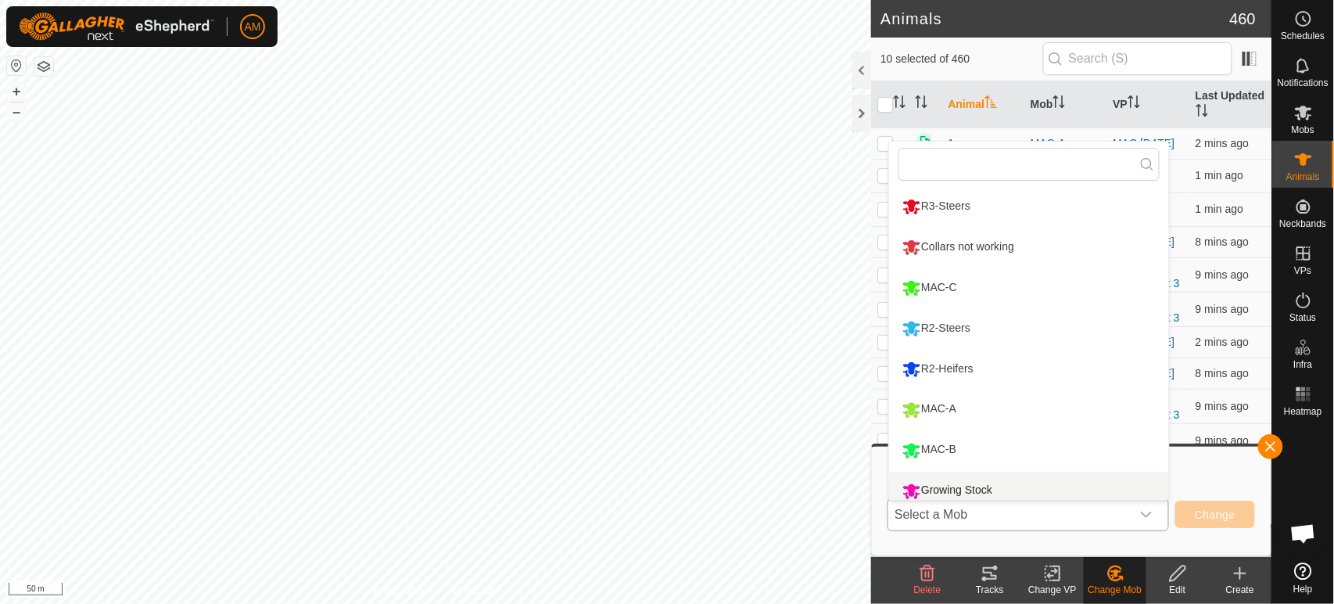
scroll to position [11, 0]
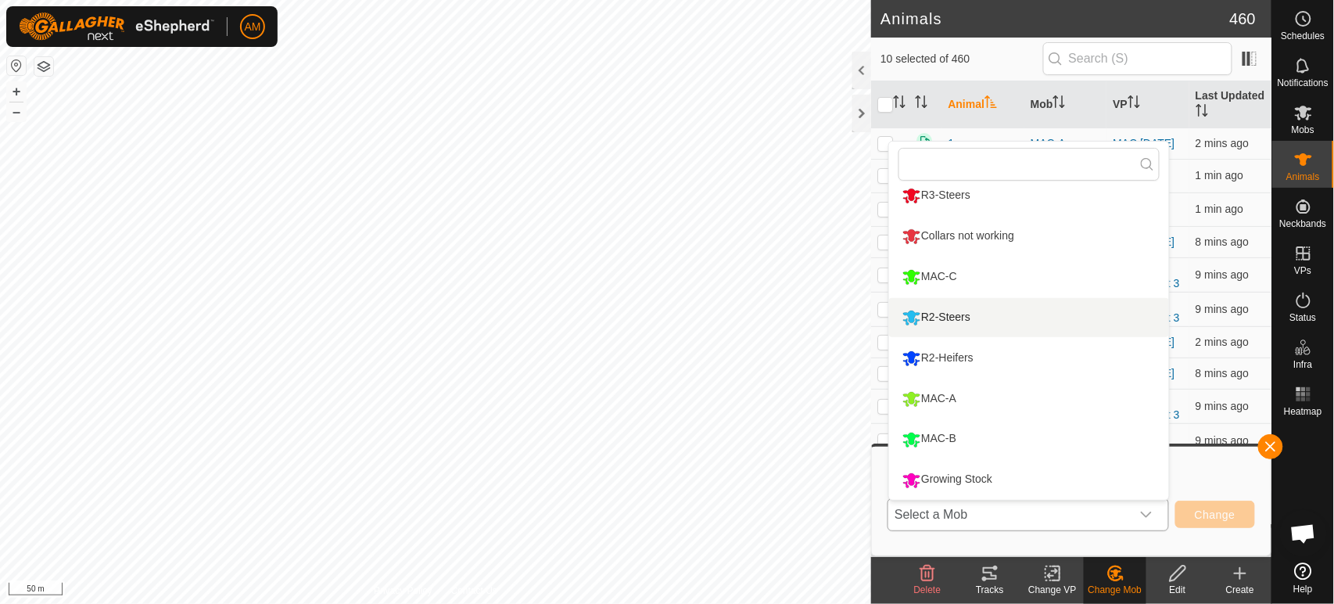
click at [942, 319] on li "R2-Steers" at bounding box center [1029, 317] width 280 height 39
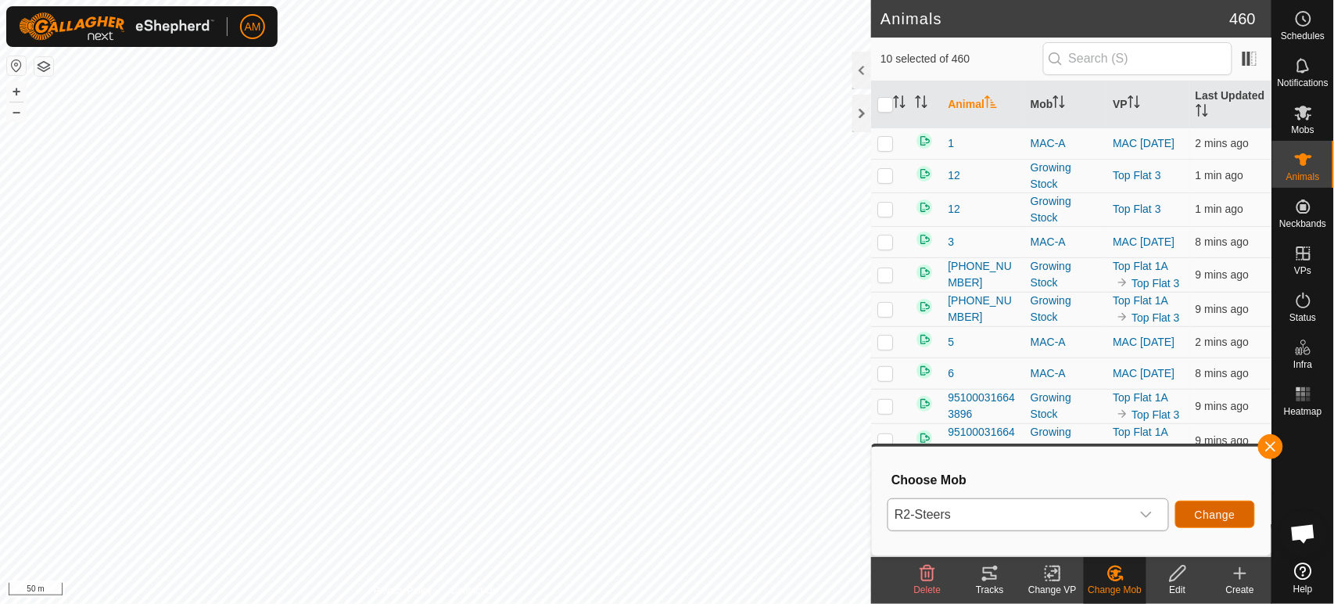
click at [1214, 514] on span "Change" at bounding box center [1215, 514] width 41 height 13
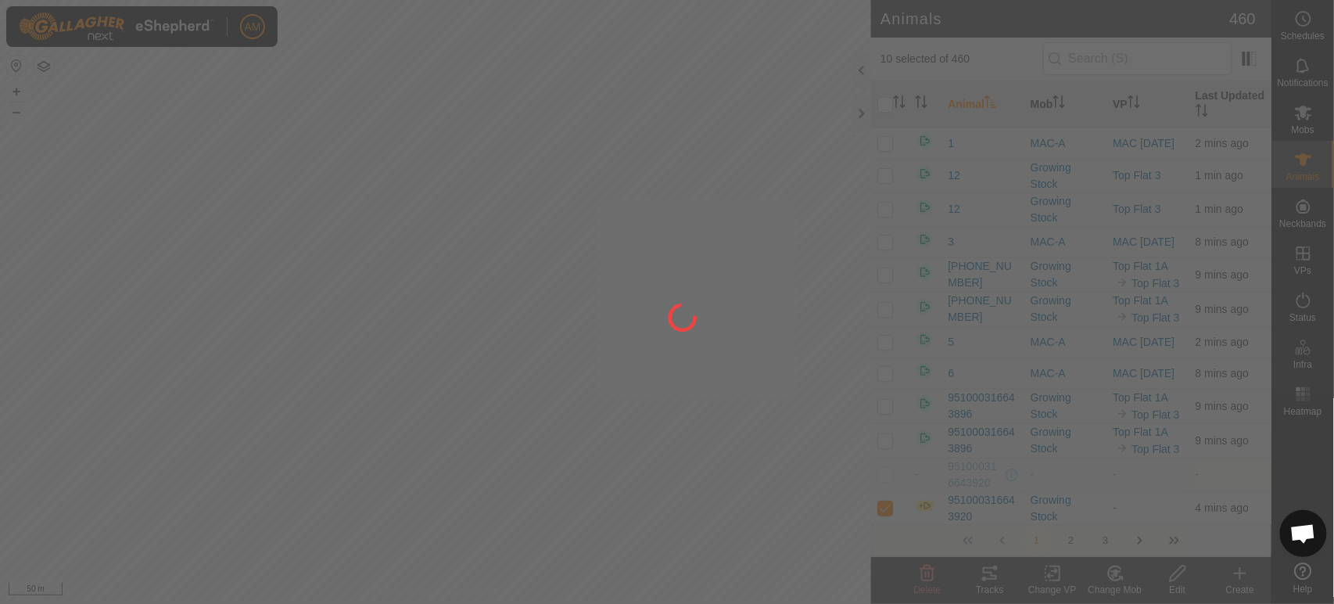
checkbox input "false"
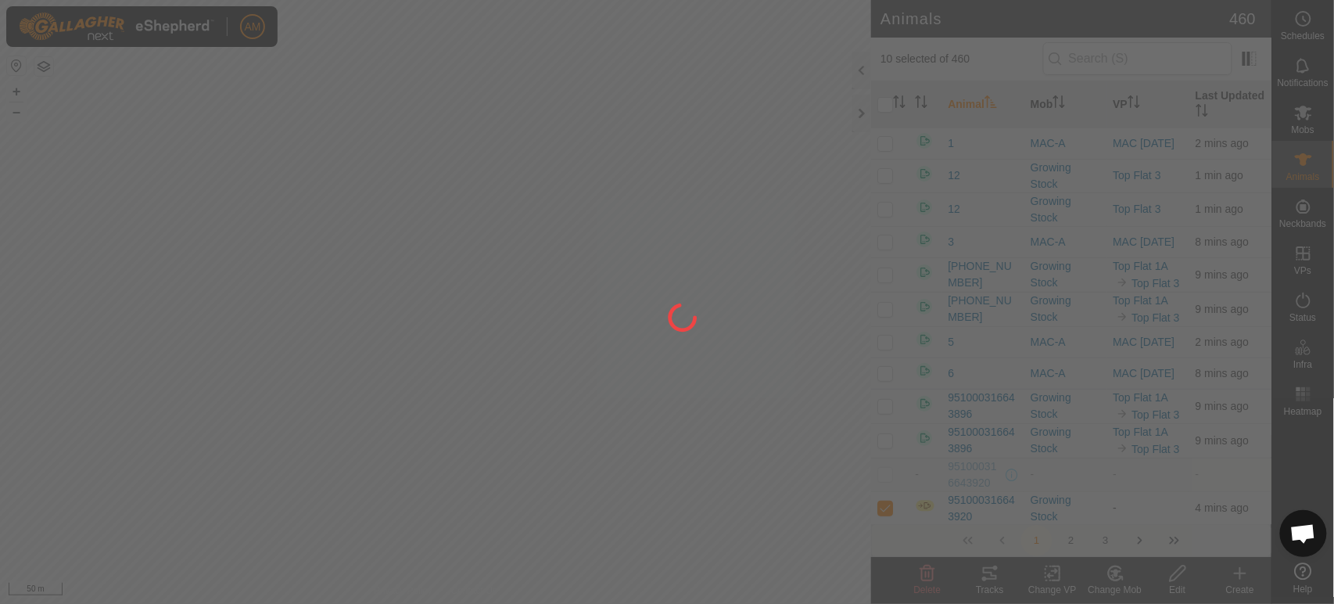
checkbox input "false"
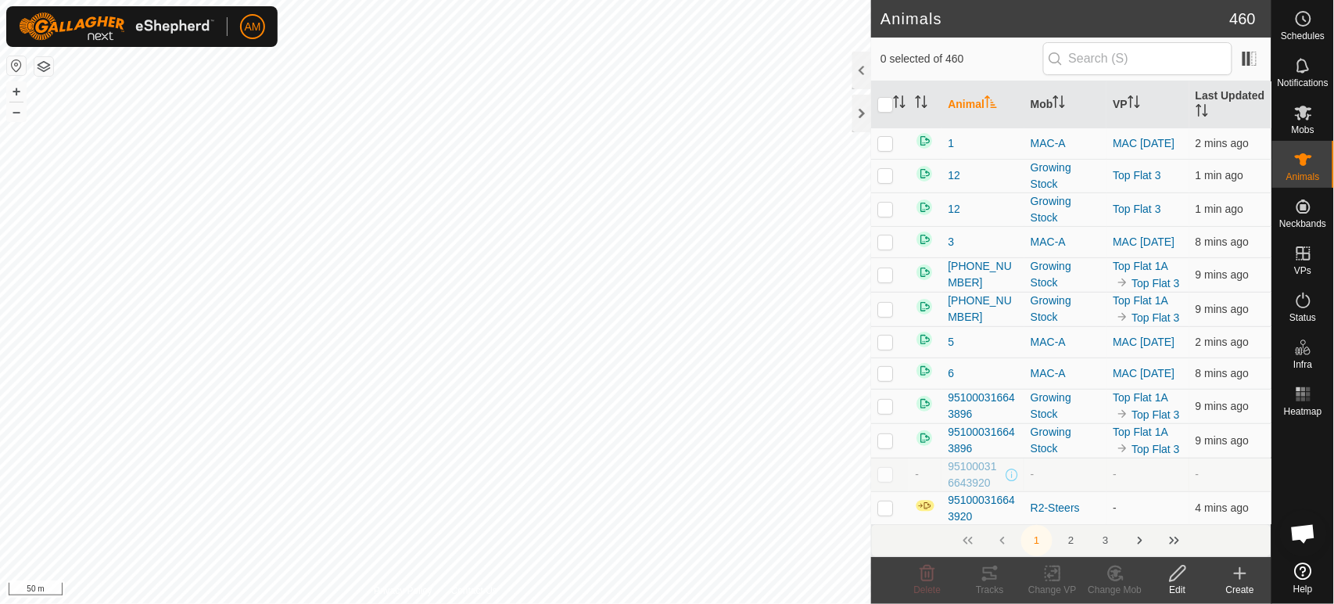
click at [1243, 579] on icon at bounding box center [1240, 573] width 19 height 19
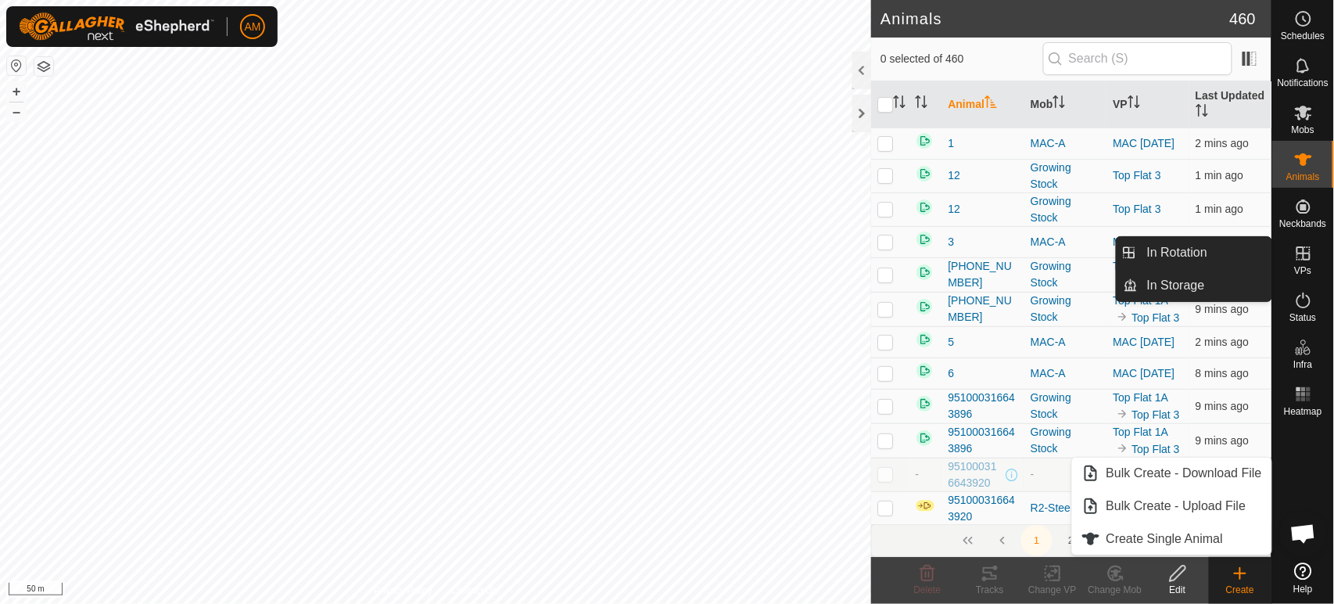
click at [1226, 255] on link "In Rotation" at bounding box center [1205, 252] width 134 height 31
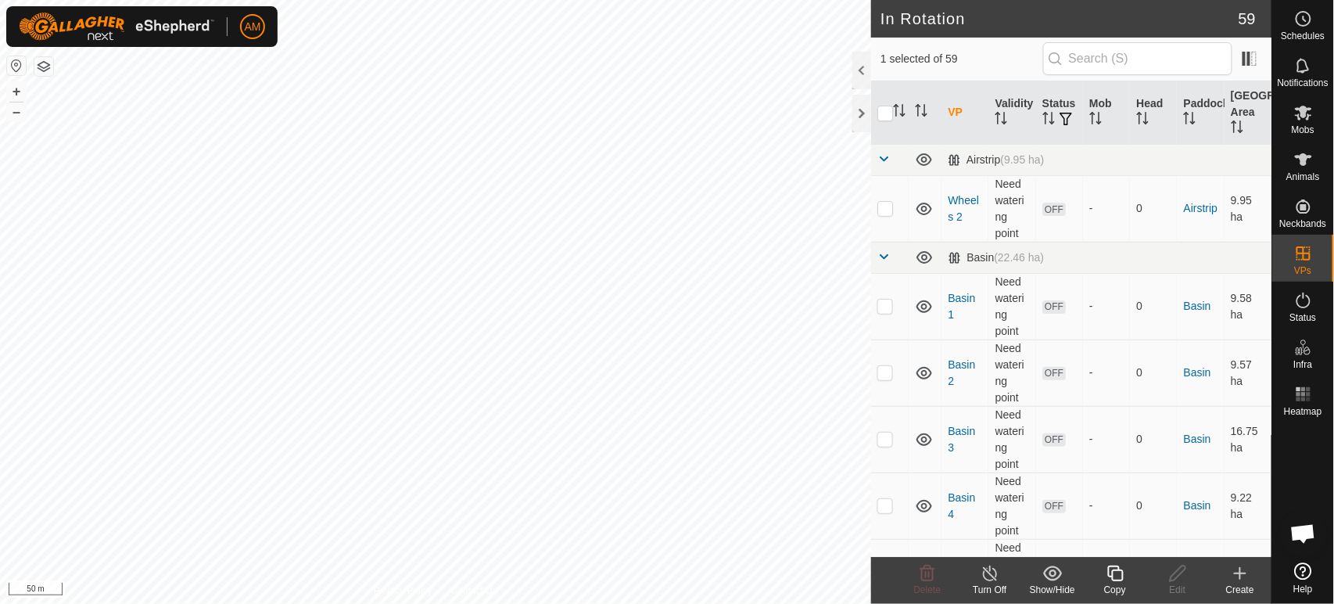
click at [1246, 570] on icon at bounding box center [1240, 573] width 19 height 19
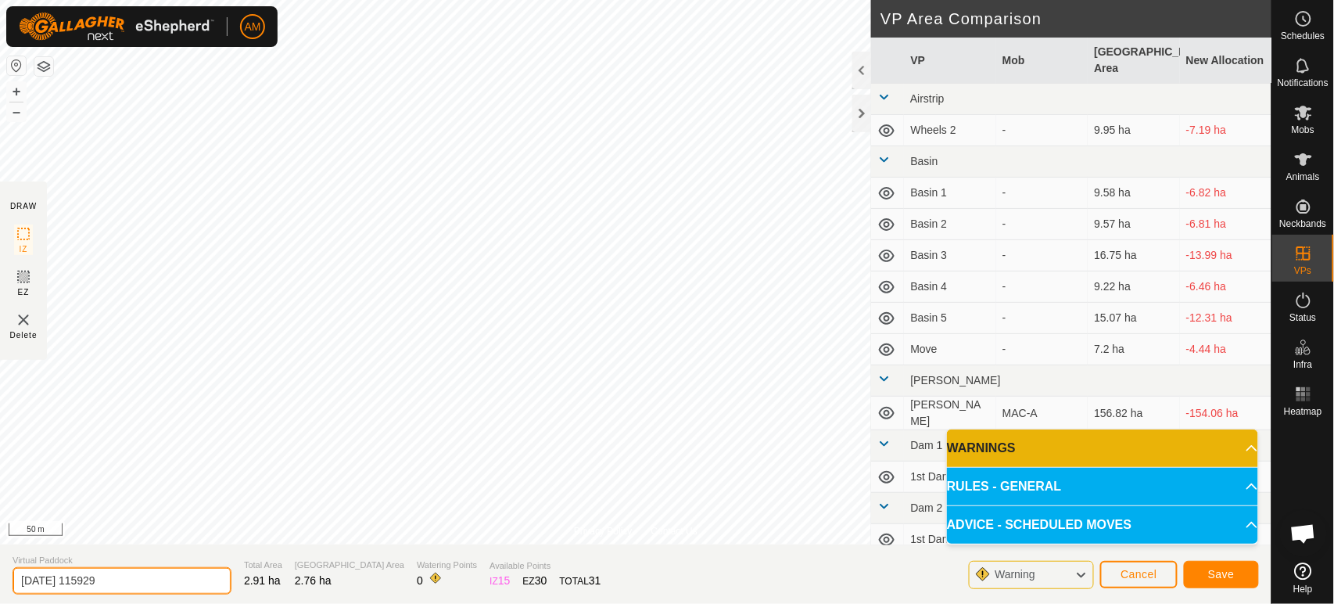
drag, startPoint x: 188, startPoint y: 572, endPoint x: 0, endPoint y: 592, distance: 189.6
click at [0, 592] on section "Virtual Paddock [DATE] 115929 Total Area 2.91 ha Grazing Area 2.76 ha Watering …" at bounding box center [636, 573] width 1272 height 59
click at [1211, 580] on span "Save" at bounding box center [1221, 574] width 27 height 13
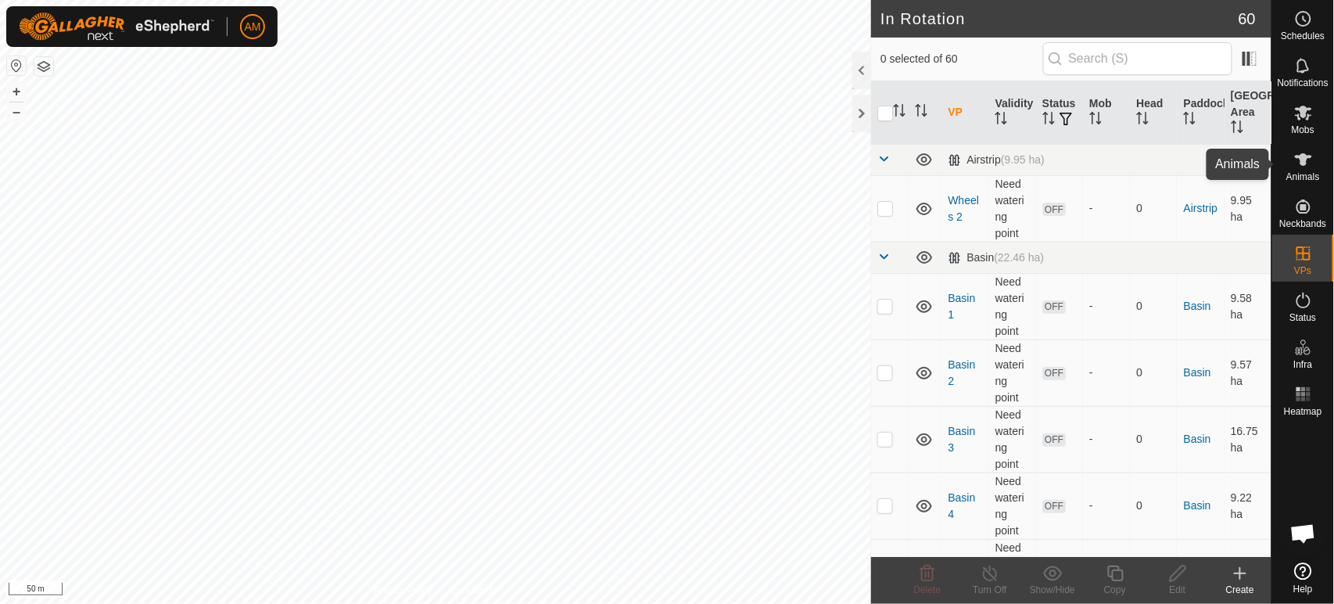
click at [1283, 165] on div "Animals" at bounding box center [1303, 164] width 62 height 47
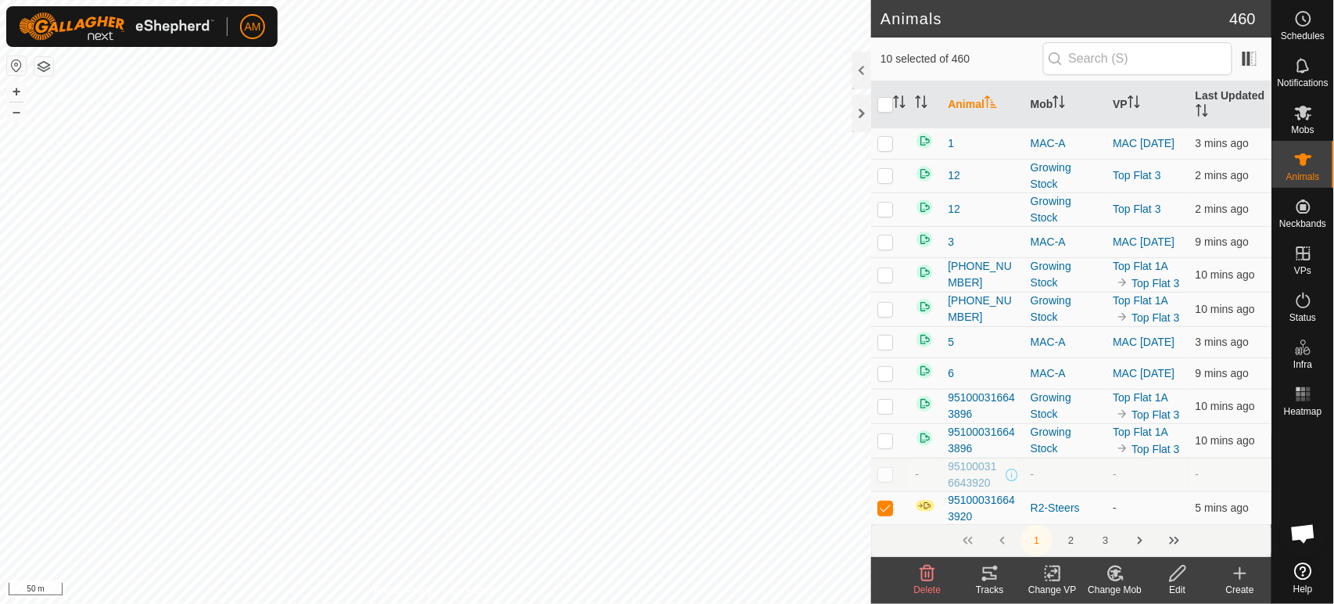
click at [1046, 586] on div "Change VP" at bounding box center [1052, 590] width 63 height 14
click at [1075, 493] on link "Choose VP..." at bounding box center [1100, 505] width 155 height 31
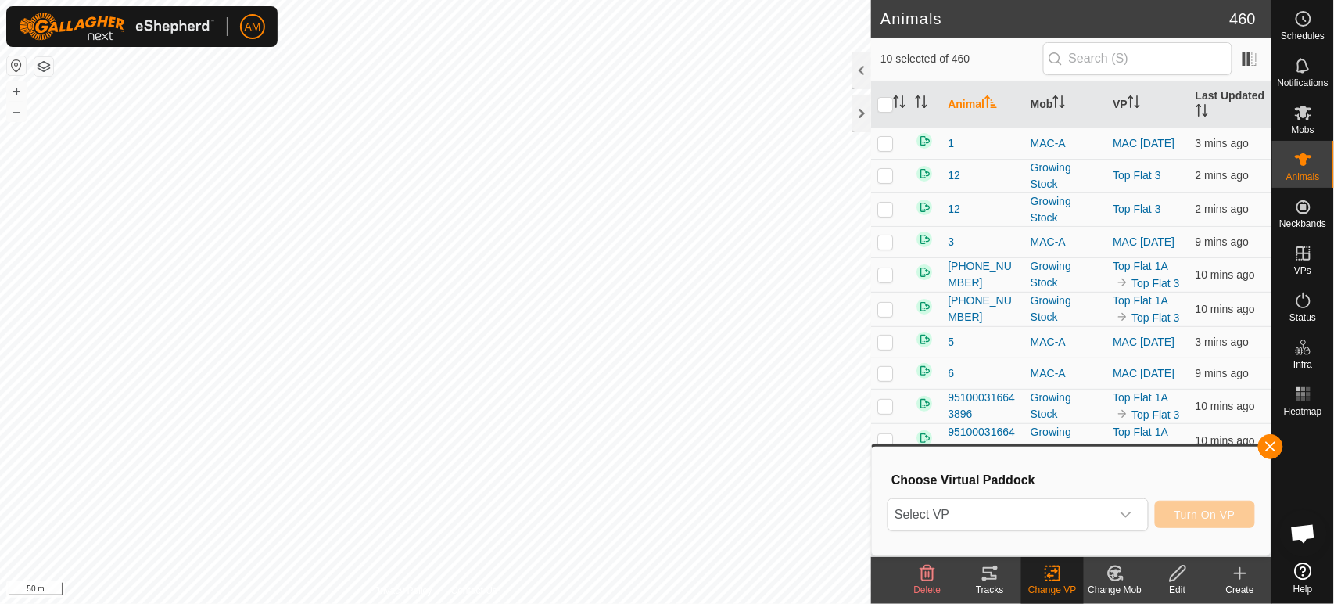
click at [951, 493] on div "Choose Virtual Paddock Select VP Turn On VP" at bounding box center [1071, 500] width 380 height 89
click at [948, 508] on span "Select VP" at bounding box center [998, 514] width 221 height 31
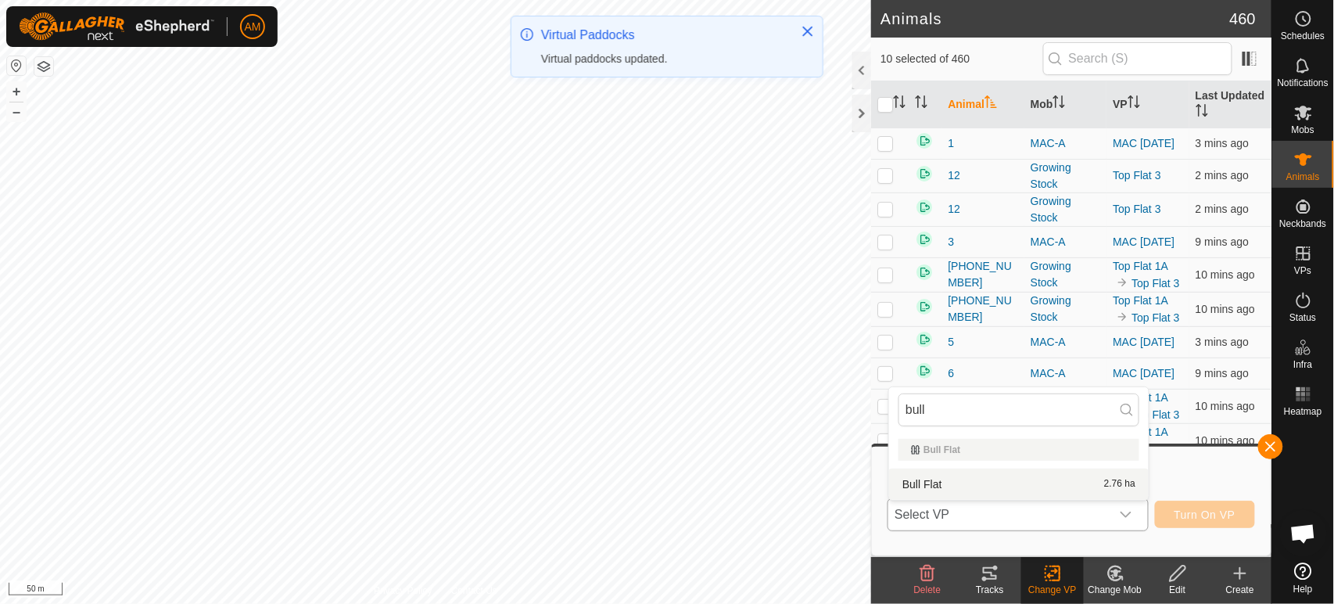
click at [945, 477] on li "Bull Flat 2.76 ha" at bounding box center [1019, 483] width 260 height 31
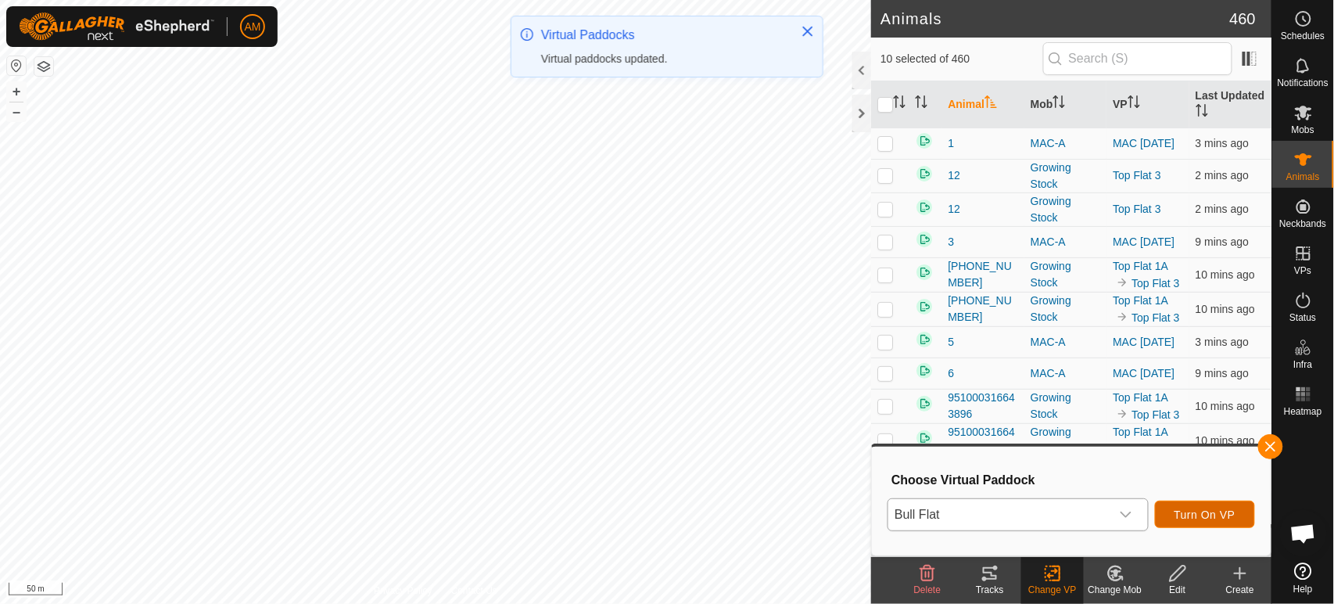
click at [1207, 507] on button "Turn On VP" at bounding box center [1205, 514] width 100 height 27
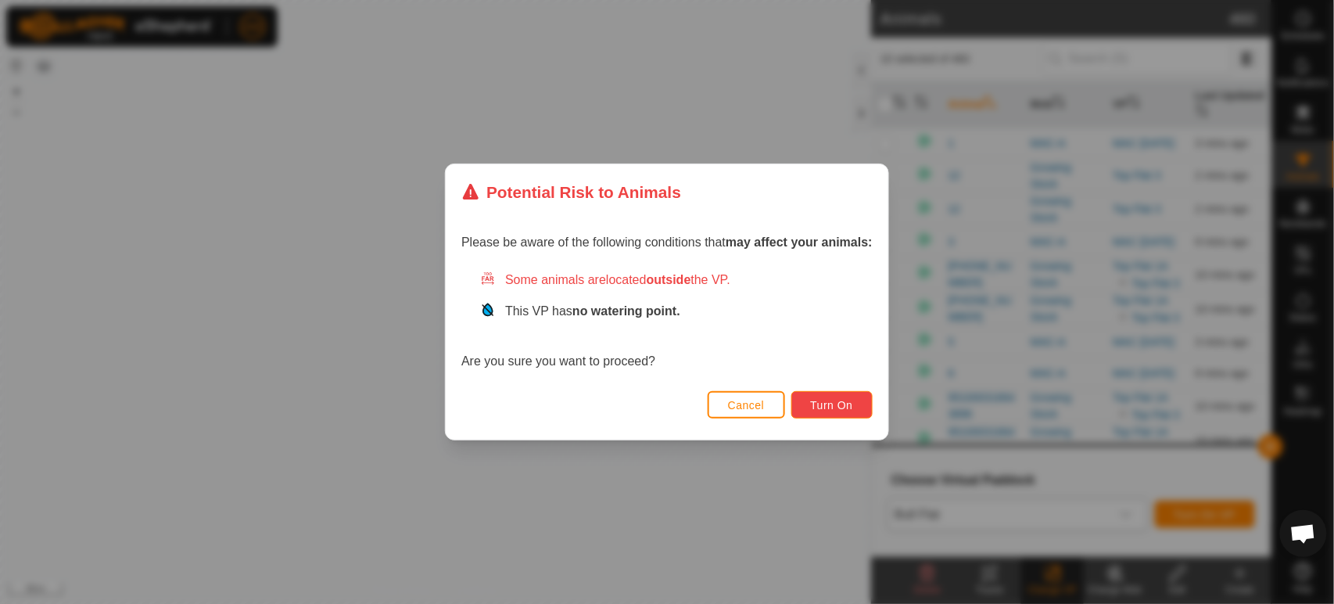
click at [808, 393] on button "Turn On" at bounding box center [831, 404] width 81 height 27
